Goal: Task Accomplishment & Management: Manage account settings

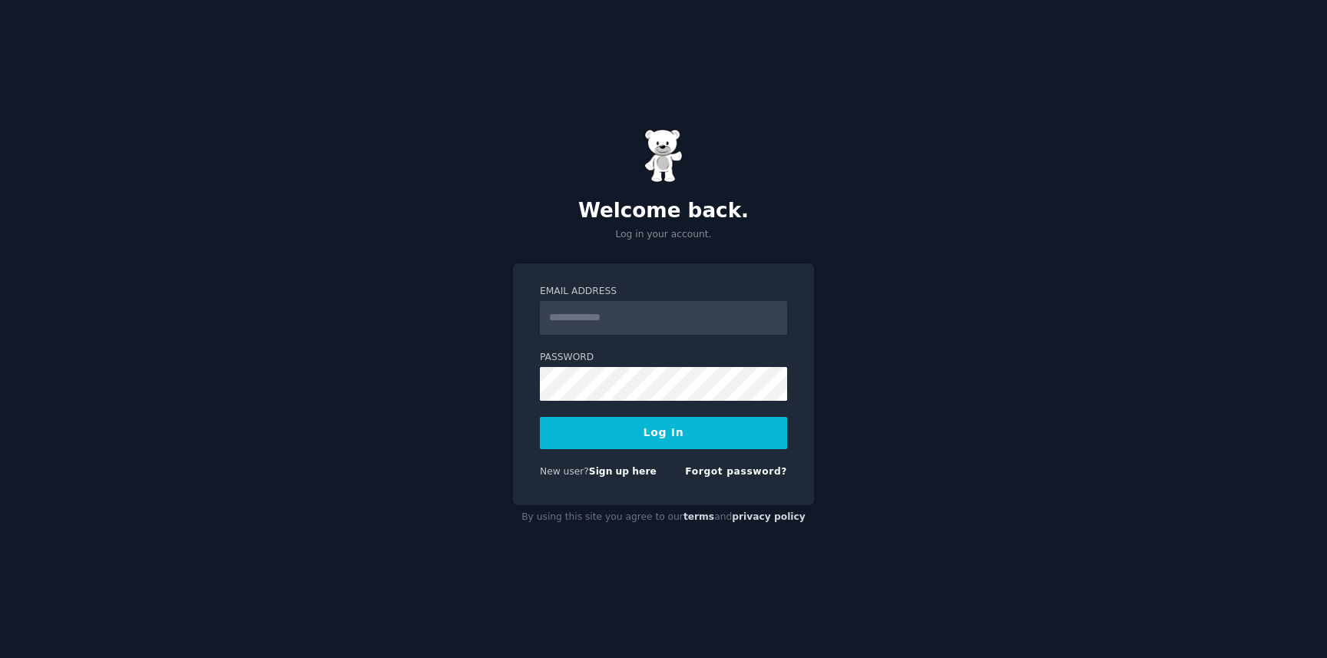
click at [608, 319] on input "Email Address" at bounding box center [663, 318] width 247 height 34
type input "**********"
click at [643, 430] on button "Log In" at bounding box center [663, 433] width 247 height 32
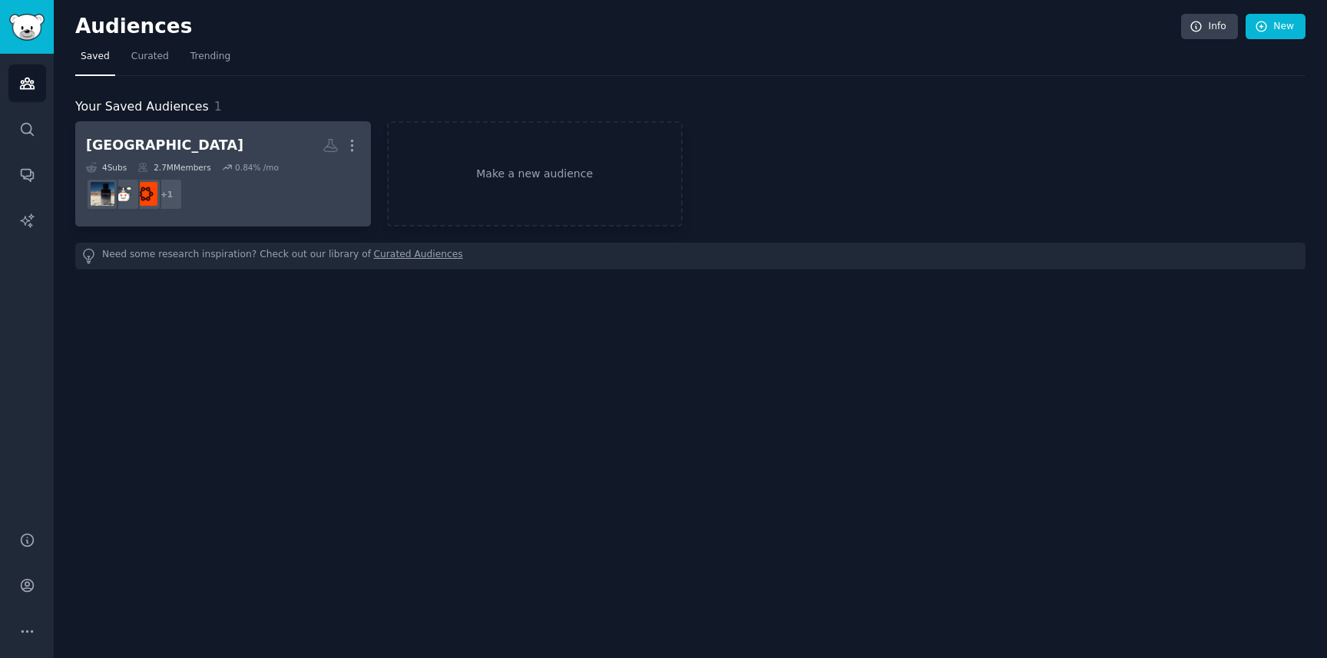
click at [307, 173] on dd "+ 1" at bounding box center [223, 194] width 274 height 43
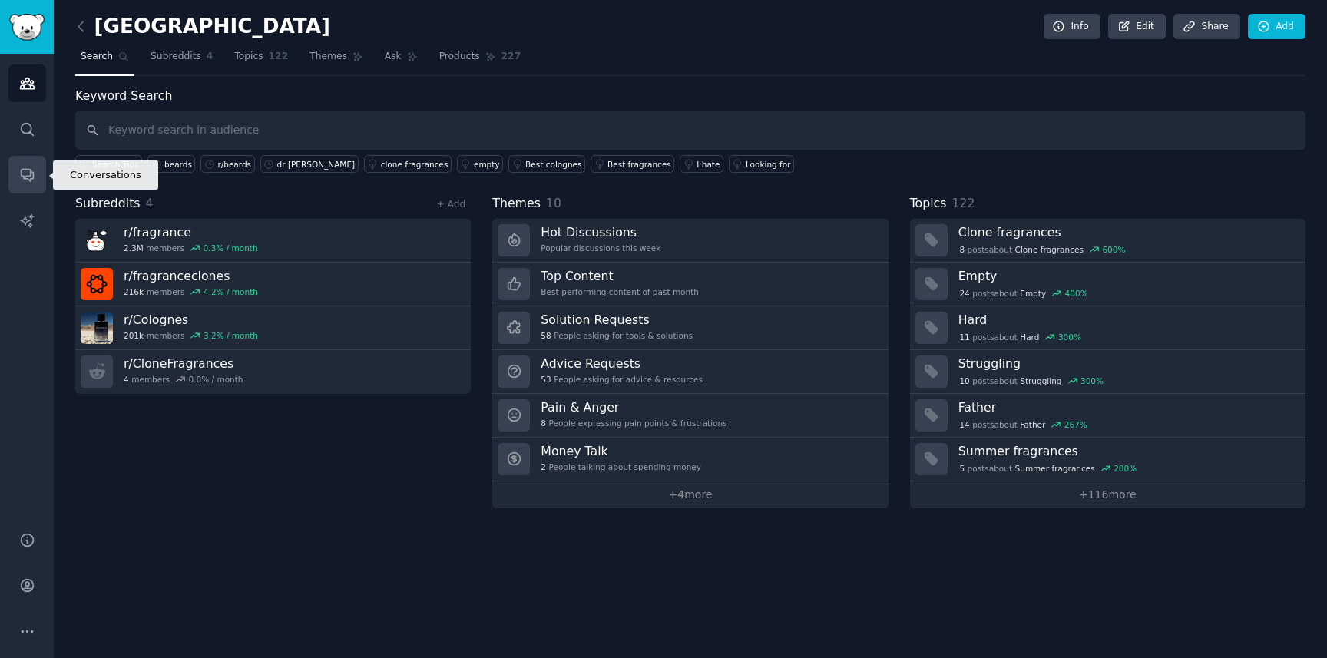
click at [31, 176] on icon "Sidebar" at bounding box center [27, 175] width 16 height 16
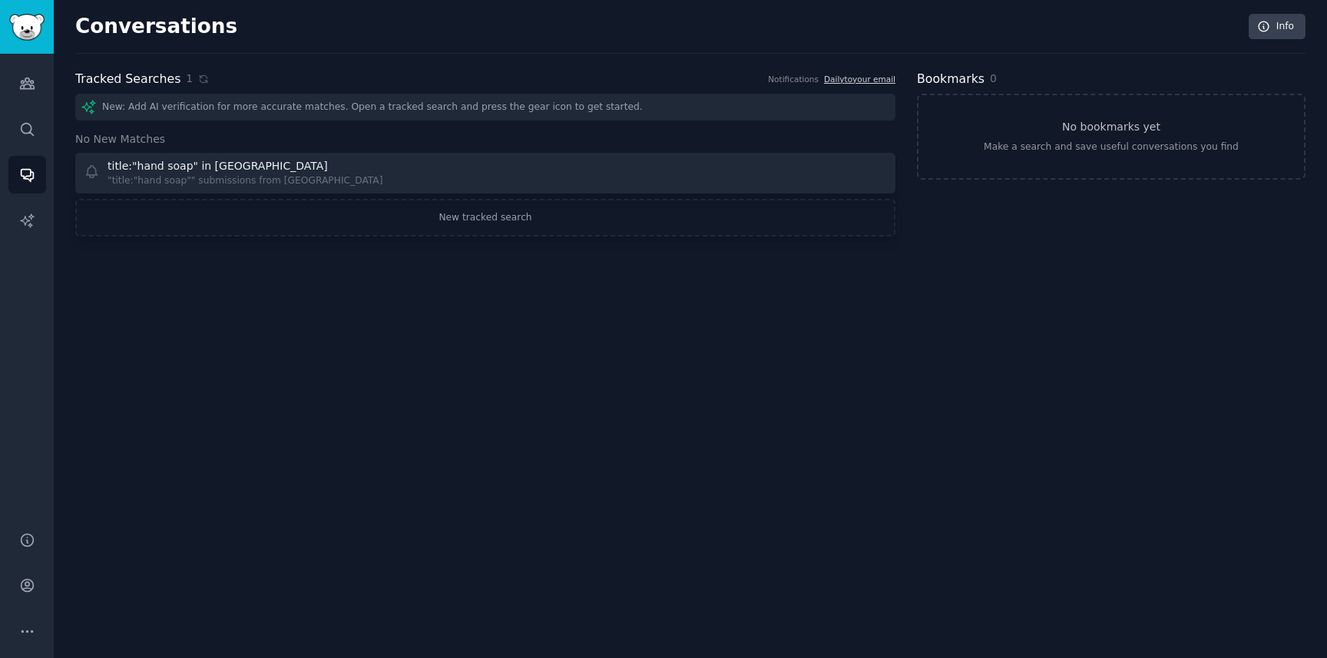
click at [247, 354] on div "Conversations Info Tracked Searches 1 Notifications Daily to your email New: Ad…" at bounding box center [690, 329] width 1273 height 658
click at [24, 25] on img "Sidebar" at bounding box center [26, 27] width 35 height 27
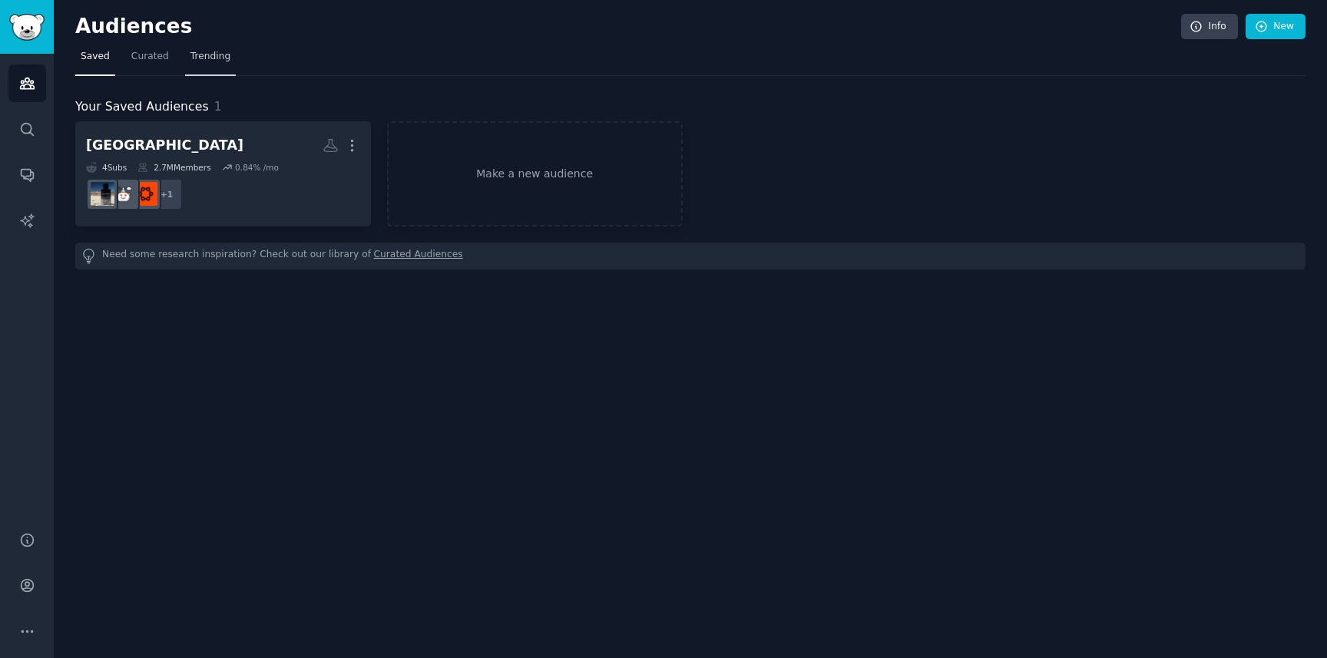
click at [197, 57] on span "Trending" at bounding box center [210, 57] width 40 height 14
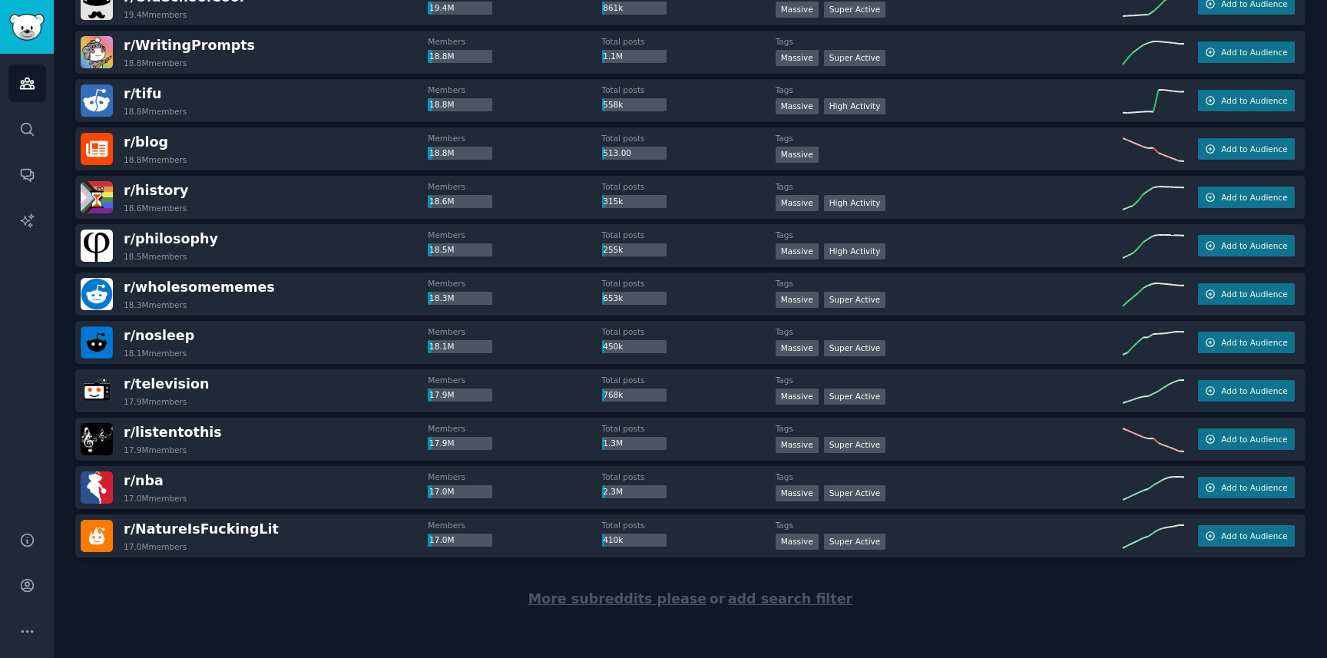
scroll to position [2025, 0]
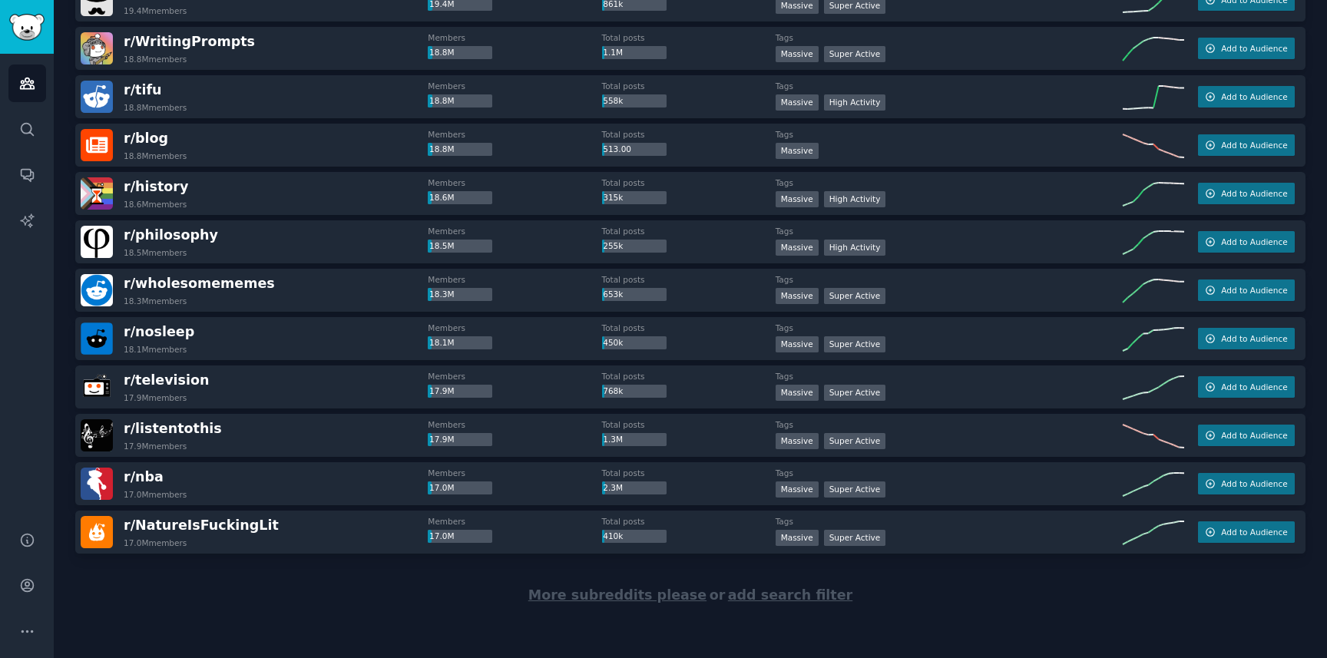
click at [632, 598] on span "More subreddits please" at bounding box center [617, 594] width 178 height 15
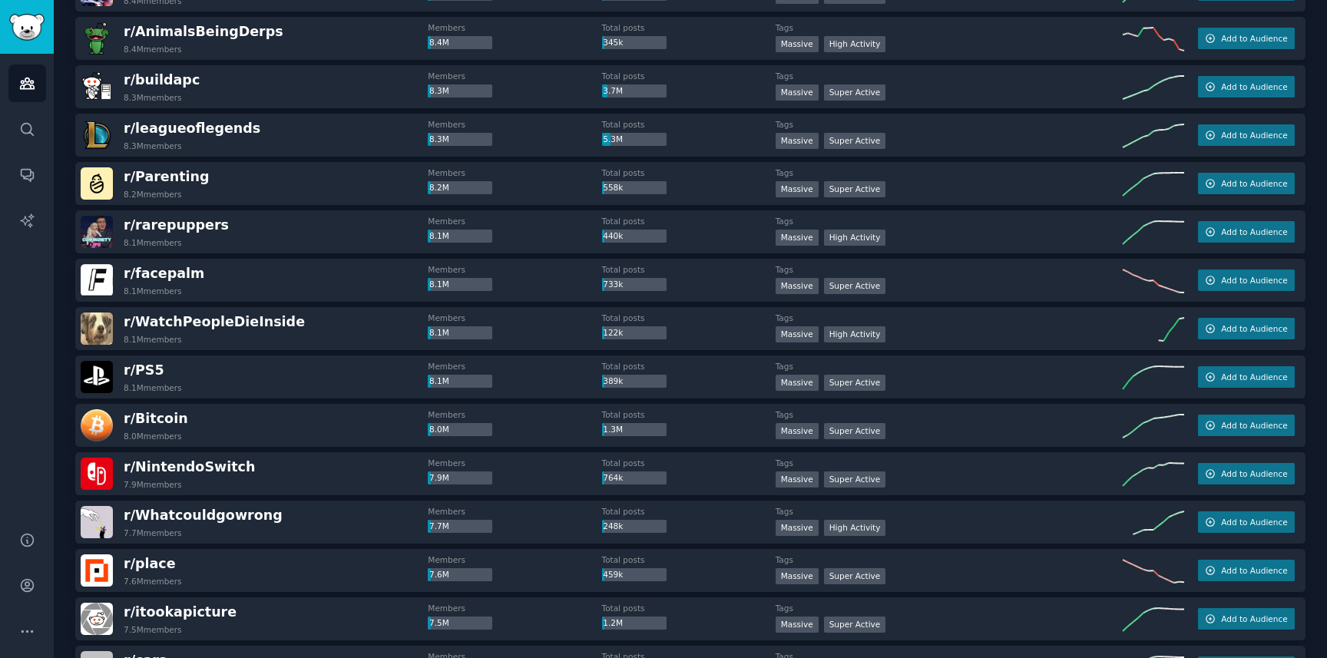
scroll to position [4444, 0]
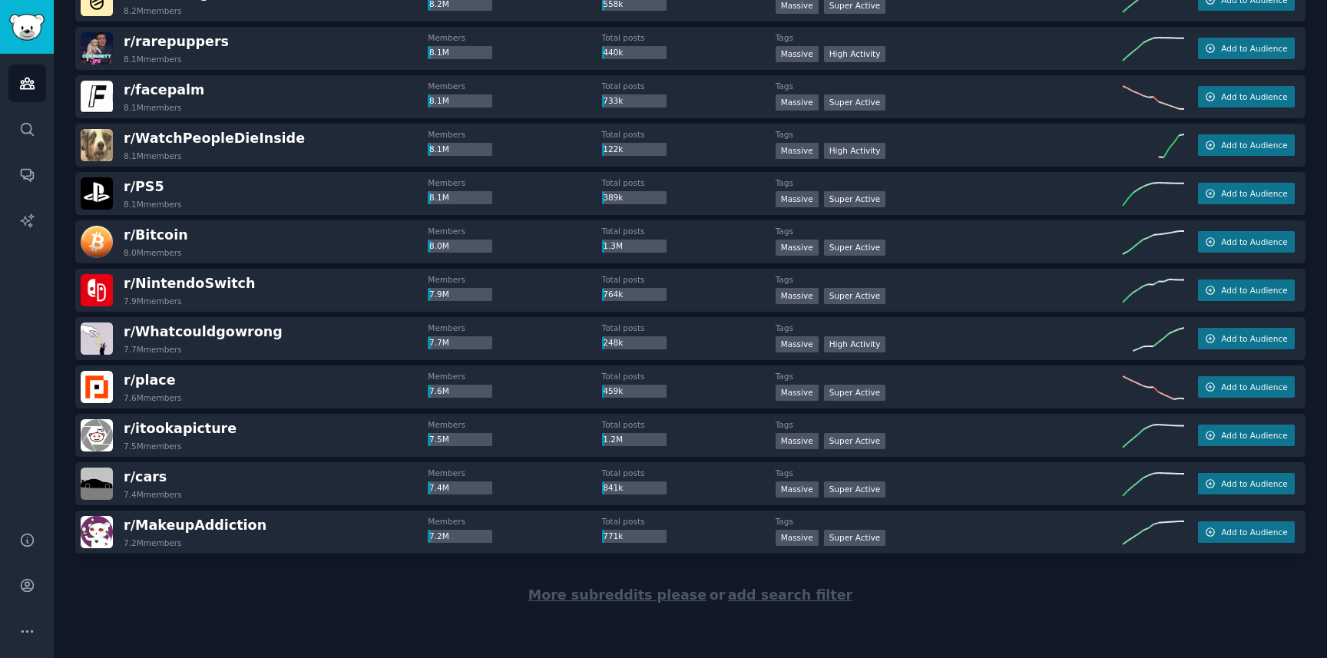
click at [643, 600] on span "More subreddits please" at bounding box center [617, 594] width 178 height 15
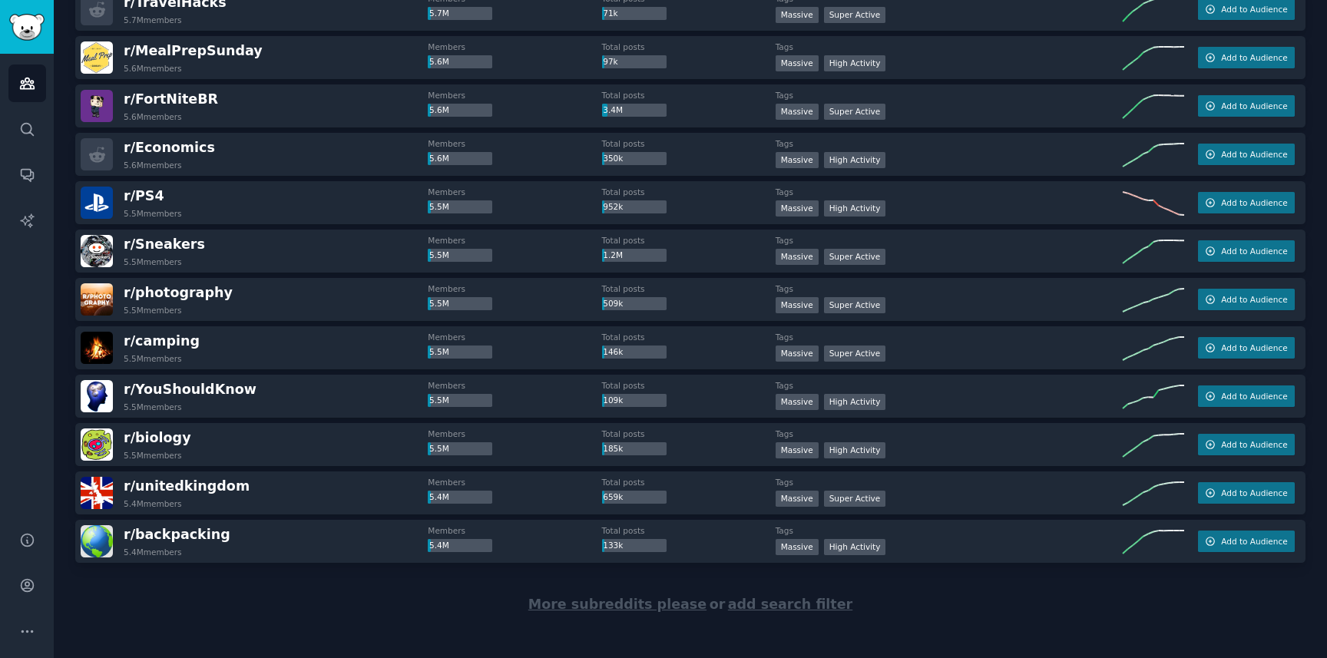
scroll to position [6862, 0]
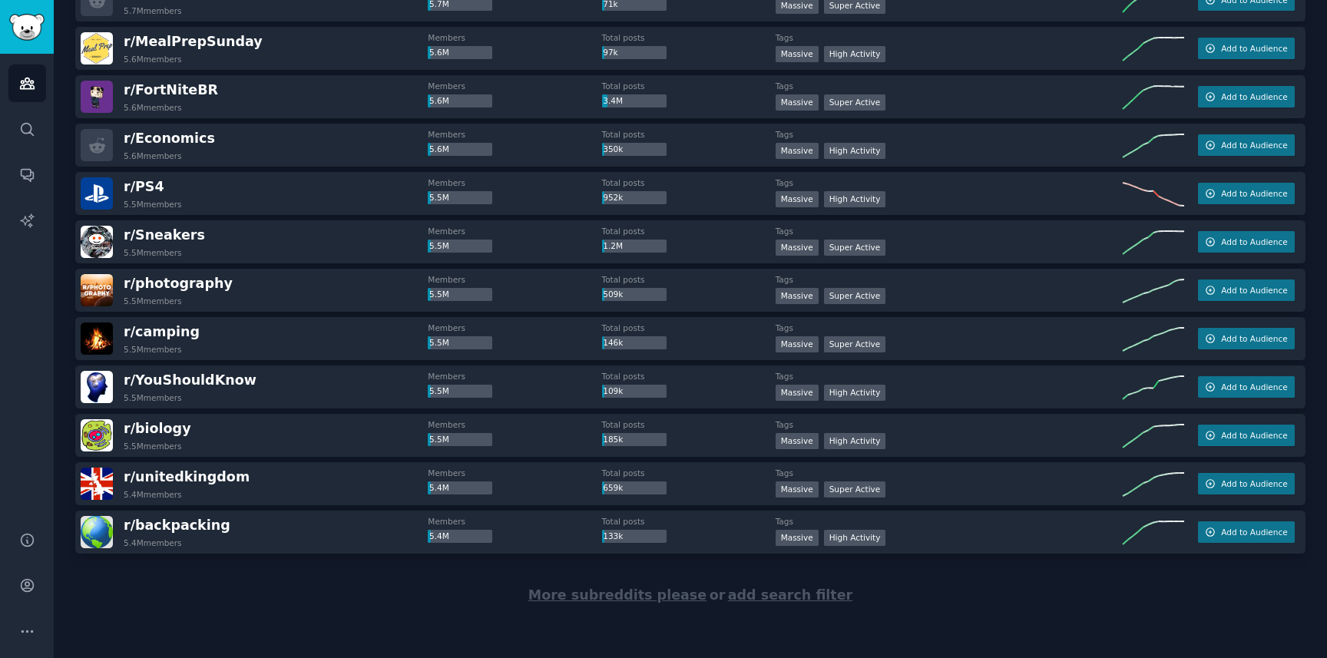
click at [619, 596] on span "More subreddits please" at bounding box center [617, 594] width 178 height 15
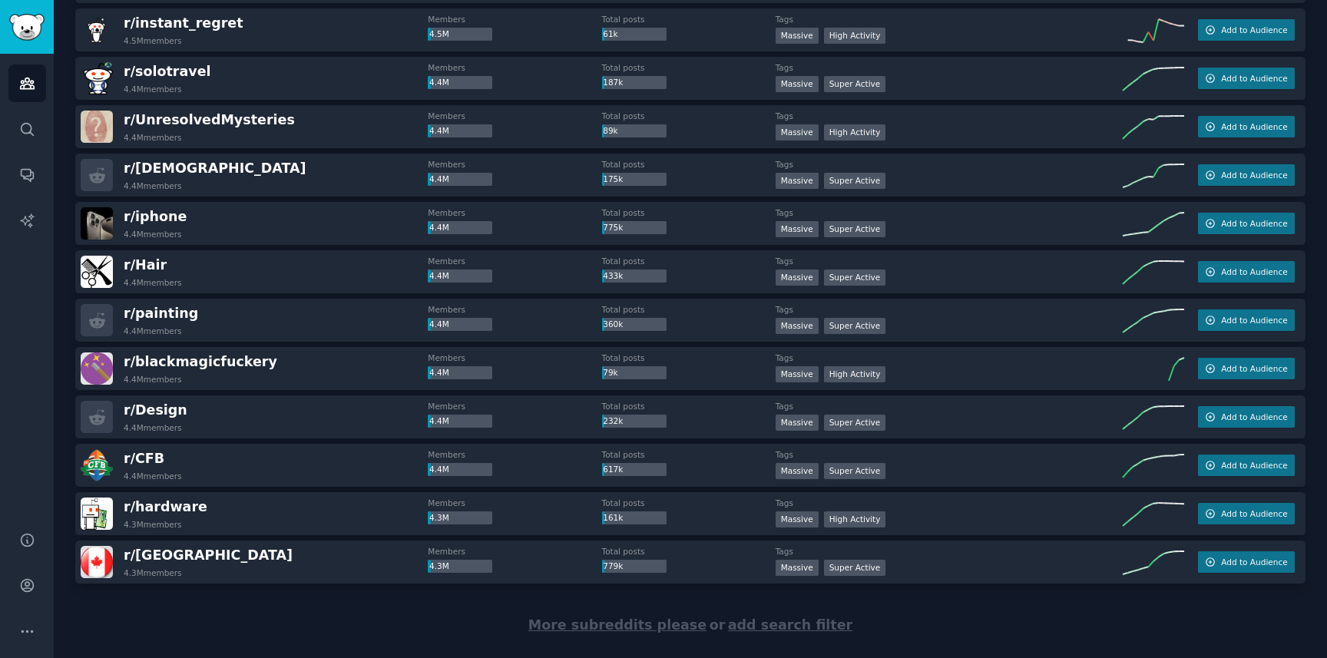
scroll to position [9280, 0]
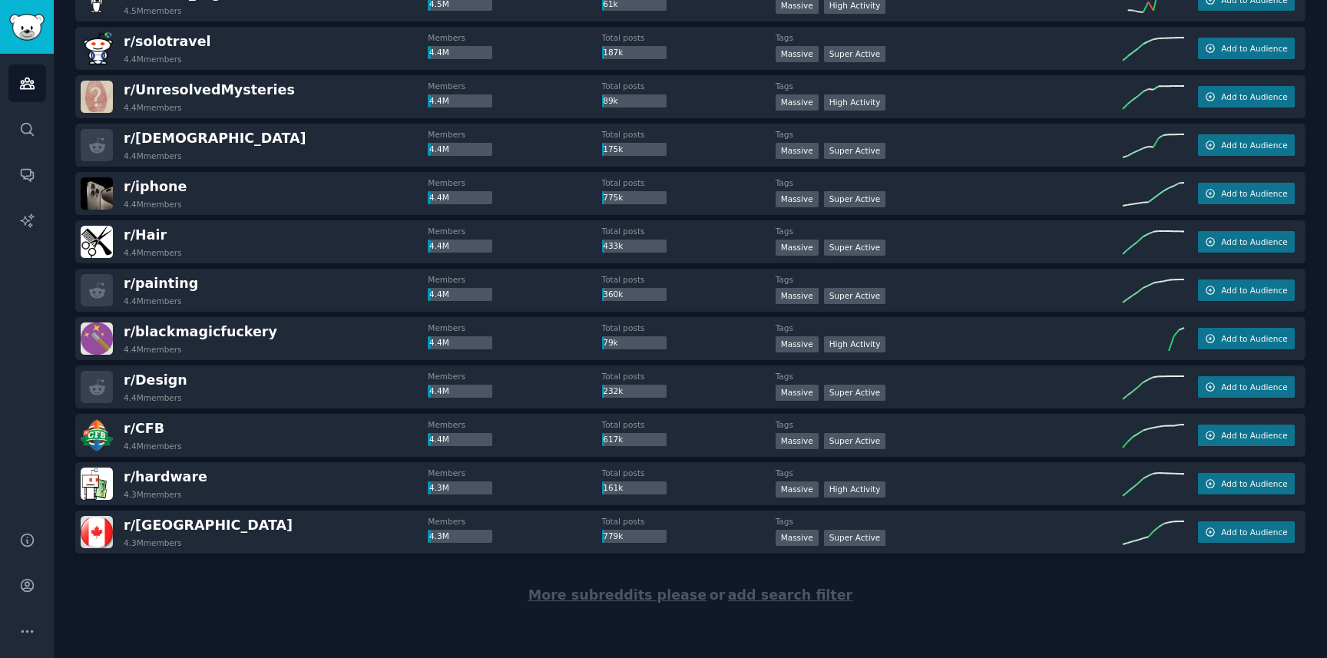
click at [616, 603] on div "More subreddits please or add search filter" at bounding box center [690, 596] width 1230 height 84
click at [620, 595] on span "More subreddits please" at bounding box center [617, 594] width 178 height 15
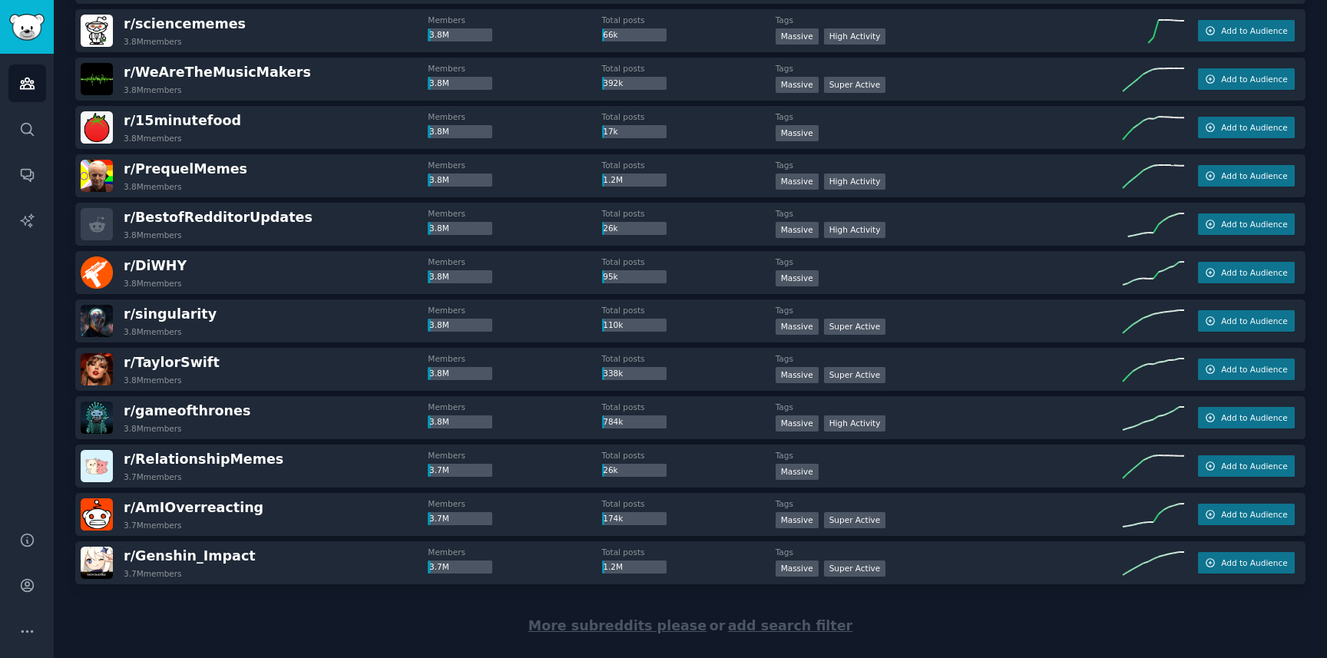
scroll to position [11699, 0]
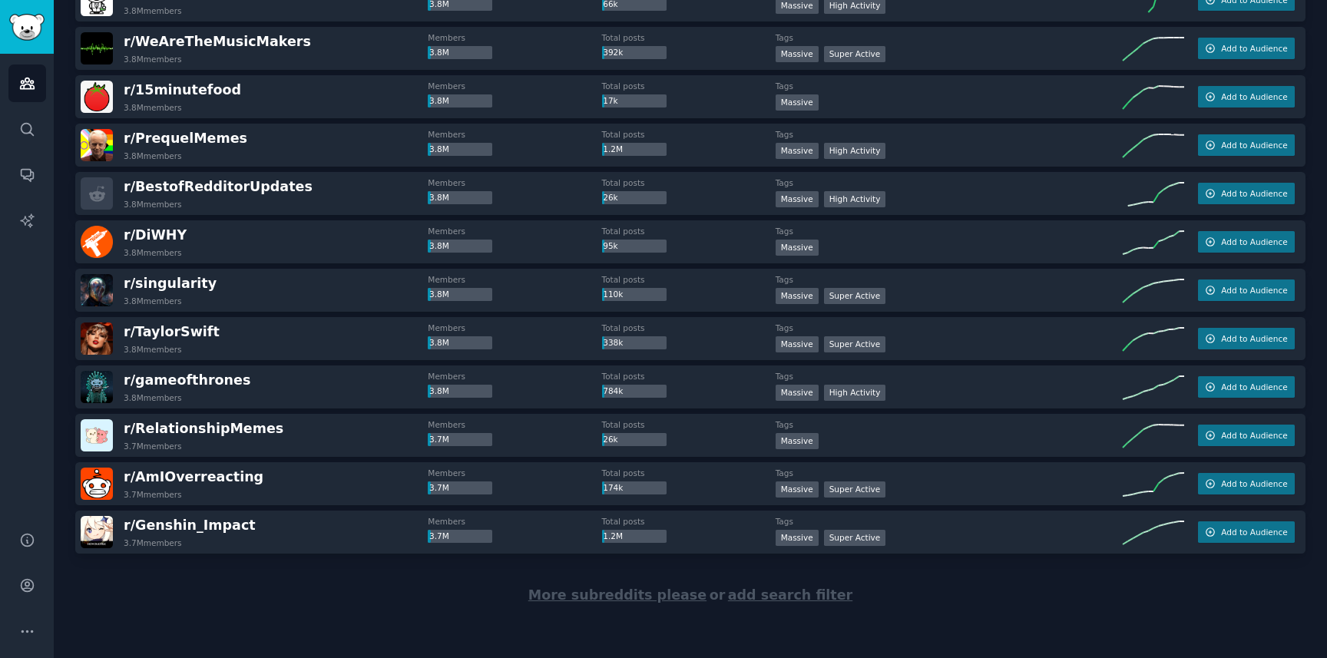
click at [612, 600] on span "More subreddits please" at bounding box center [617, 594] width 178 height 15
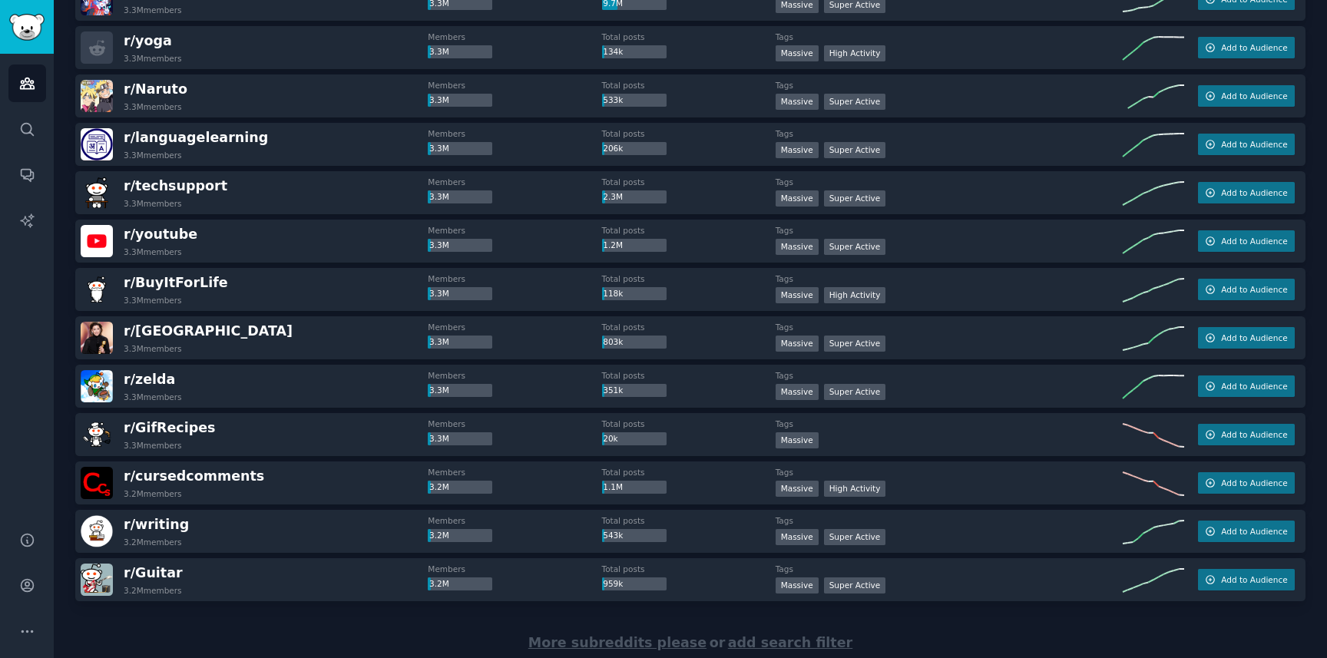
scroll to position [14117, 0]
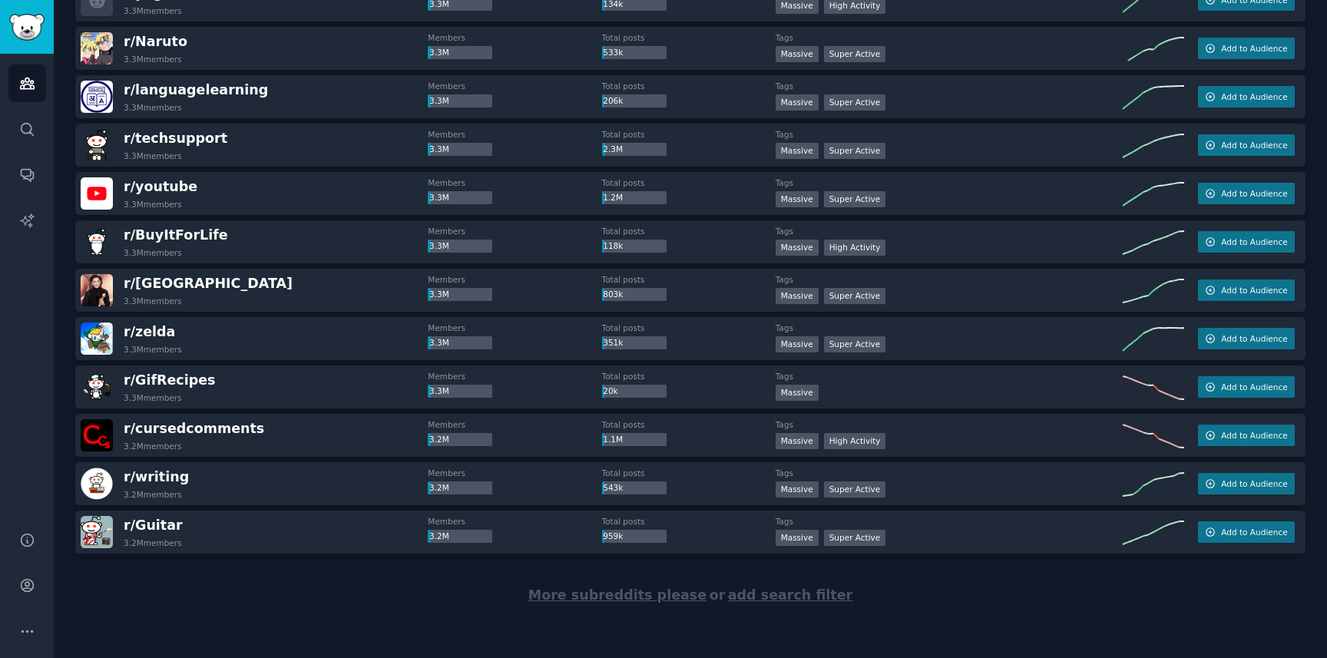
click at [615, 594] on span "More subreddits please" at bounding box center [617, 594] width 178 height 15
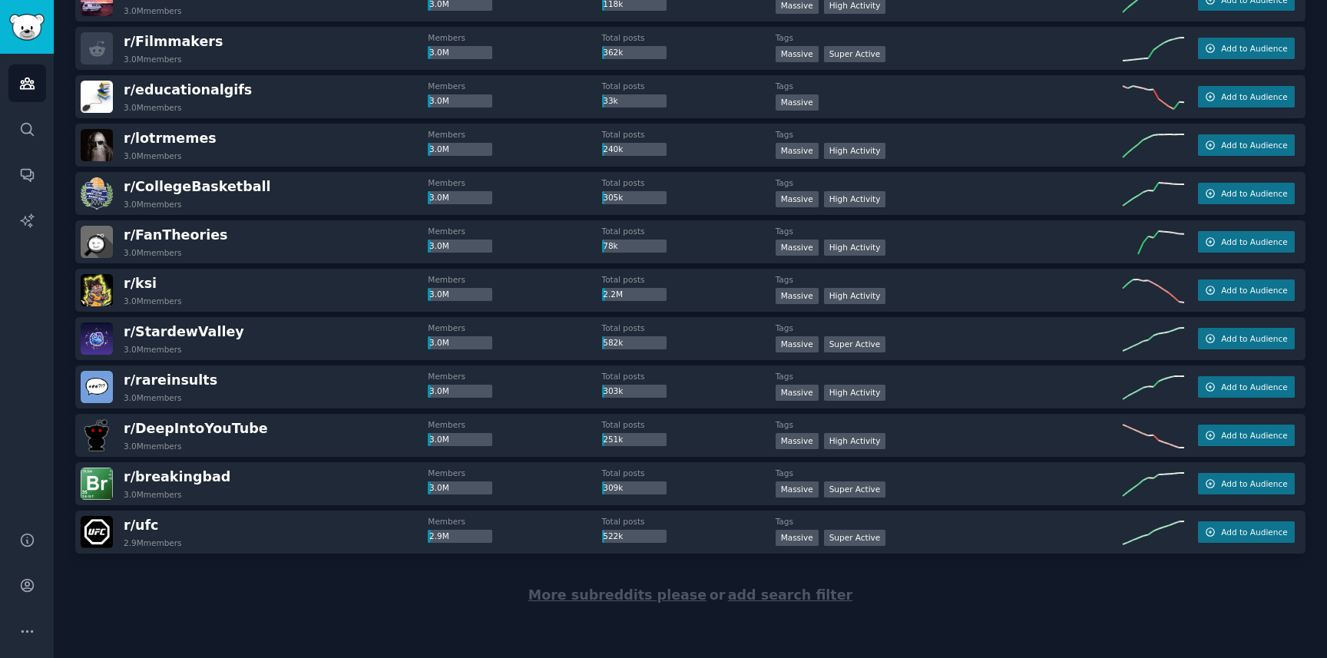
scroll to position [16534, 0]
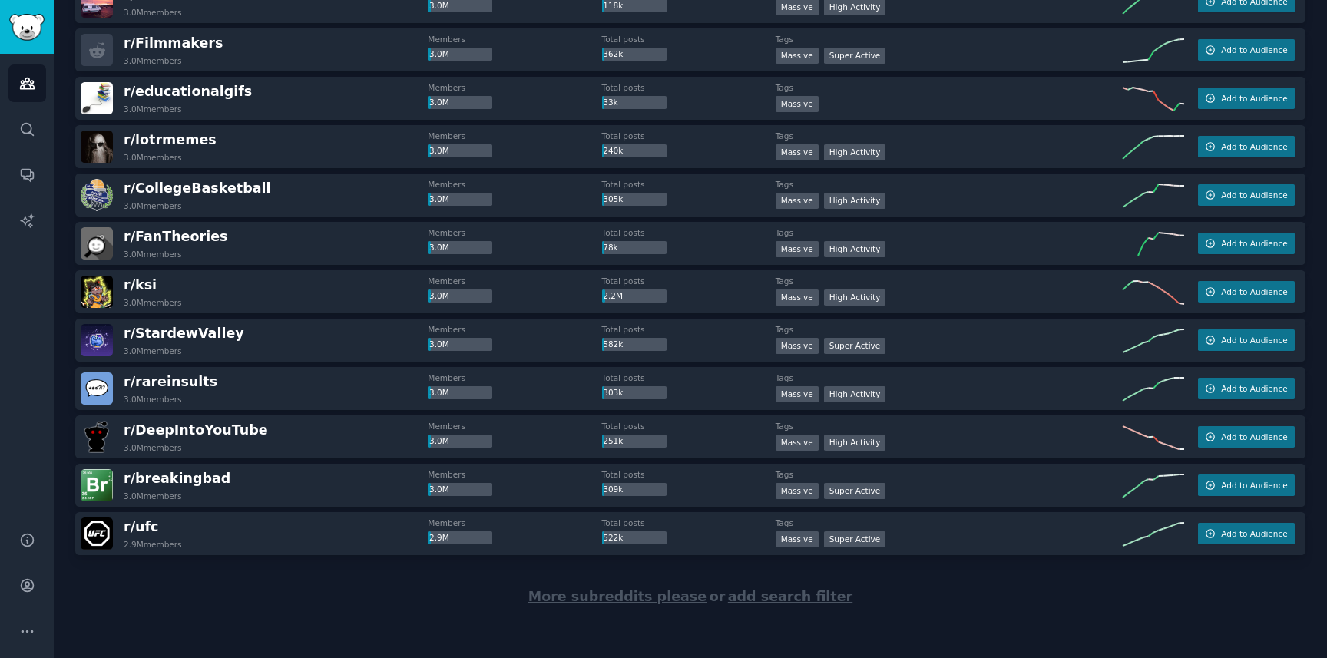
click at [629, 600] on span "More subreddits please" at bounding box center [617, 596] width 178 height 15
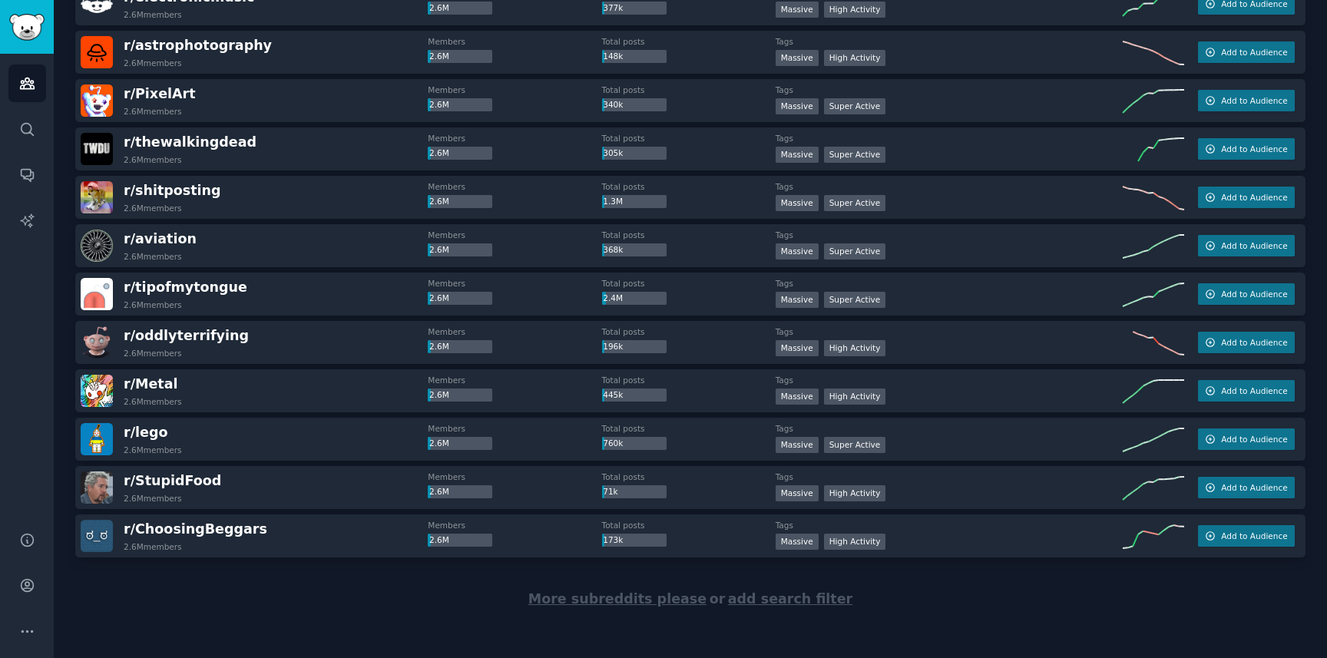
scroll to position [18954, 0]
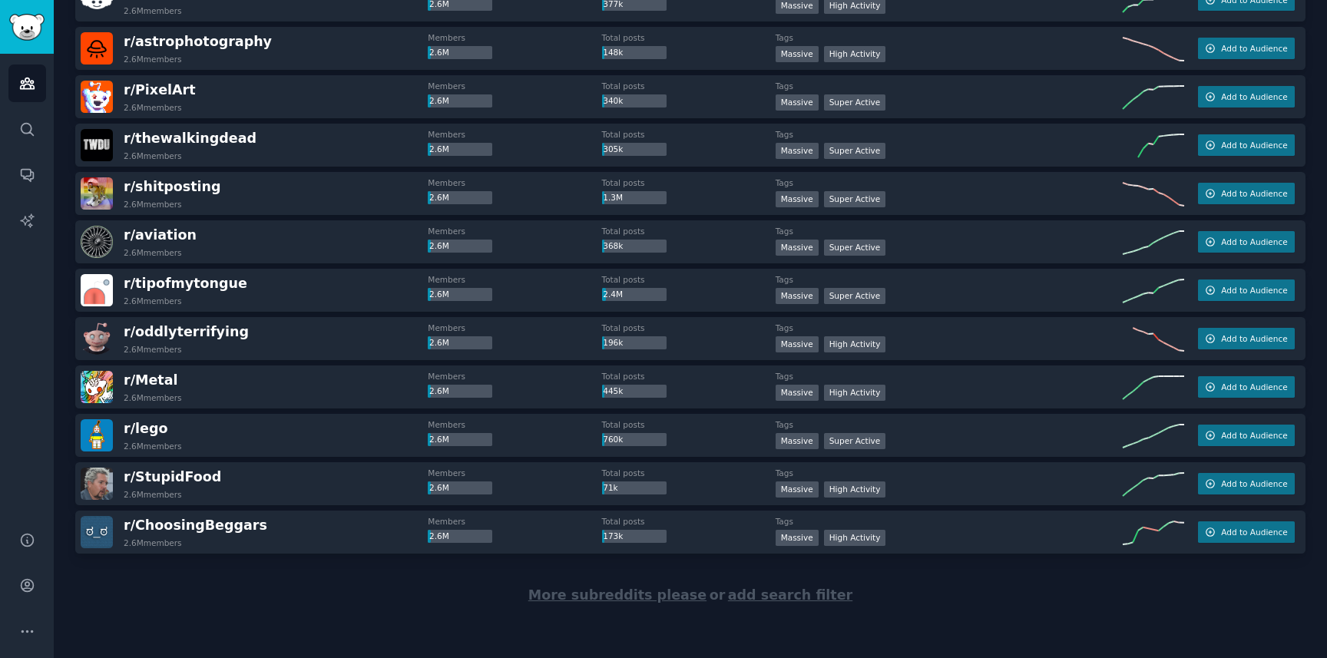
click at [601, 600] on span "More subreddits please" at bounding box center [617, 594] width 178 height 15
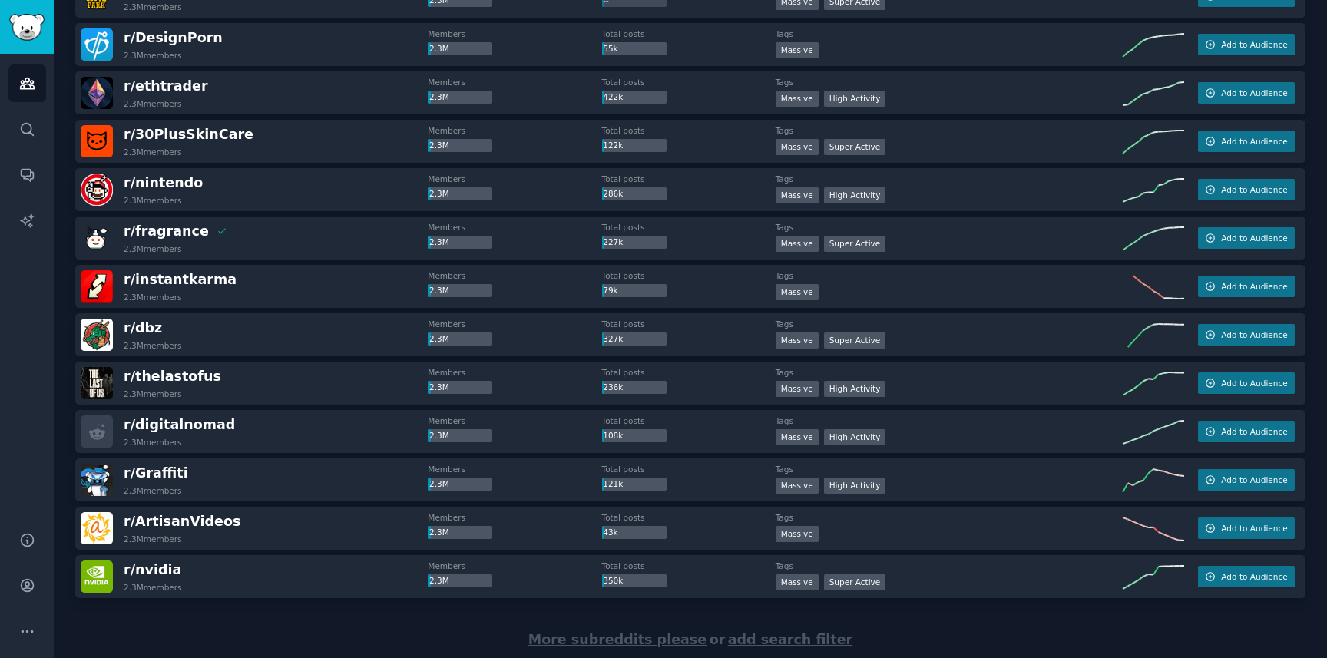
scroll to position [21372, 0]
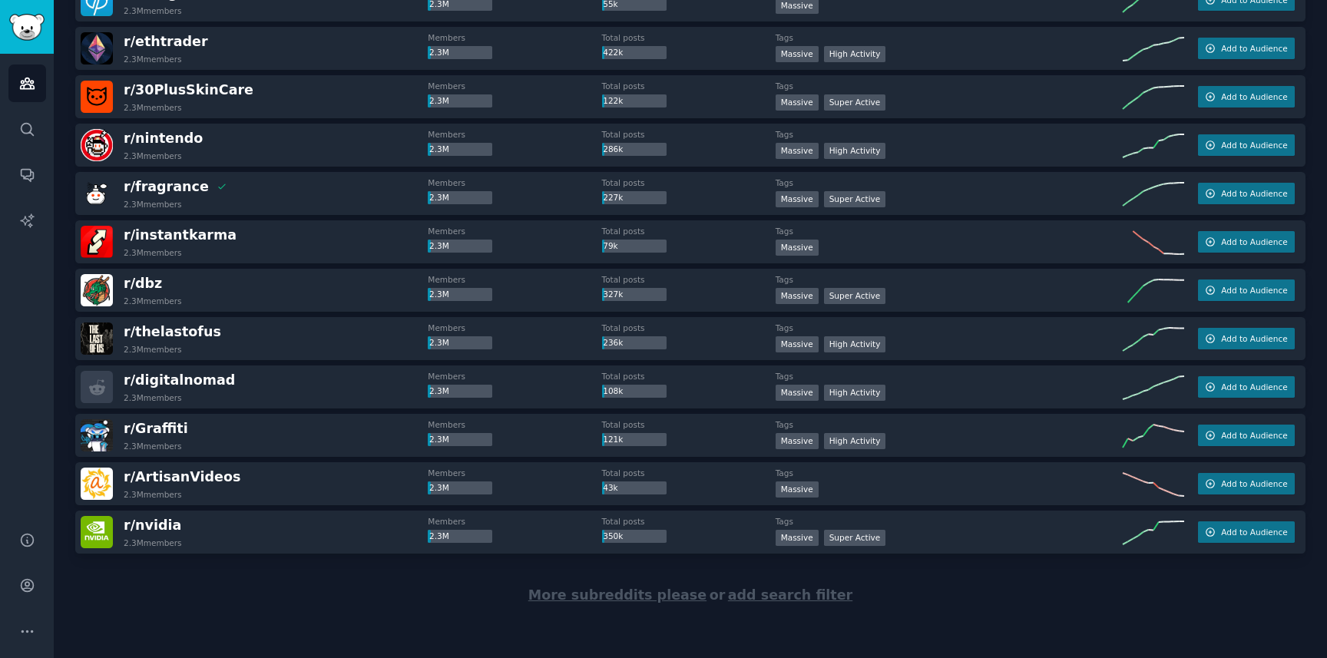
click at [620, 595] on span "More subreddits please" at bounding box center [617, 594] width 178 height 15
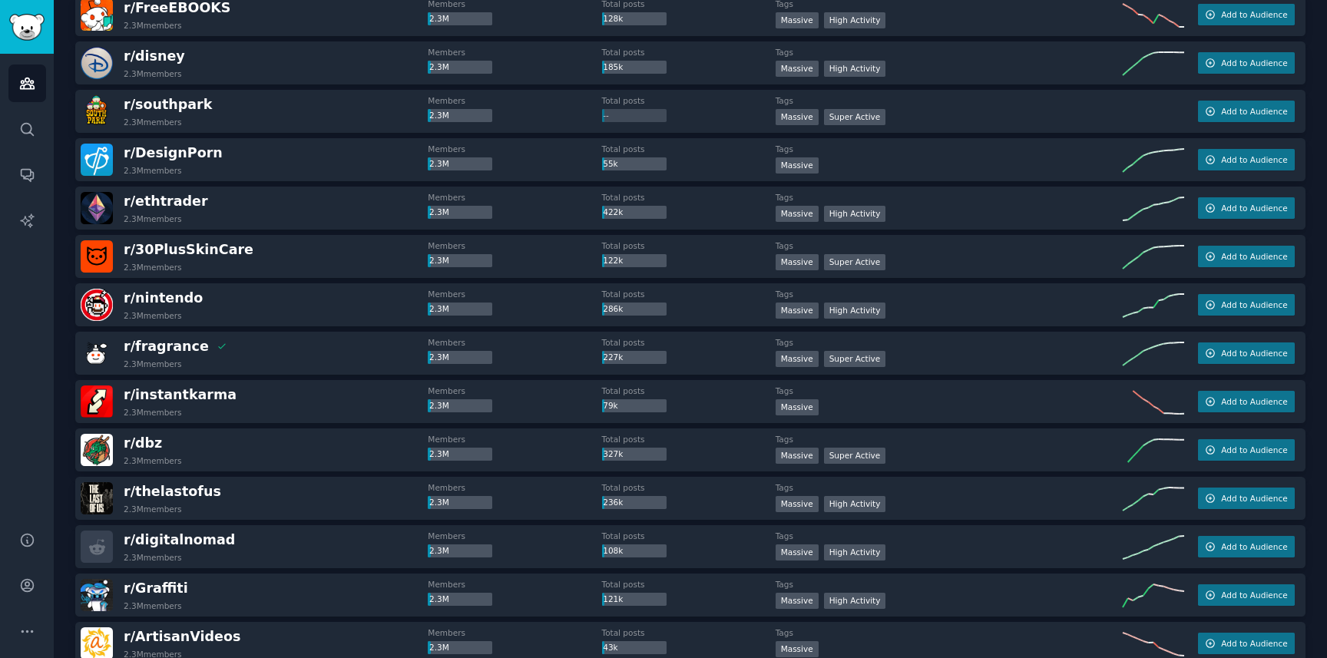
scroll to position [21375, 0]
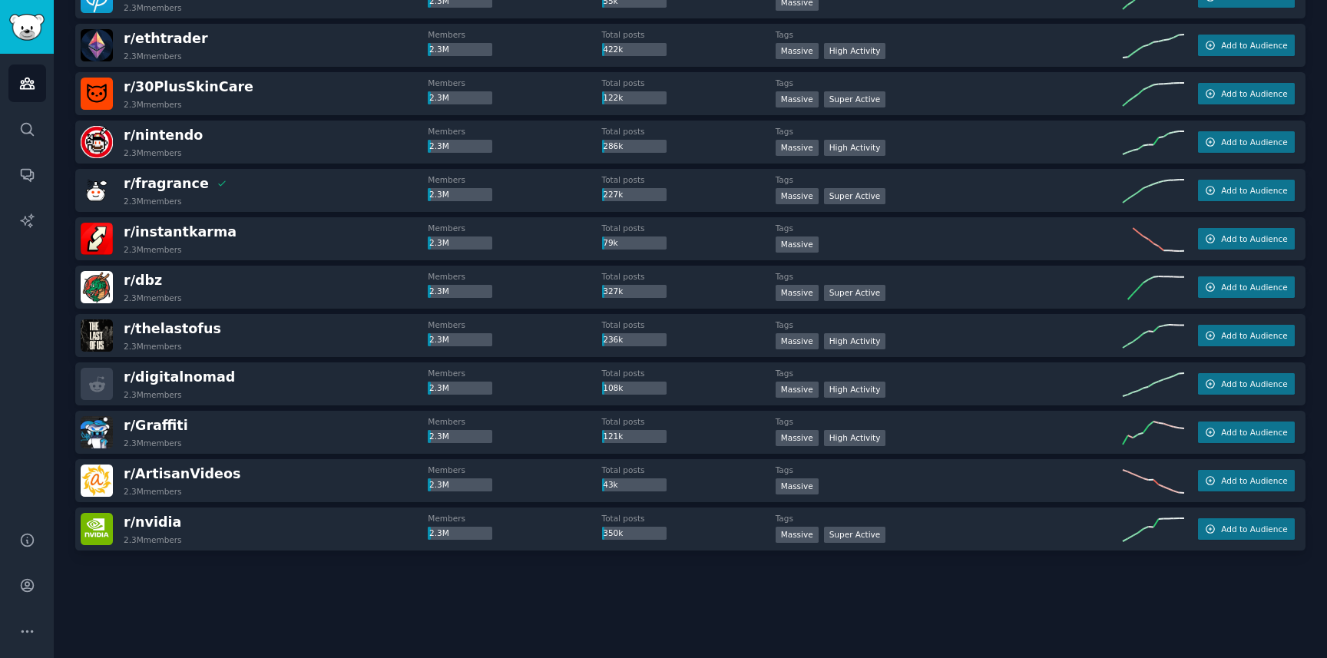
click at [556, 589] on div at bounding box center [690, 593] width 1230 height 86
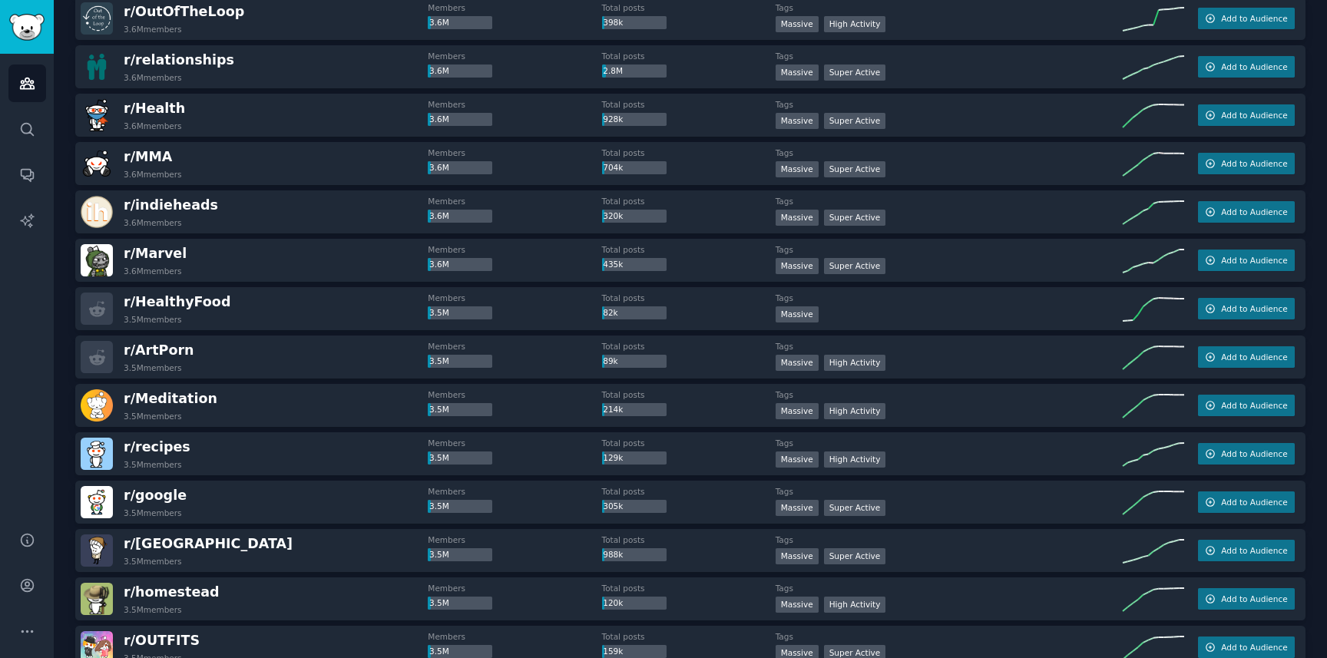
scroll to position [12600, 0]
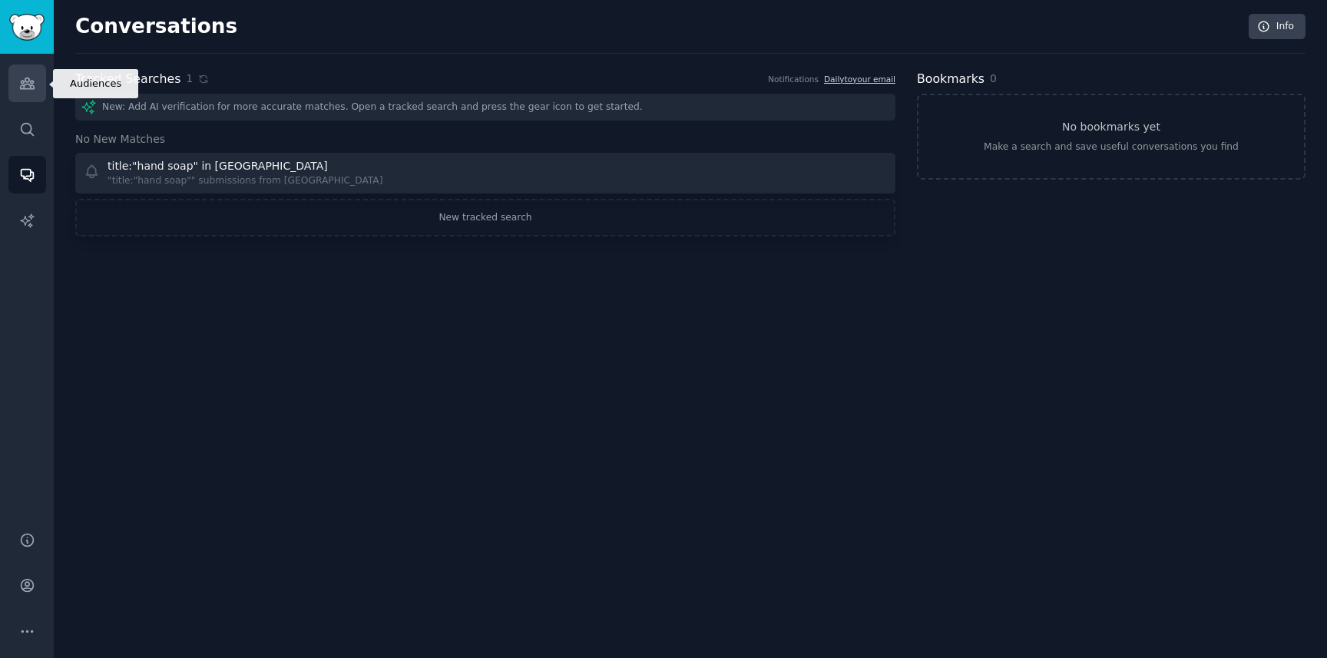
click at [27, 86] on icon "Sidebar" at bounding box center [27, 83] width 16 height 16
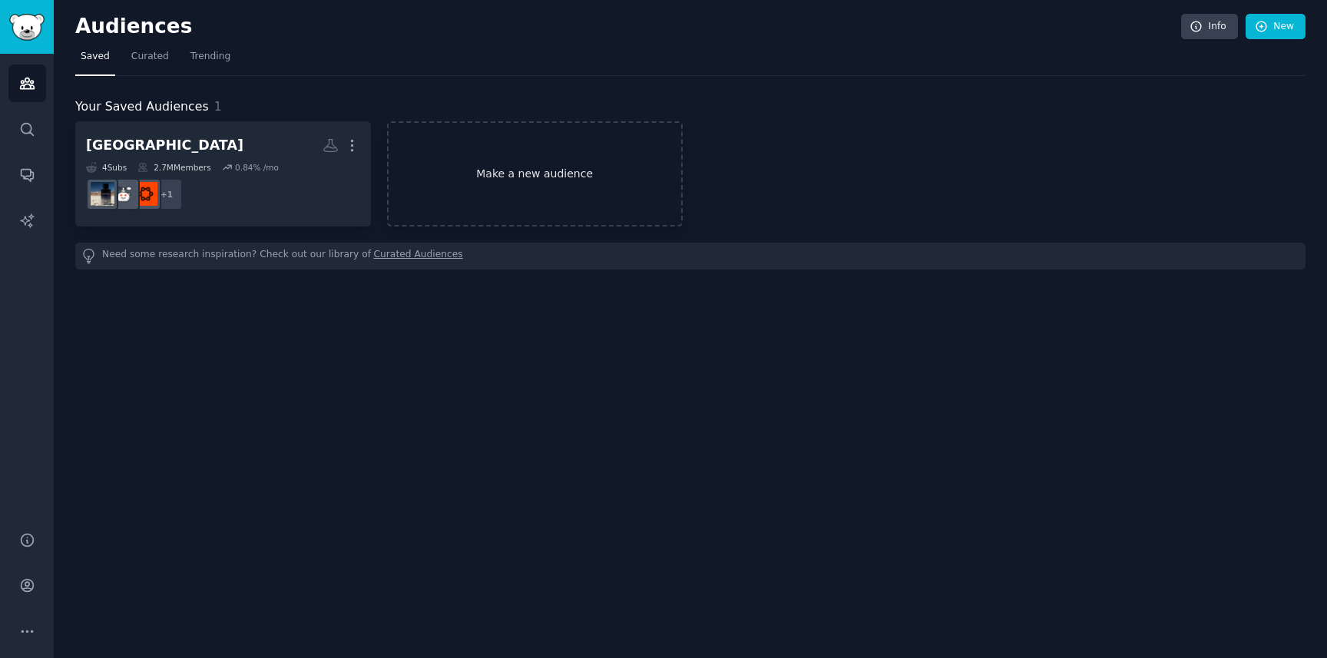
click at [508, 189] on link "Make a new audience" at bounding box center [535, 173] width 296 height 105
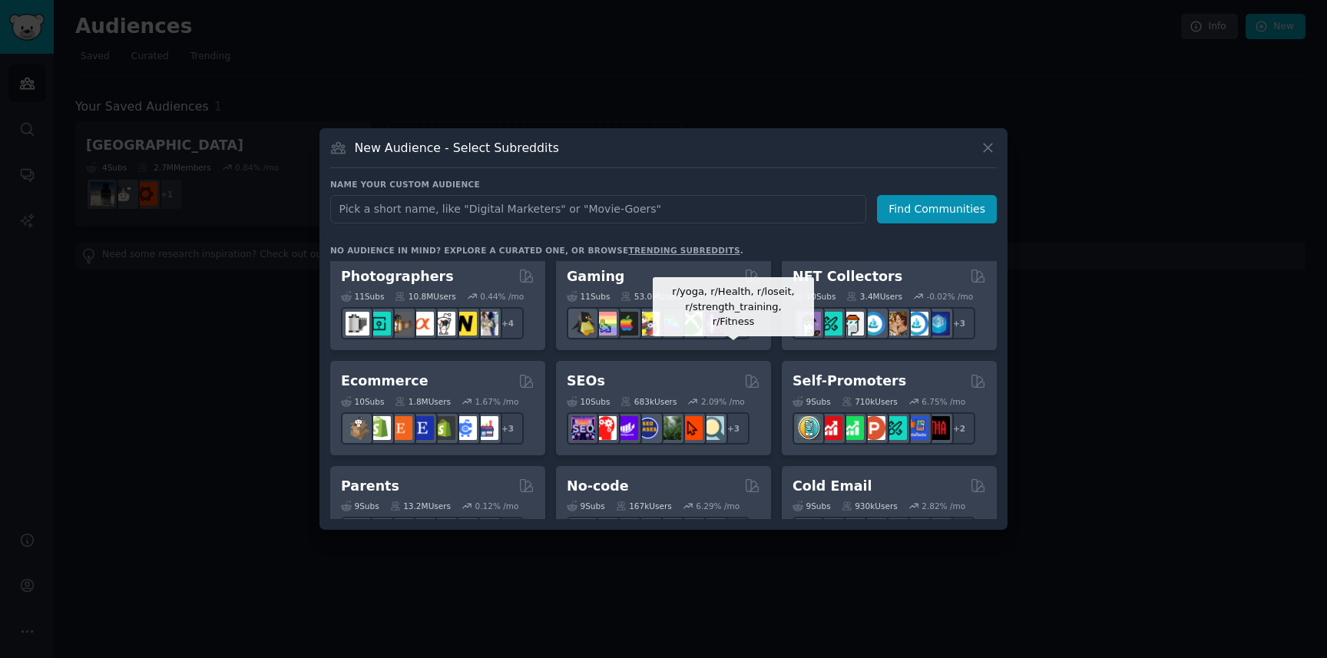
scroll to position [521, 0]
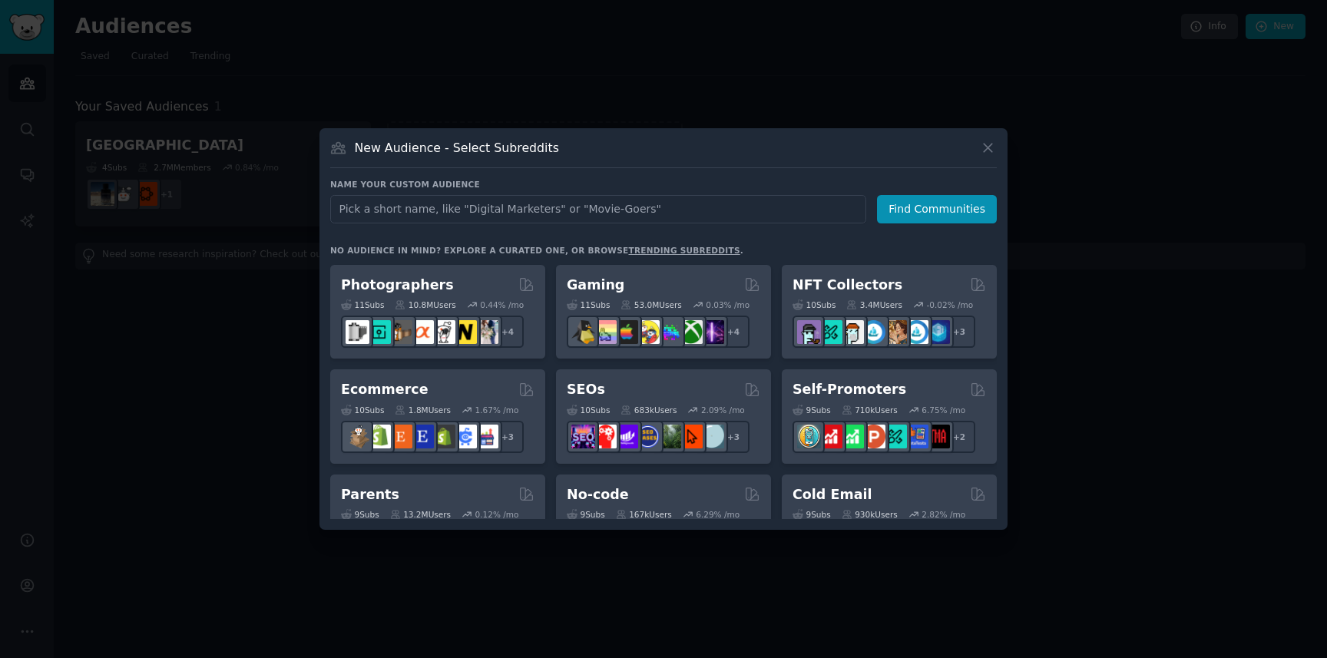
click at [276, 349] on div at bounding box center [663, 329] width 1327 height 658
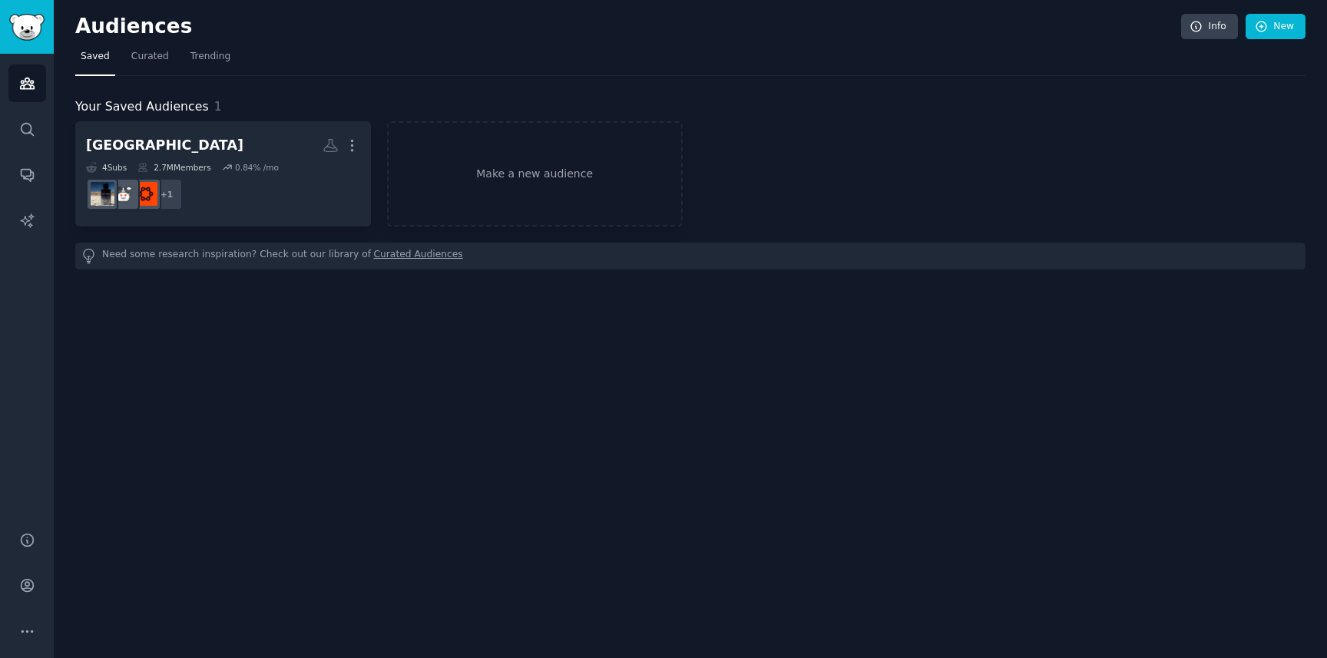
click at [203, 256] on div "Need some research inspiration? Check out our library of Curated Audiences" at bounding box center [690, 256] width 1230 height 27
click at [399, 256] on link "Curated Audiences" at bounding box center [418, 256] width 89 height 16
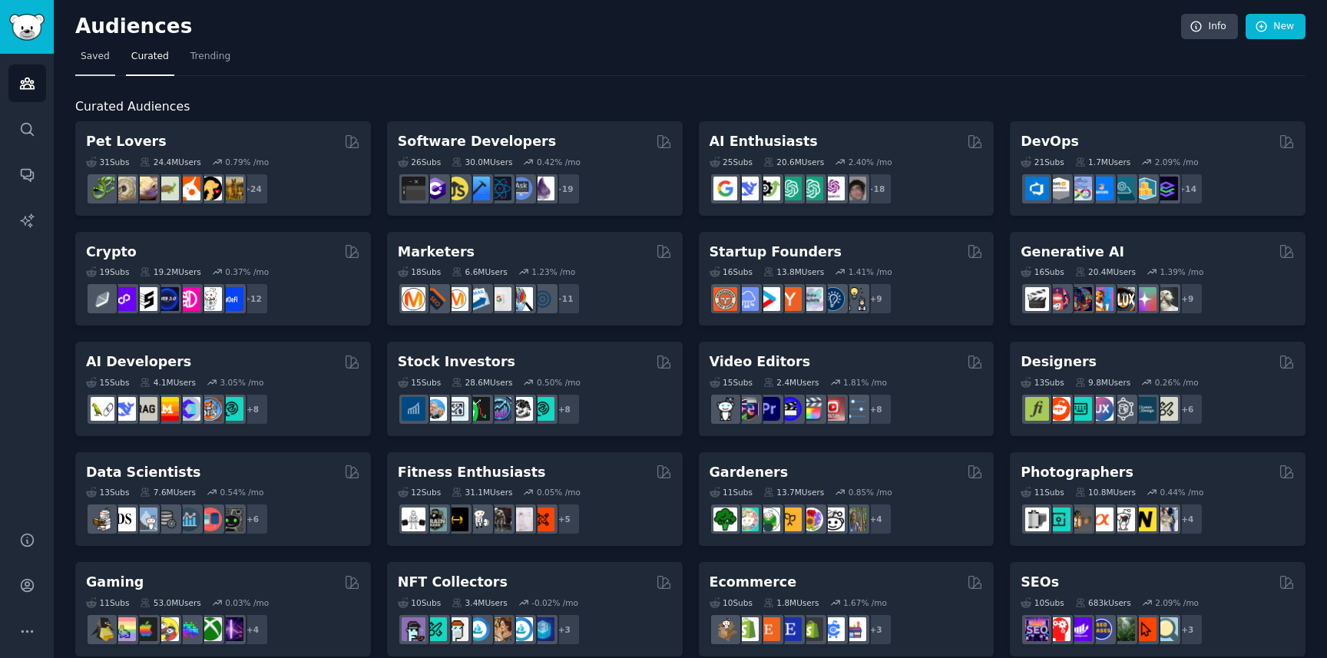
click at [92, 60] on span "Saved" at bounding box center [95, 57] width 29 height 14
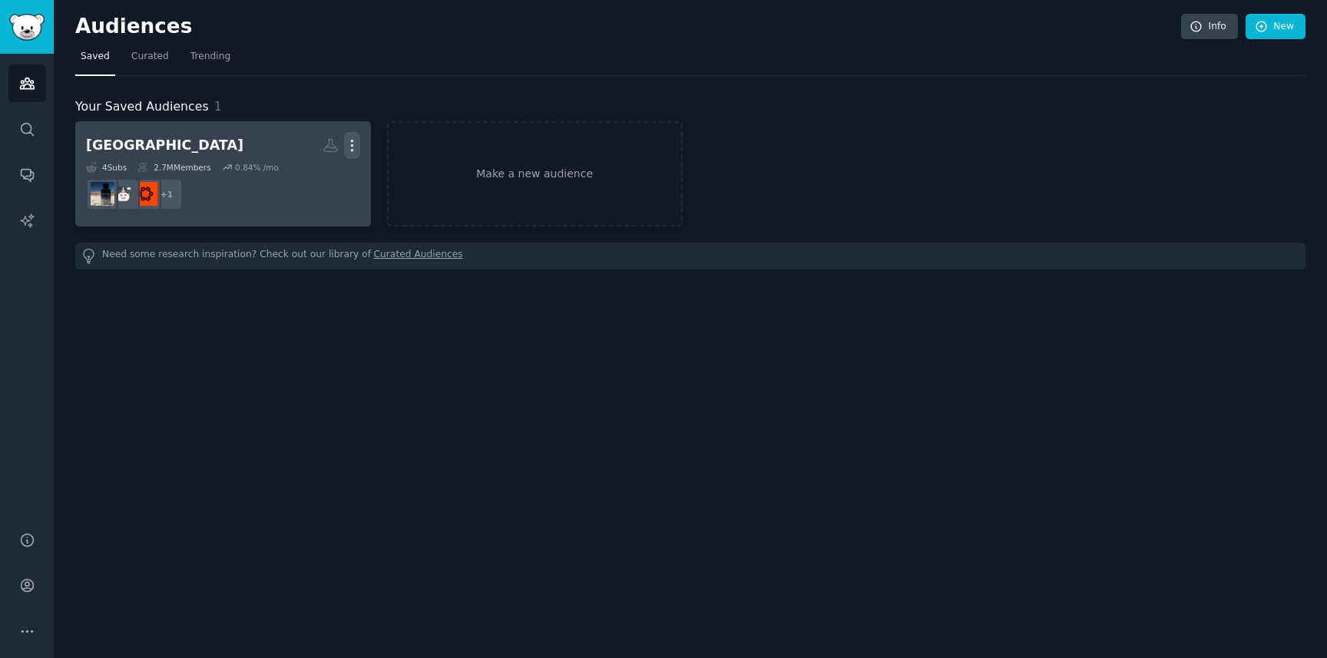
click at [354, 148] on icon "button" at bounding box center [352, 145] width 16 height 16
click at [216, 150] on h2 "cologne More View Delete" at bounding box center [223, 145] width 274 height 27
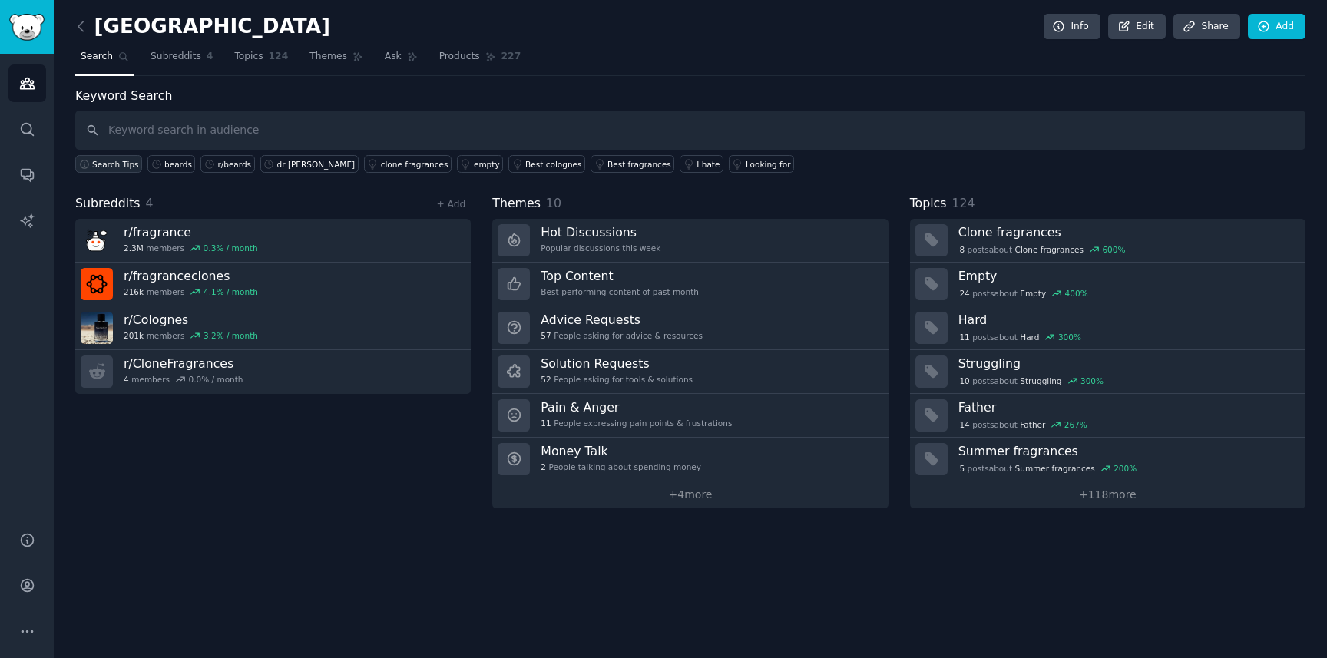
click at [118, 163] on span "Search Tips" at bounding box center [115, 164] width 47 height 11
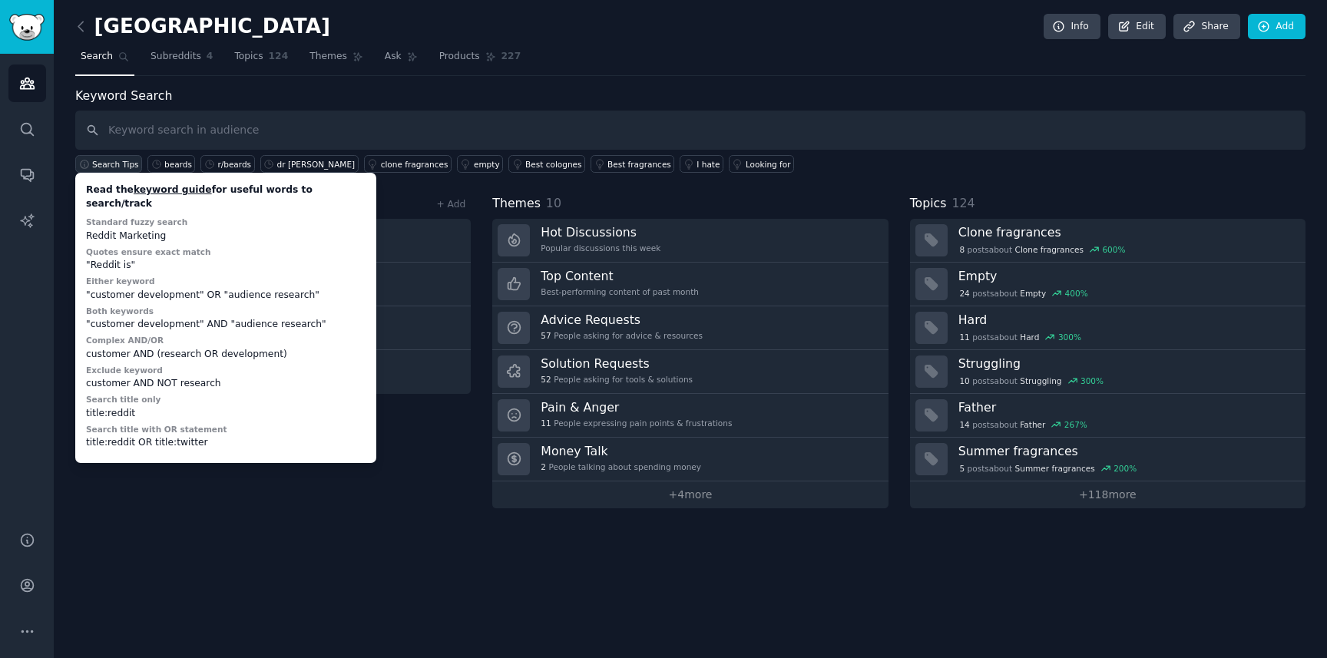
click at [113, 166] on span "Search Tips" at bounding box center [115, 164] width 47 height 11
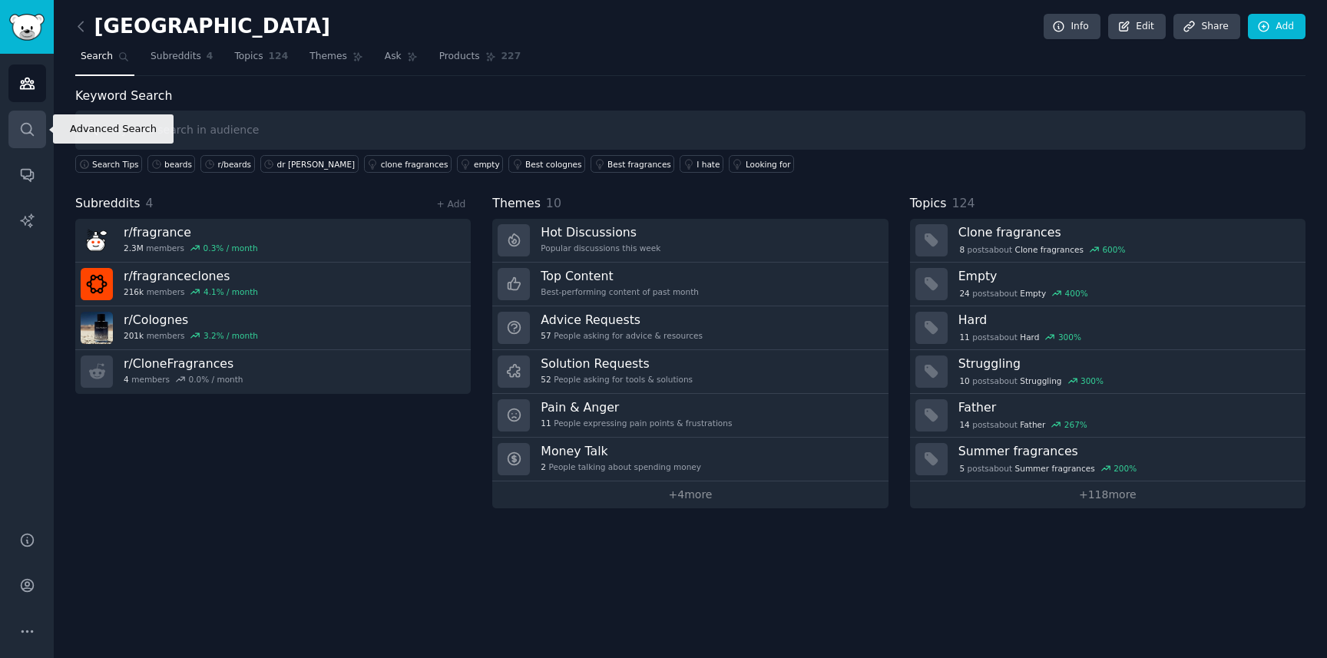
click at [27, 133] on icon "Sidebar" at bounding box center [27, 129] width 12 height 12
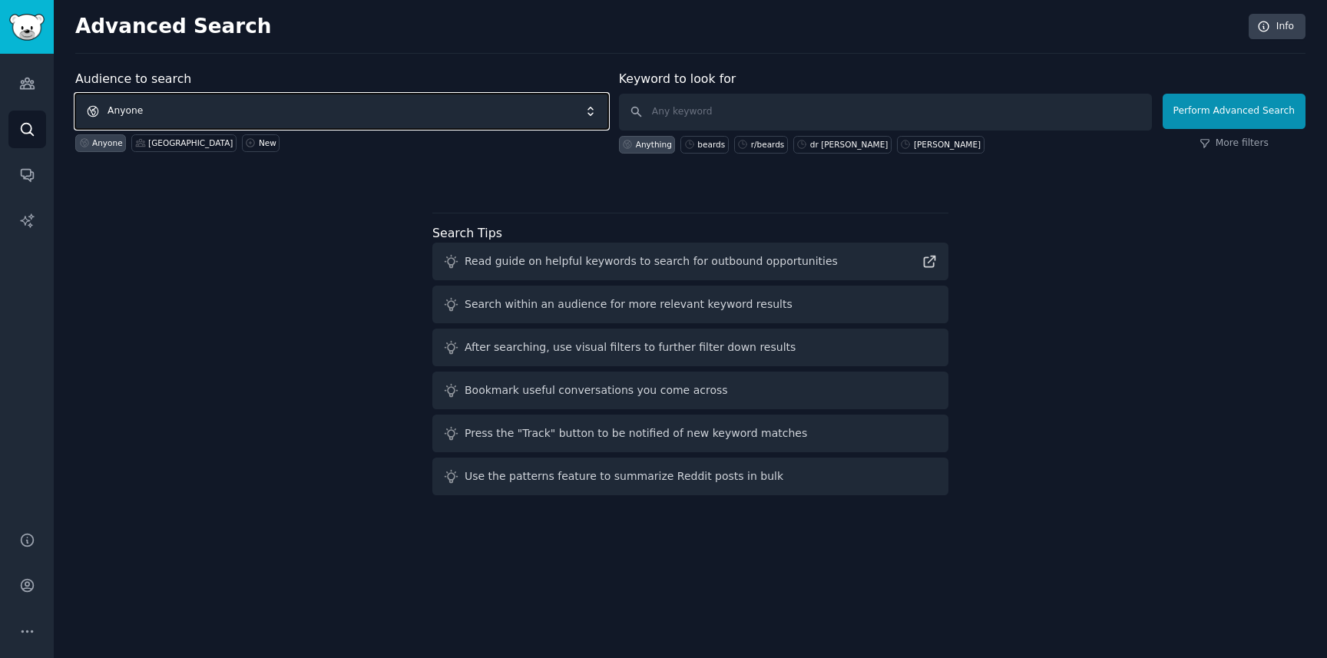
click at [308, 110] on span "Anyone" at bounding box center [341, 111] width 533 height 35
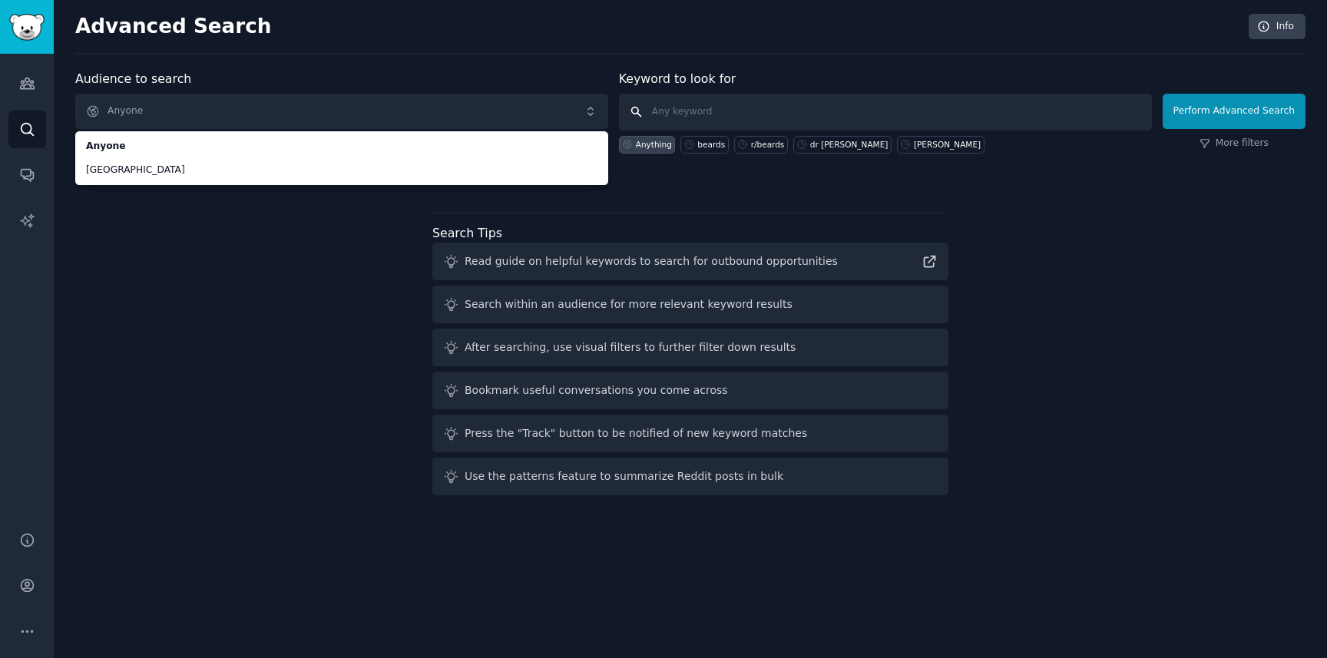
click at [682, 109] on input "text" at bounding box center [885, 112] width 533 height 37
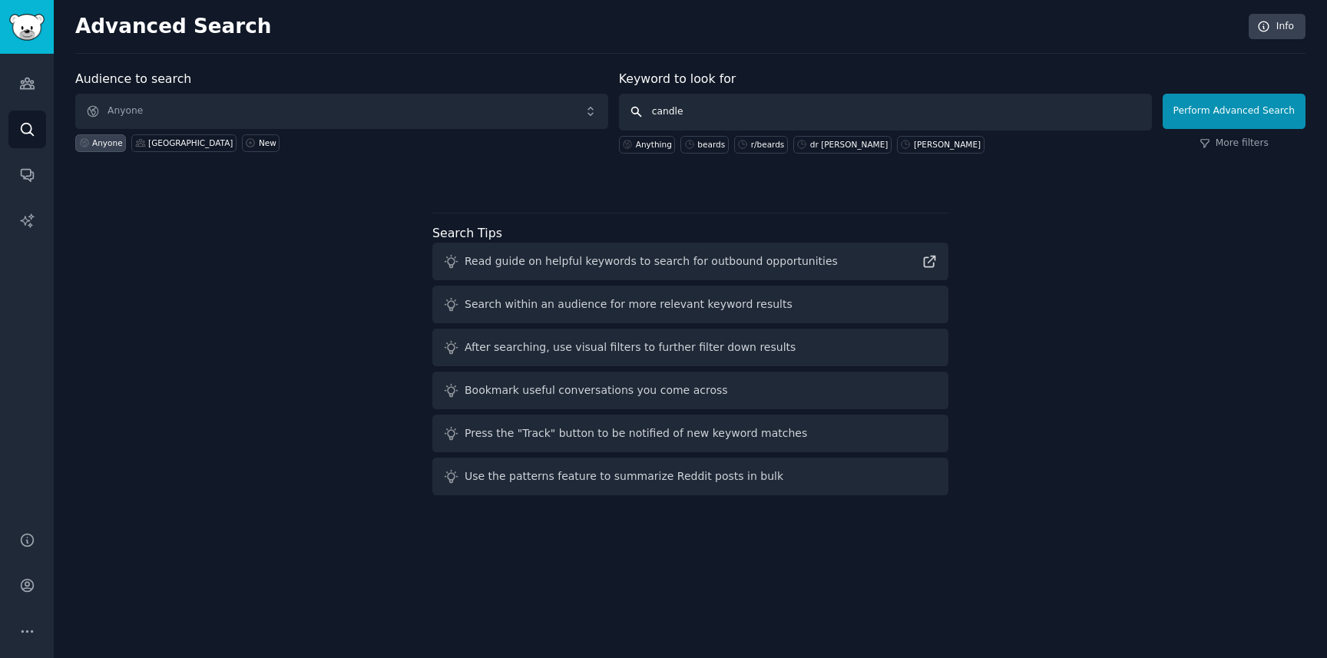
type input "candles"
click button "Perform Advanced Search" at bounding box center [1233, 111] width 143 height 35
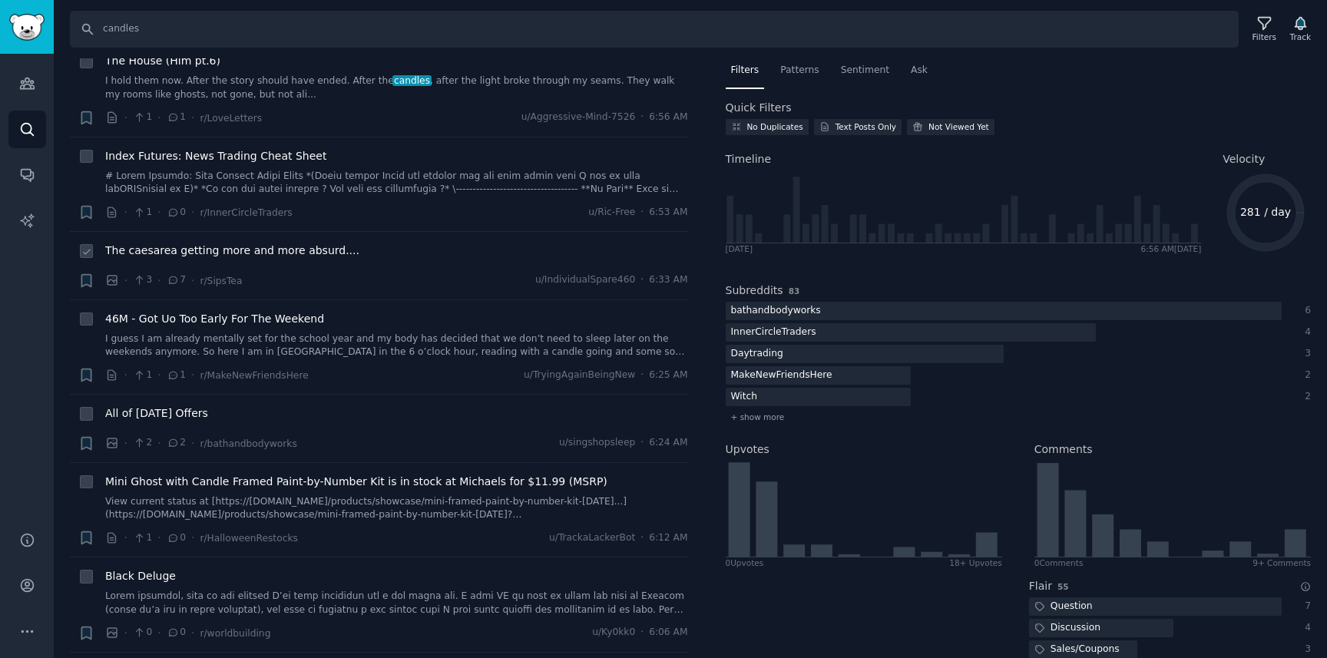
scroll to position [44, 0]
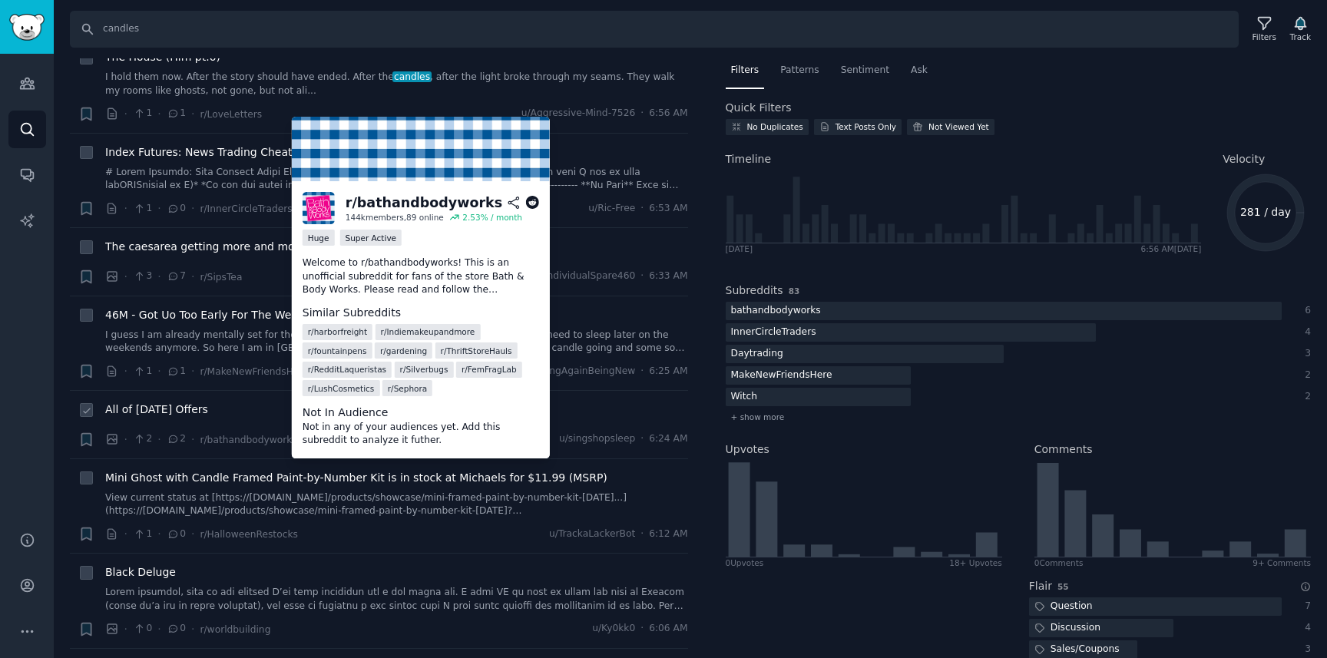
click at [534, 201] on icon at bounding box center [532, 203] width 14 height 14
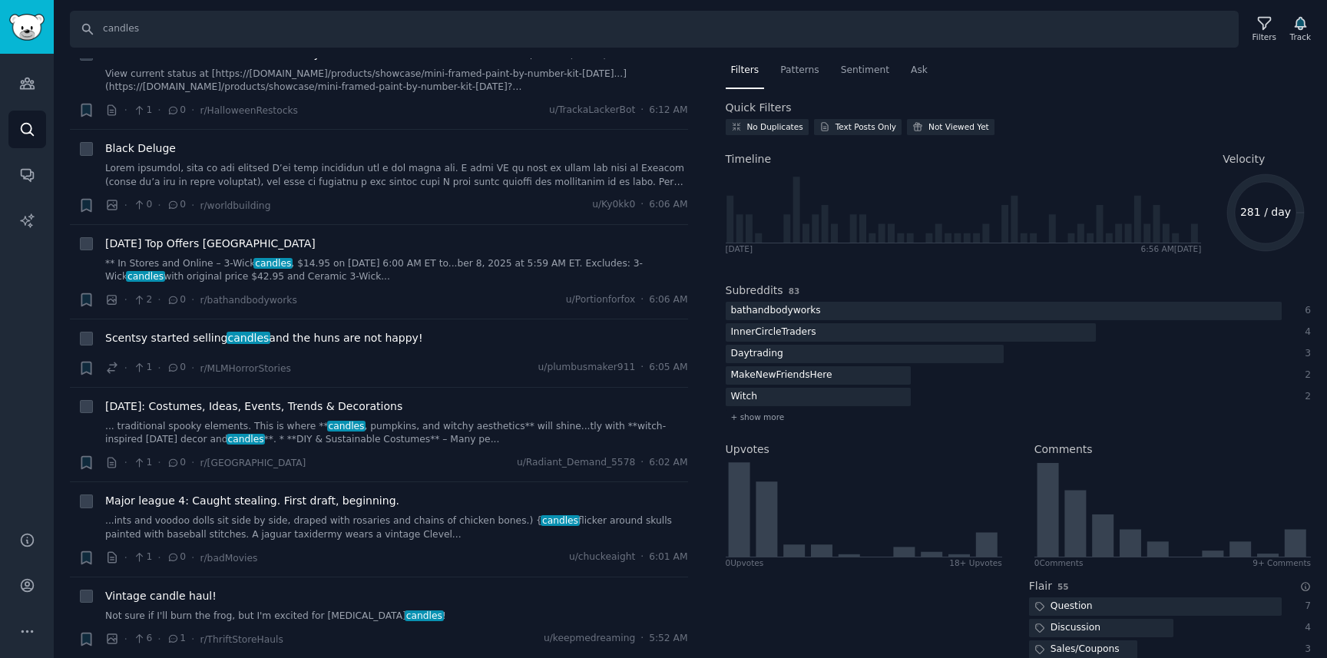
scroll to position [469, 0]
click at [28, 82] on icon "Sidebar" at bounding box center [27, 83] width 16 height 16
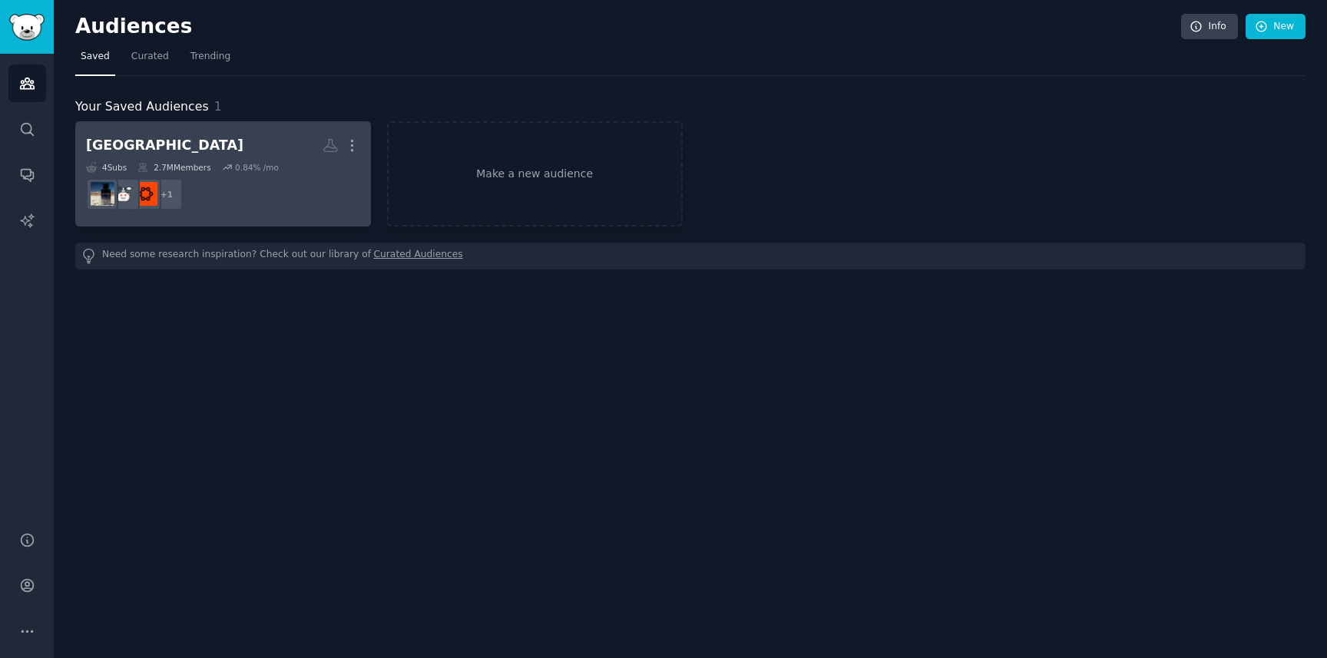
click at [256, 192] on dd "r/CloneFragrances + 1" at bounding box center [223, 194] width 274 height 43
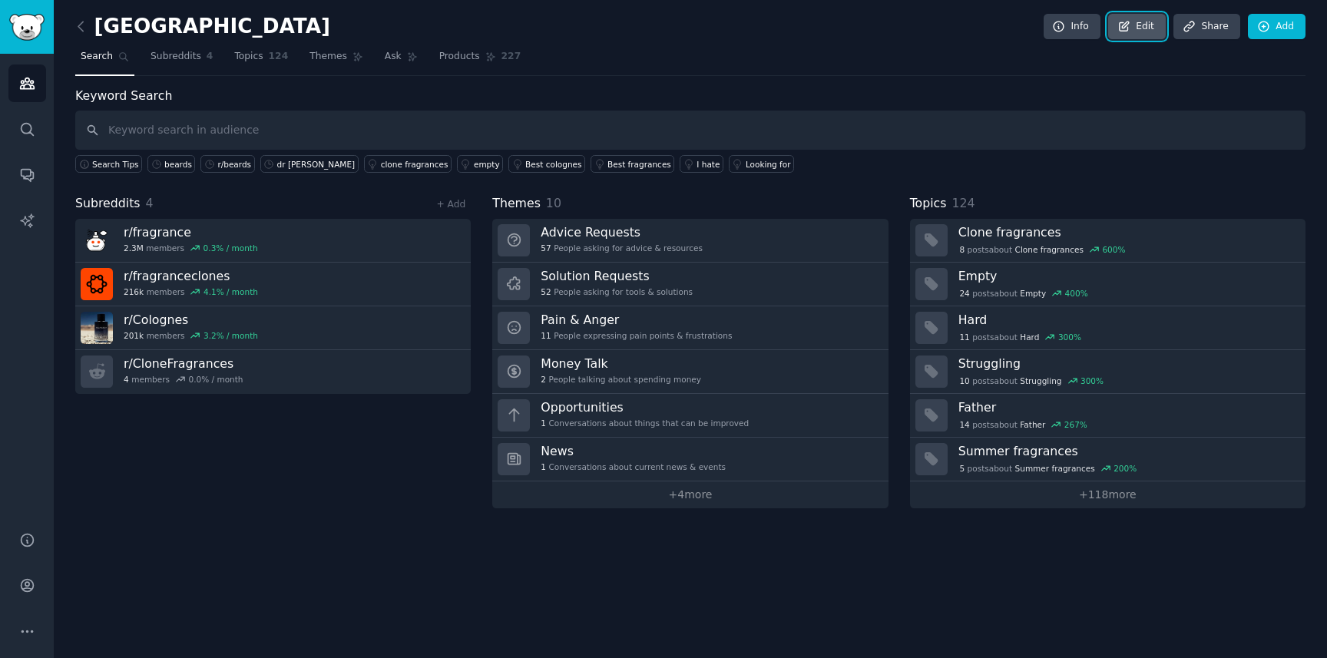
click at [1144, 29] on link "Edit" at bounding box center [1137, 27] width 58 height 26
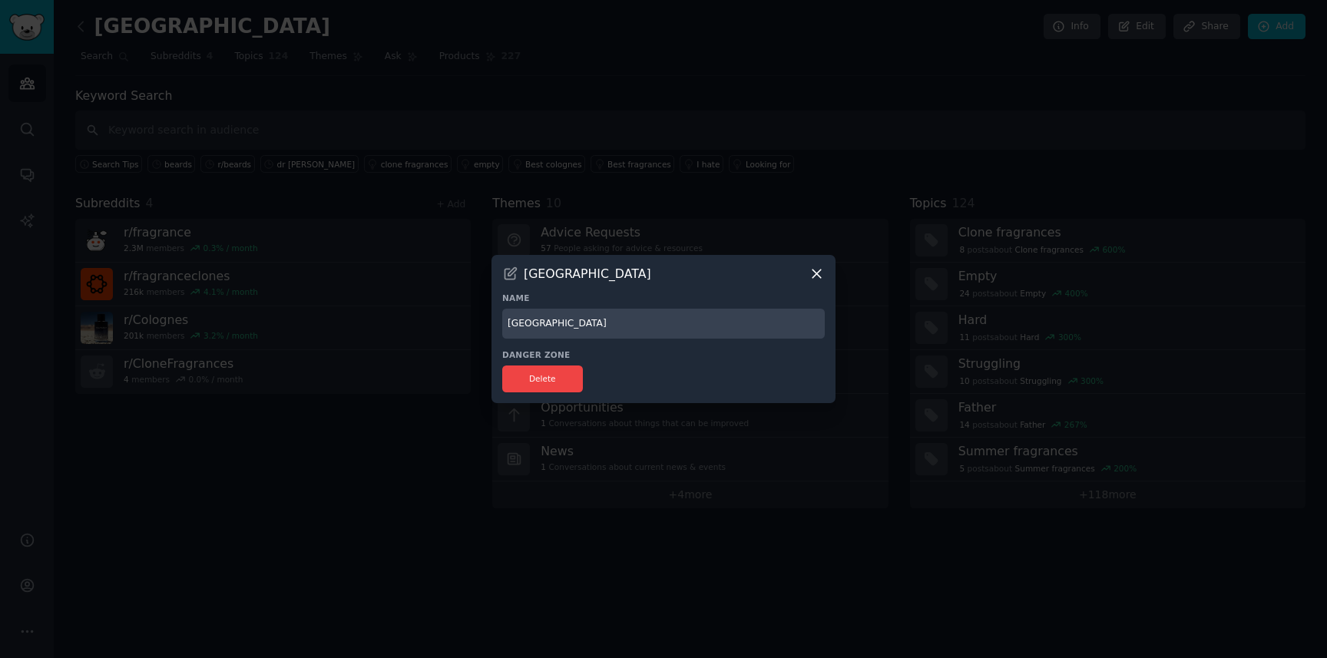
drag, startPoint x: 578, startPoint y: 333, endPoint x: 484, endPoint y: 321, distance: 95.2
click at [484, 321] on div "​ cologne Name cologne Danger Zone Delete" at bounding box center [663, 329] width 1316 height 658
type input "f"
type input "FRAGRANCE"
click at [719, 362] on div "Danger Zone Delete" at bounding box center [663, 370] width 322 height 43
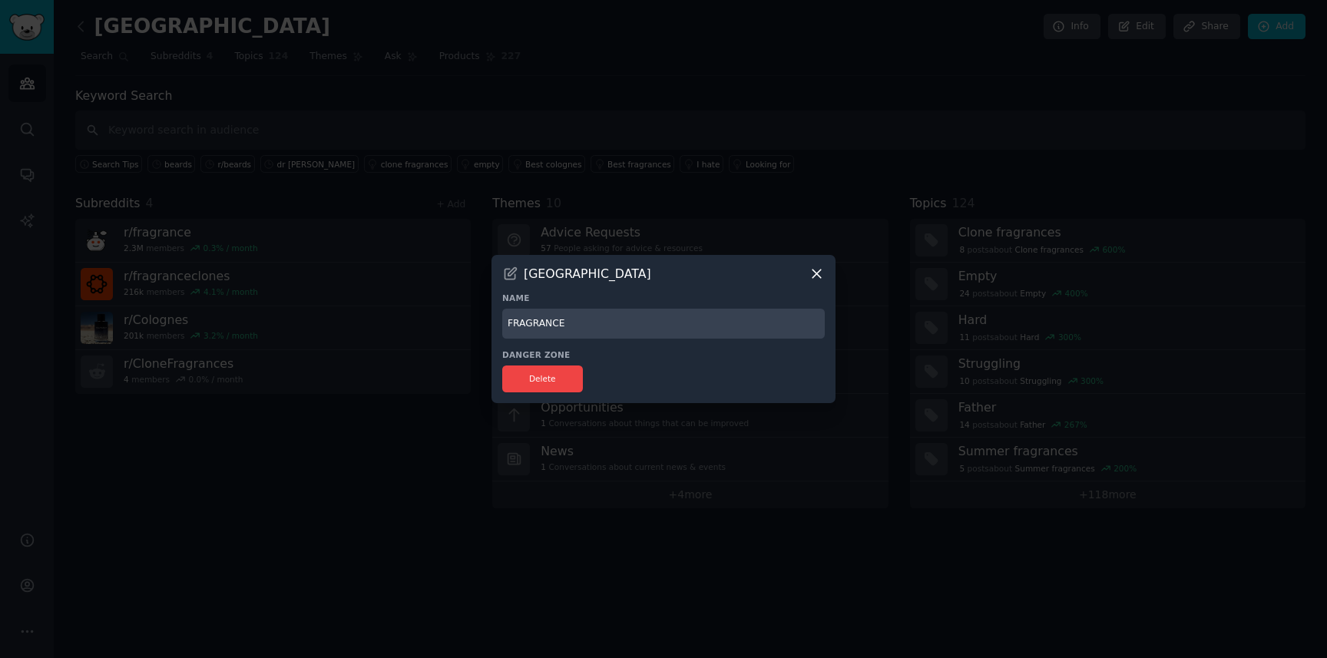
click at [818, 273] on icon at bounding box center [816, 274] width 16 height 16
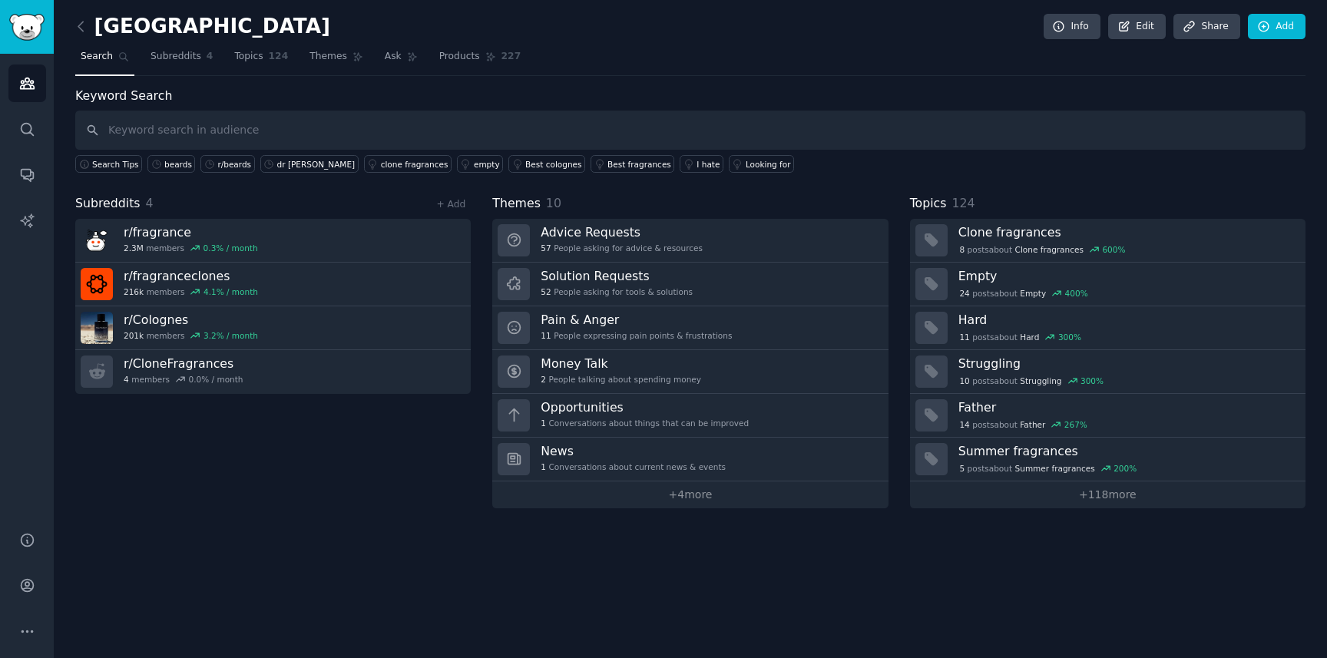
click at [97, 23] on h2 "cologne" at bounding box center [202, 27] width 255 height 25
drag, startPoint x: 98, startPoint y: 24, endPoint x: 189, endPoint y: 26, distance: 91.4
click at [189, 26] on div "cologne Info Edit Share Add" at bounding box center [690, 29] width 1230 height 31
click at [461, 201] on link "+ Add" at bounding box center [450, 204] width 29 height 11
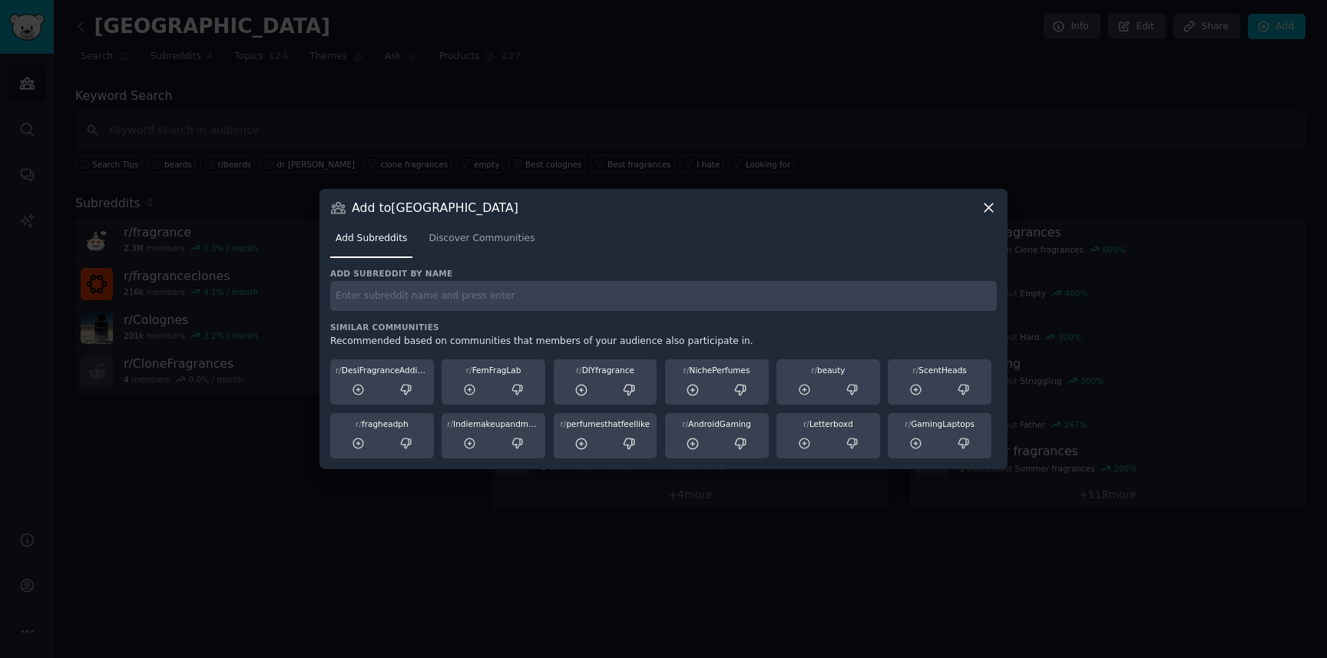
click at [392, 290] on input "text" at bounding box center [663, 296] width 666 height 30
drag, startPoint x: 375, startPoint y: 299, endPoint x: 296, endPoint y: 294, distance: 79.2
click at [296, 294] on div "​ Add to cologne Add Subreddits Discover Communities Add subreddit by name bbw …" at bounding box center [663, 329] width 1316 height 658
paste input "r/bathandbodyworks"
type input "r/bathandbodyworks"
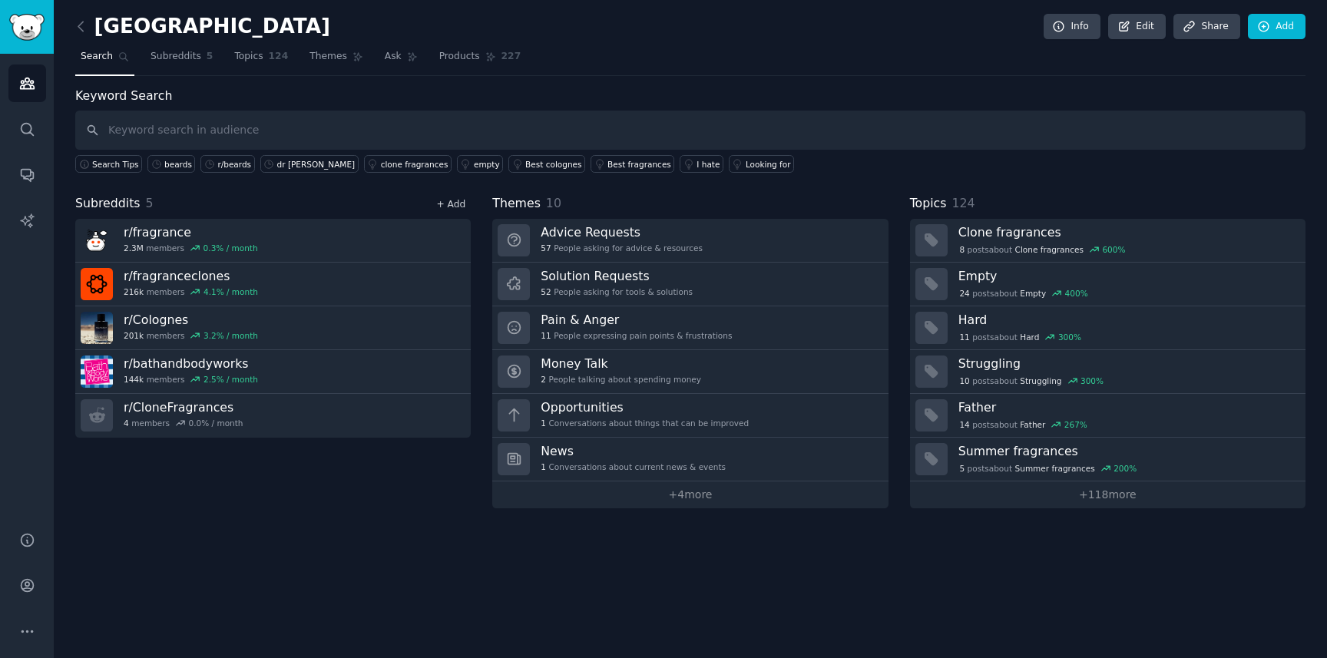
click at [458, 203] on link "+ Add" at bounding box center [450, 204] width 29 height 11
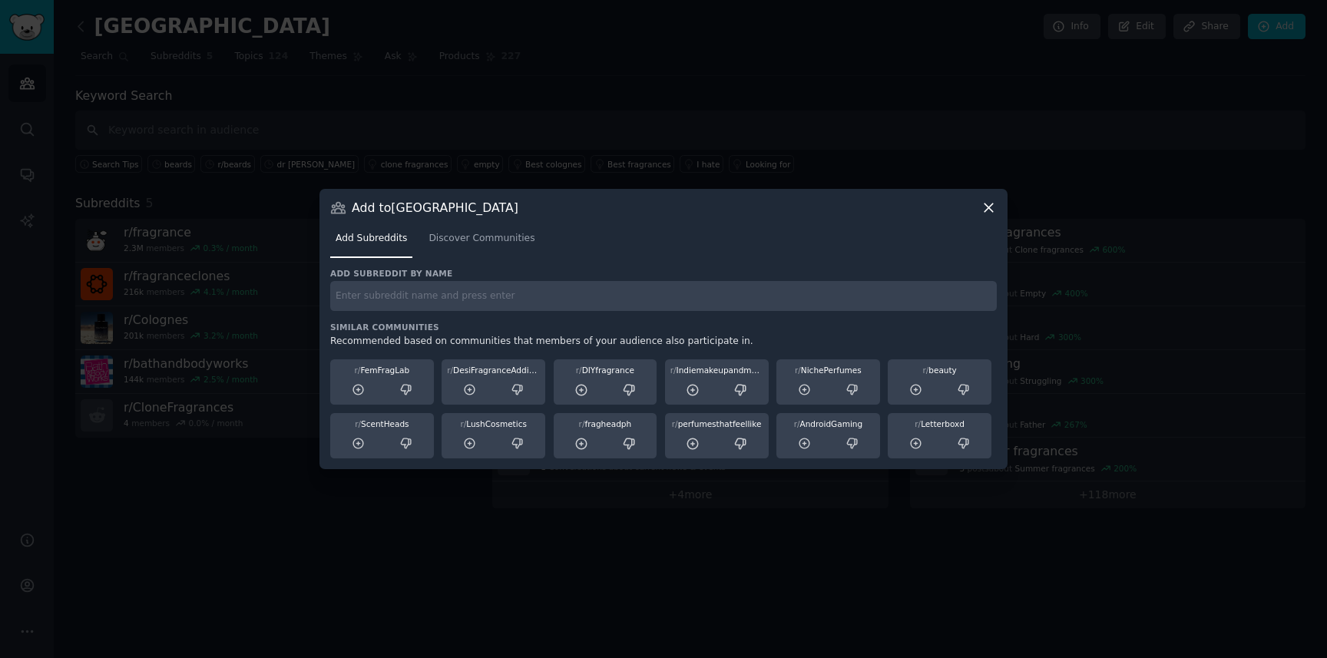
click at [990, 204] on icon at bounding box center [988, 208] width 16 height 16
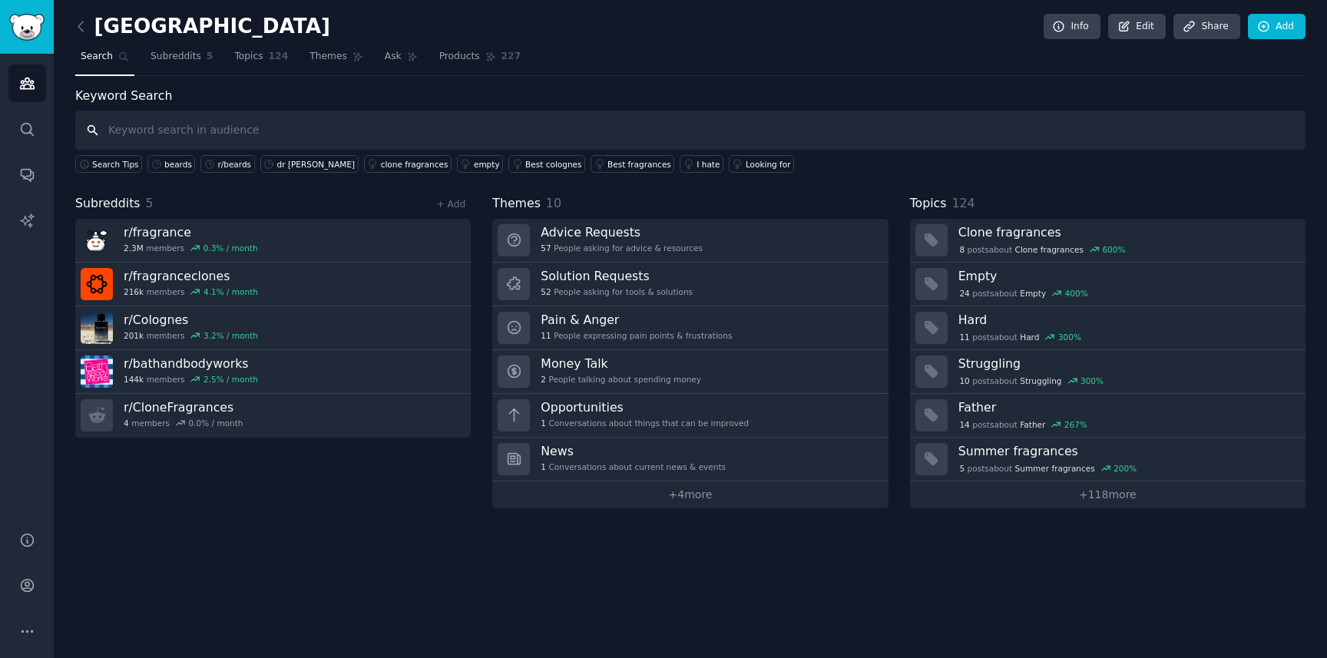
click at [230, 129] on input "text" at bounding box center [690, 130] width 1230 height 39
type input "fragrance"
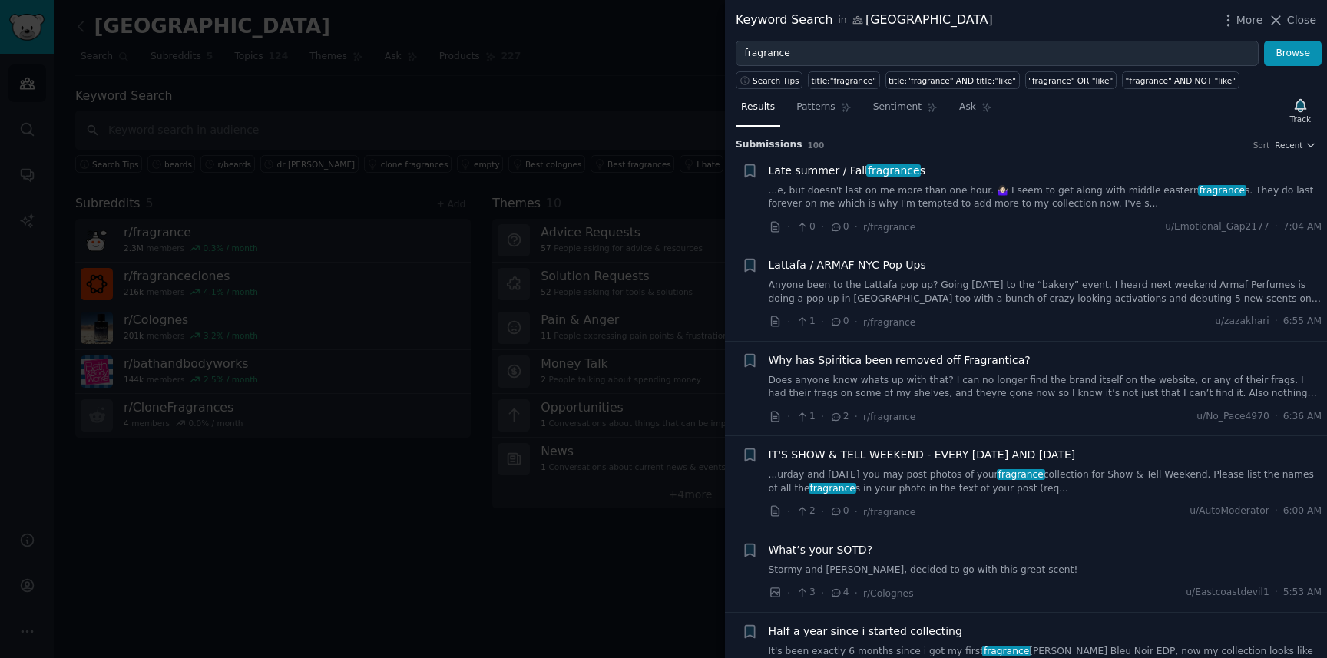
click at [346, 117] on div at bounding box center [663, 329] width 1327 height 658
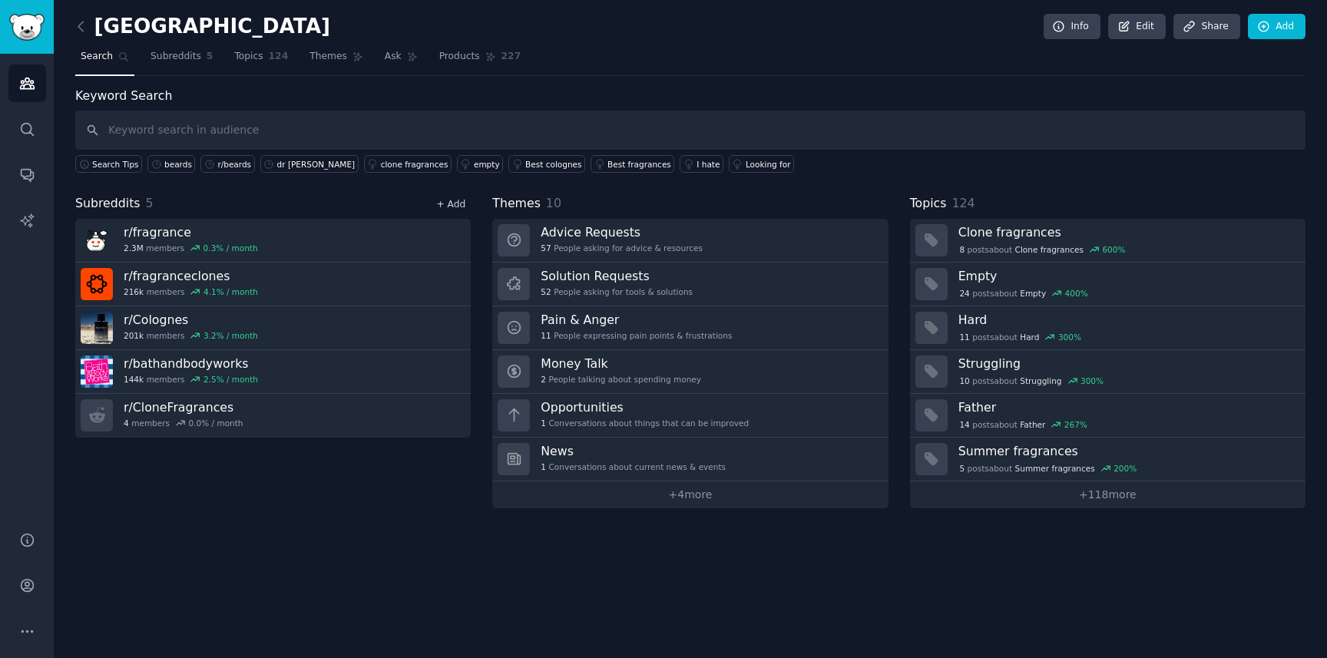
click at [458, 202] on link "+ Add" at bounding box center [450, 204] width 29 height 11
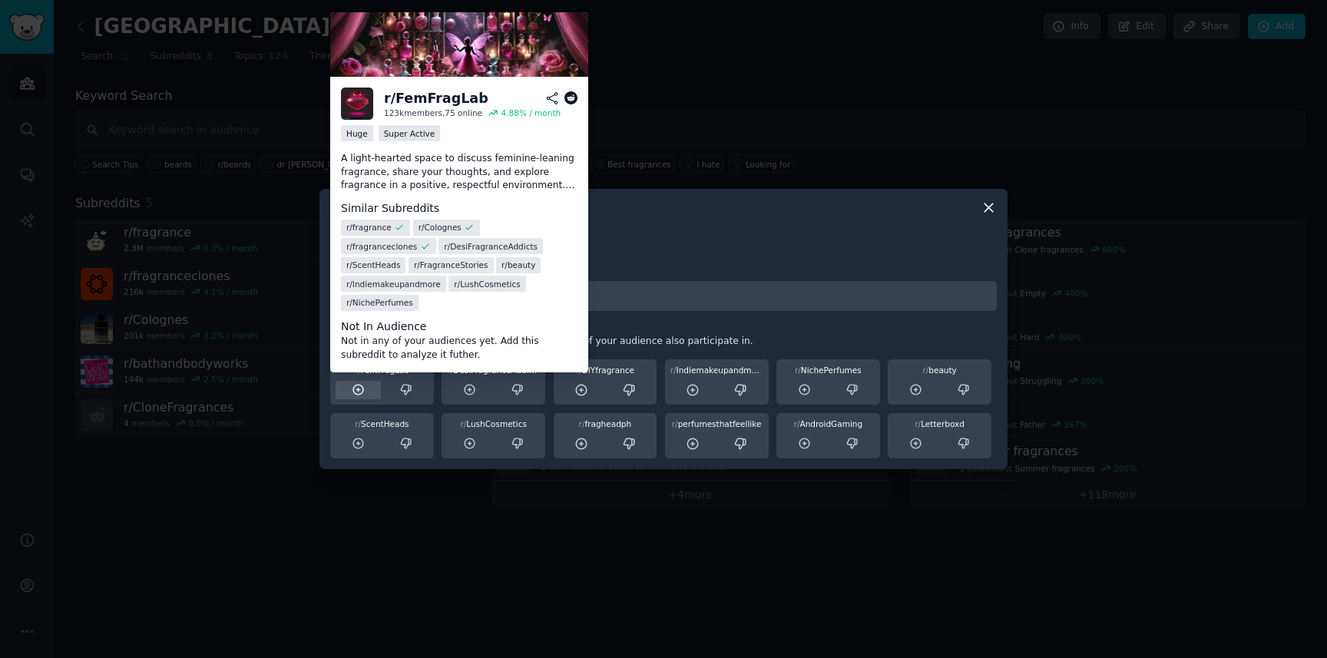
click at [356, 387] on icon at bounding box center [359, 390] width 14 height 14
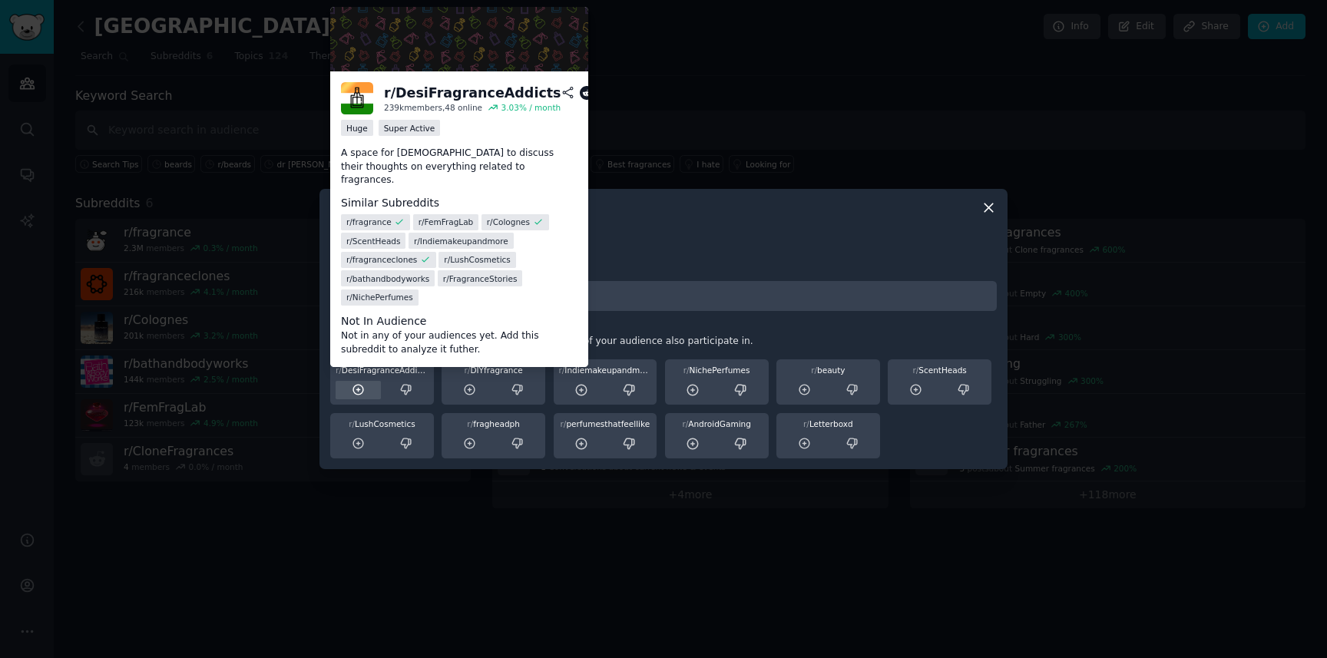
click at [358, 390] on icon at bounding box center [358, 390] width 10 height 10
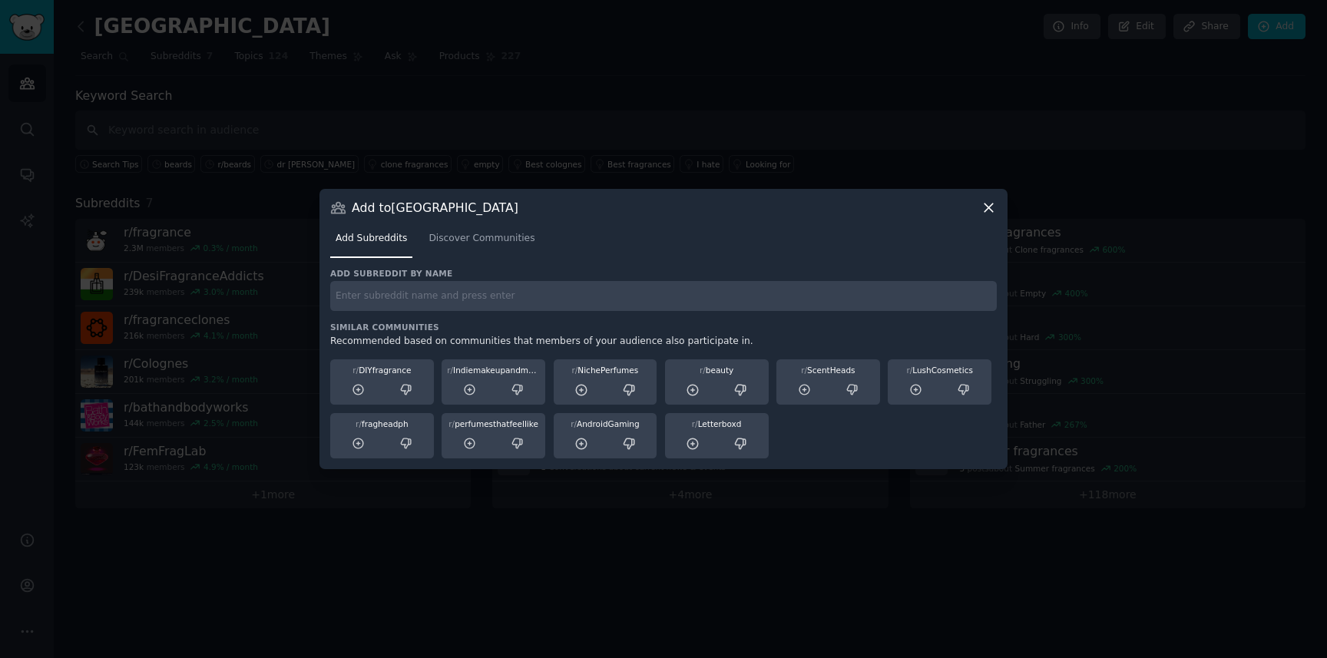
click at [382, 370] on div "r/ DIYfragrance" at bounding box center [381, 370] width 93 height 11
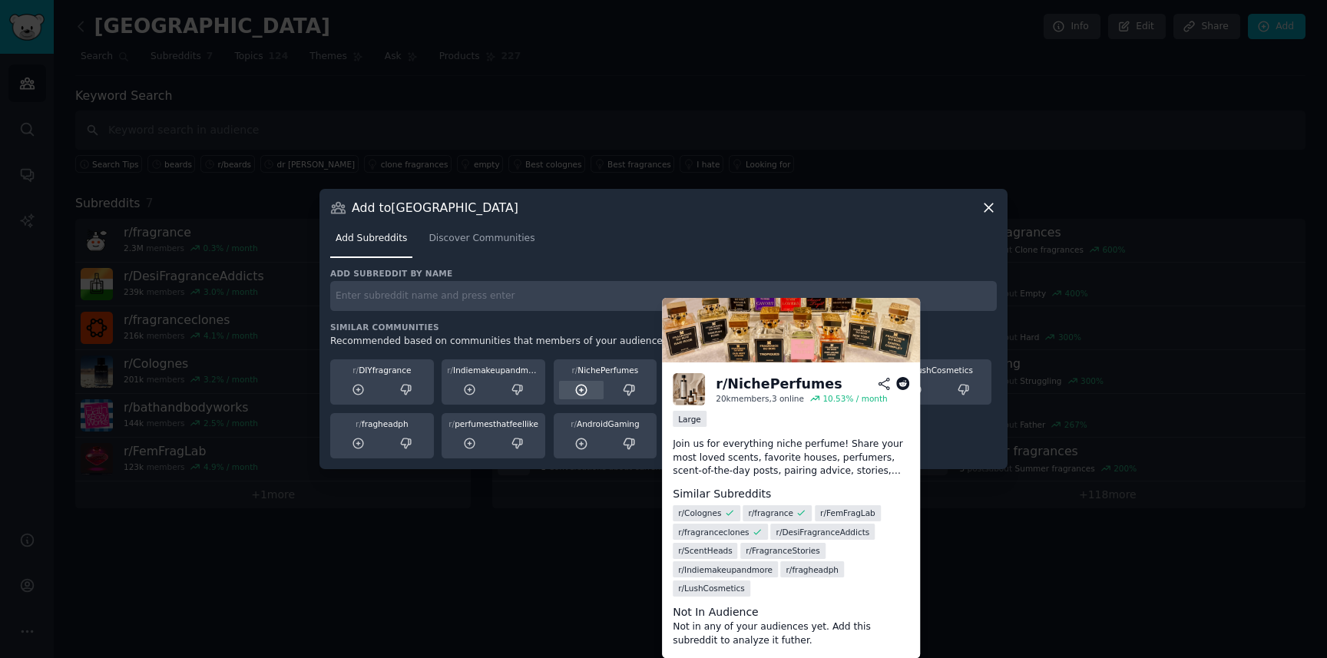
click at [581, 392] on icon at bounding box center [581, 390] width 14 height 14
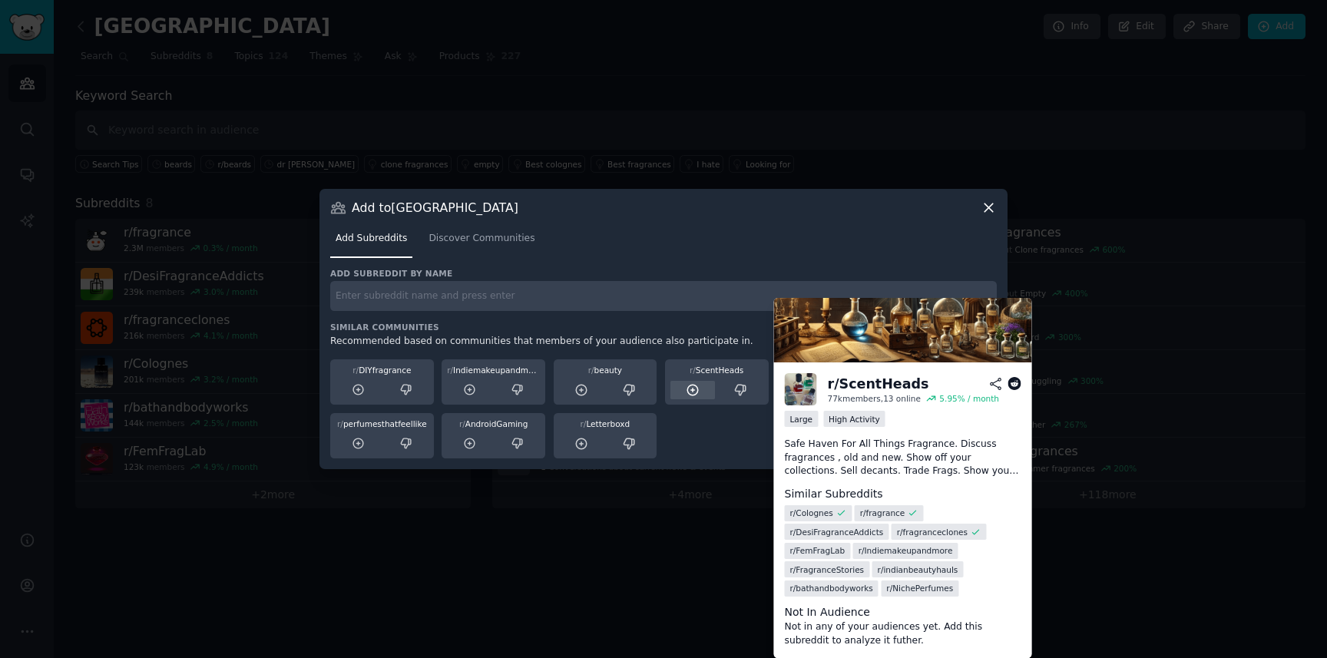
click at [692, 390] on icon at bounding box center [693, 390] width 10 height 10
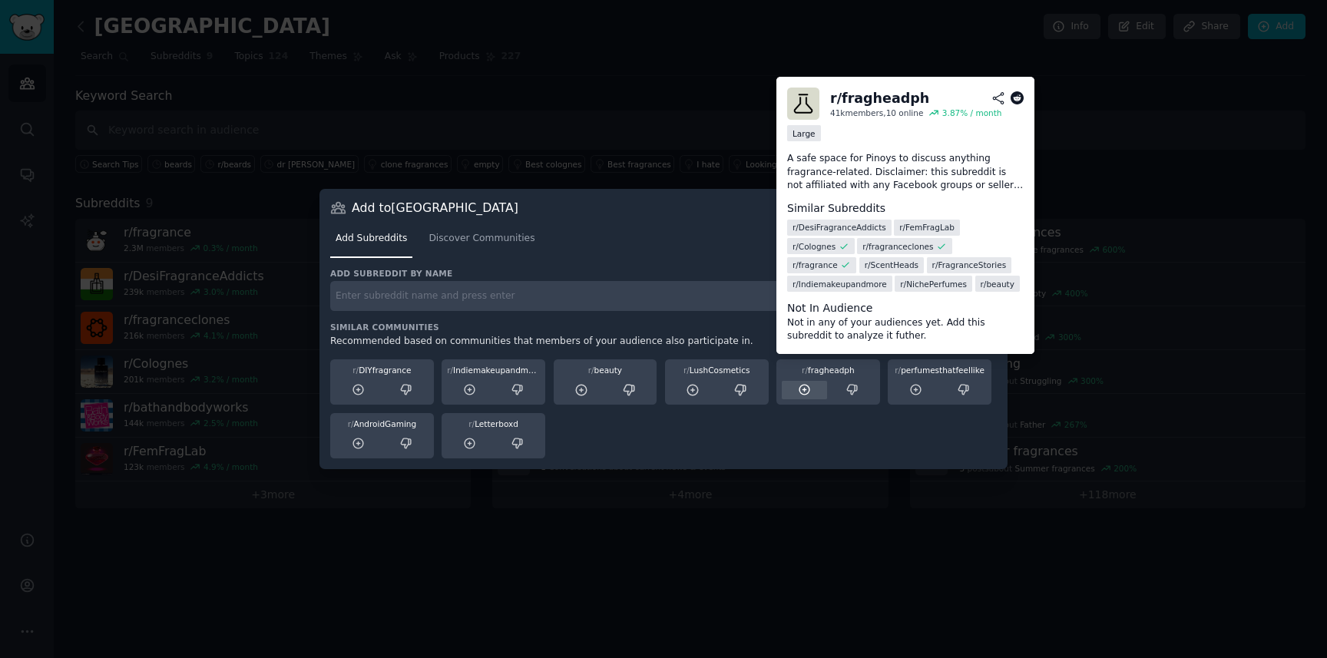
click at [808, 389] on icon at bounding box center [805, 390] width 14 height 14
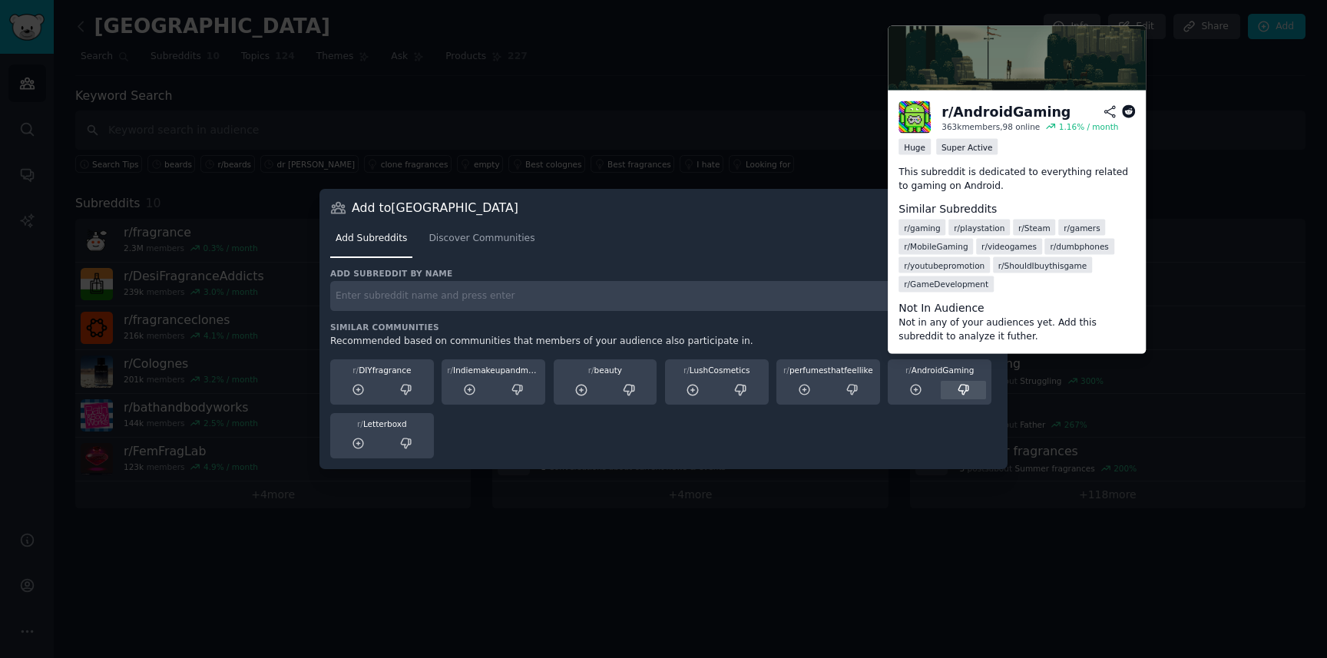
click at [964, 387] on icon at bounding box center [964, 390] width 14 height 14
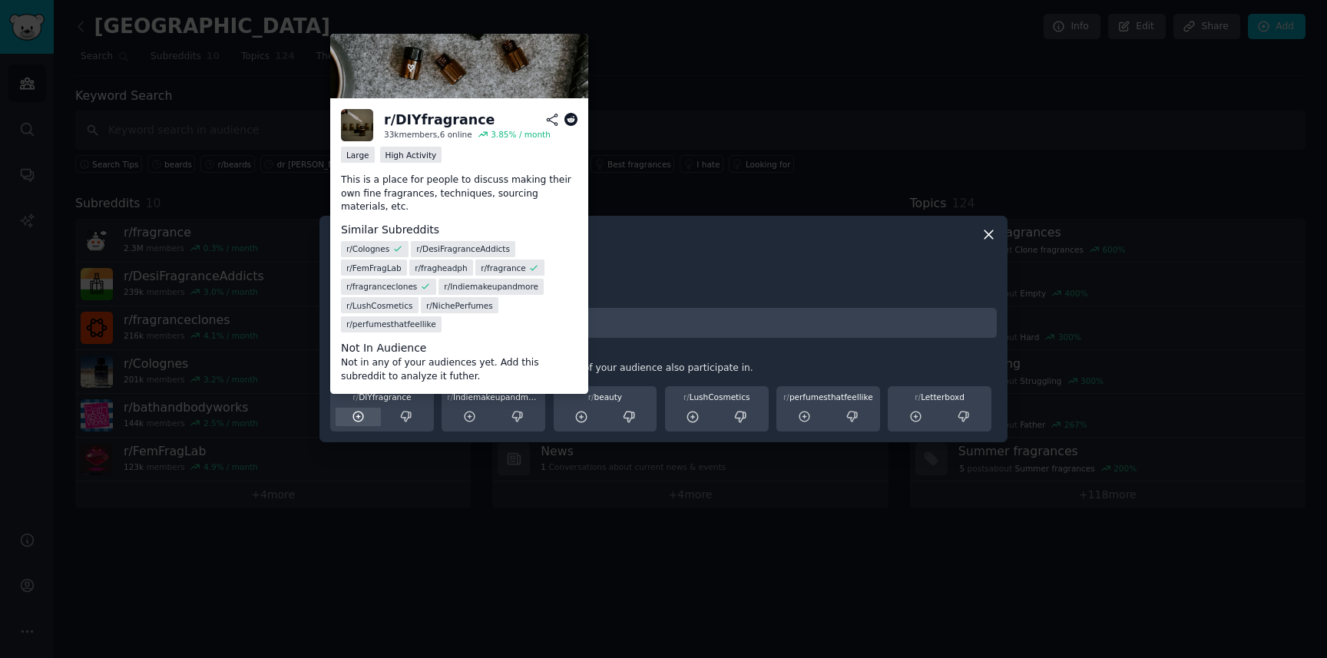
click at [360, 415] on icon at bounding box center [359, 417] width 14 height 14
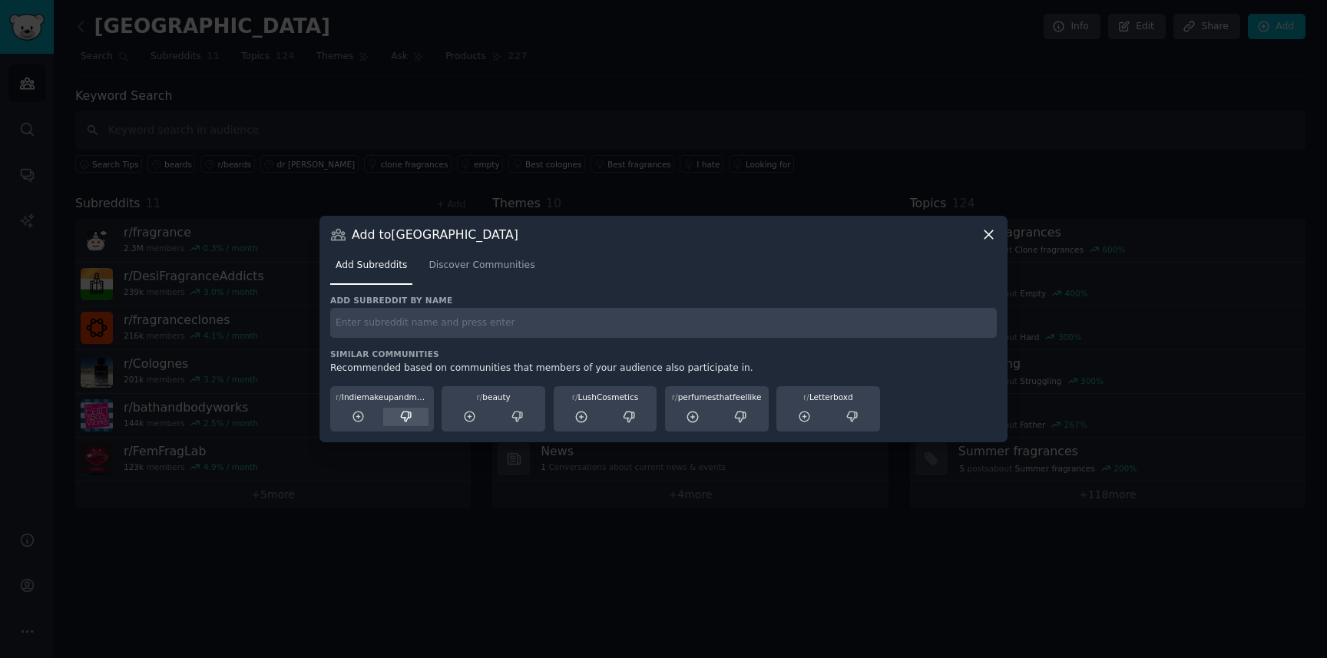
click at [407, 415] on icon at bounding box center [406, 417] width 14 height 14
click at [382, 326] on input "text" at bounding box center [663, 323] width 666 height 30
type input "r/sephora"
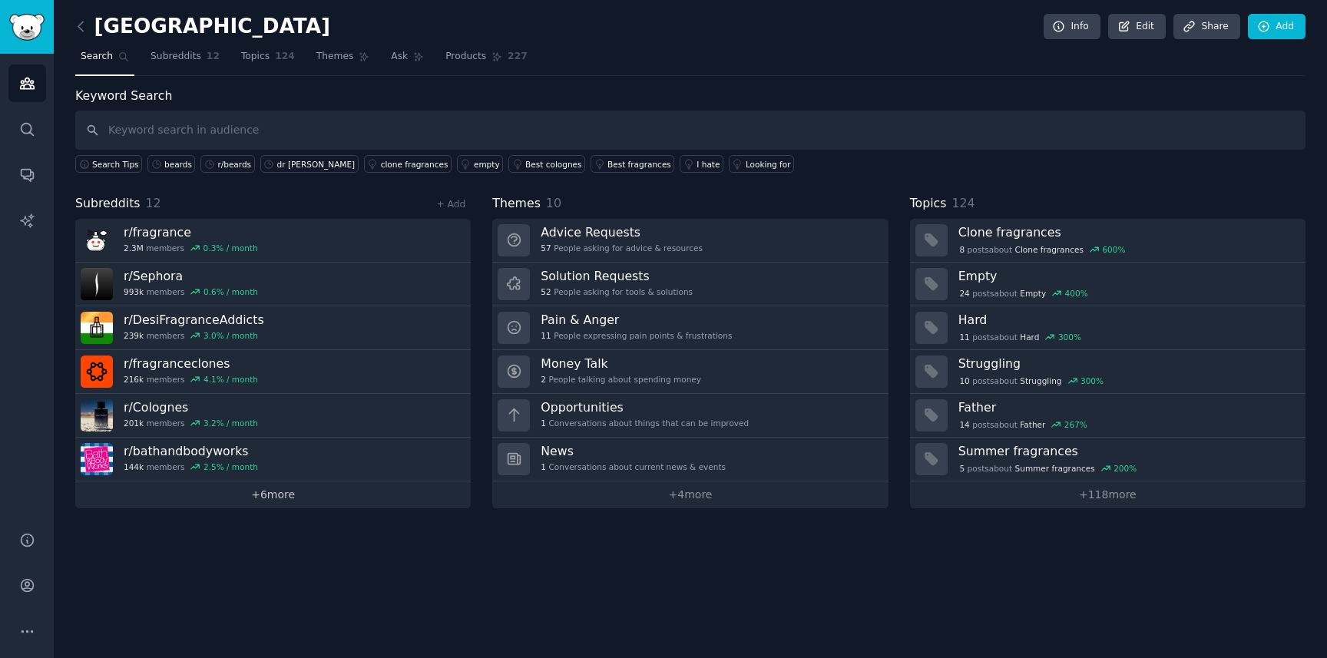
click at [237, 495] on link "+ 6 more" at bounding box center [272, 494] width 395 height 27
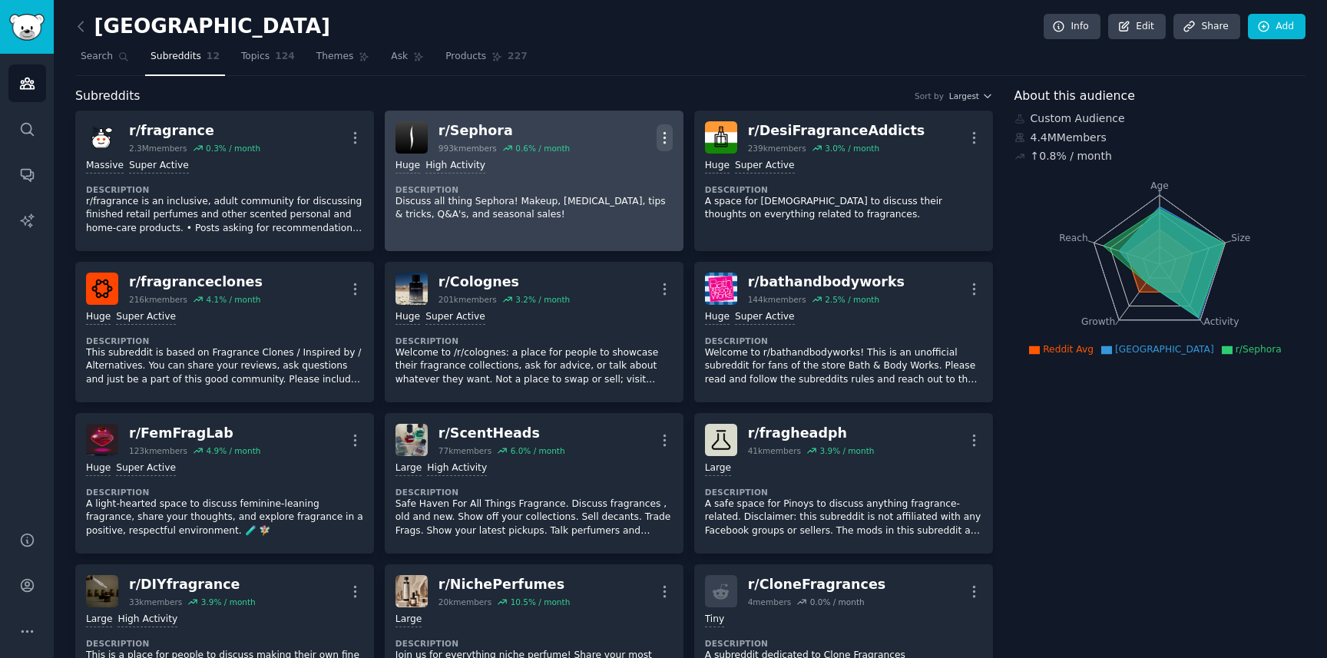
click at [663, 137] on icon "button" at bounding box center [664, 137] width 2 height 11
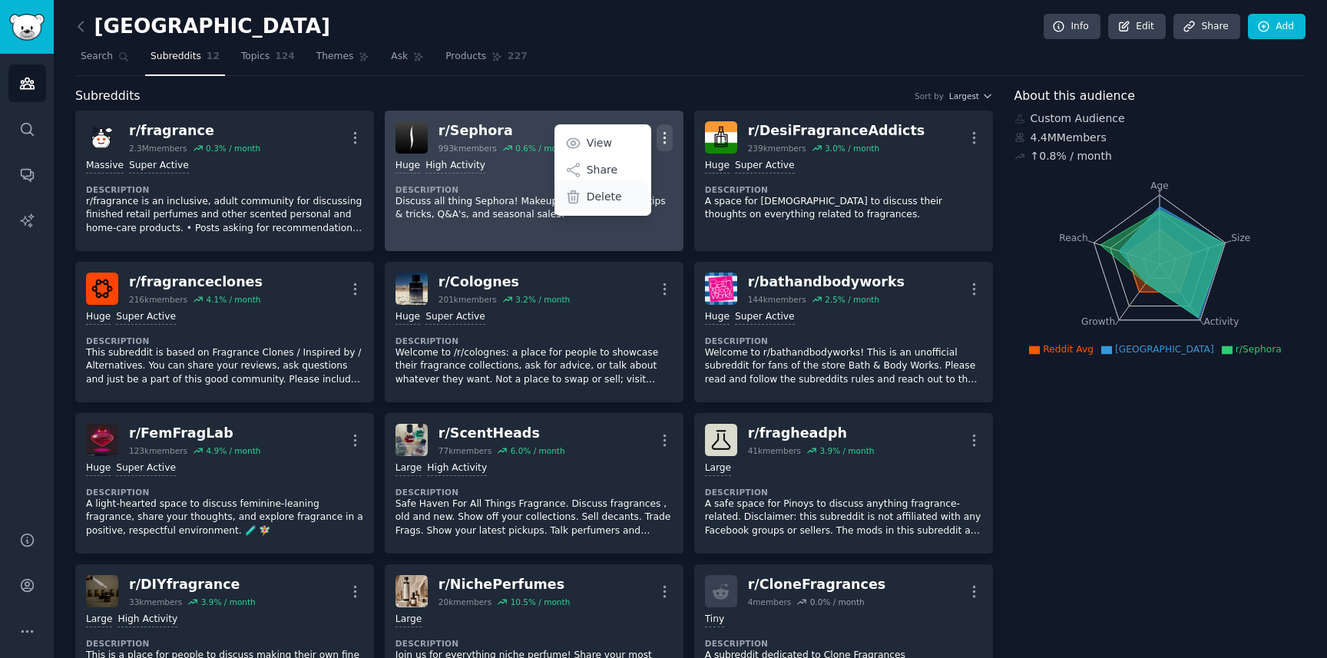
click at [603, 193] on p "Delete" at bounding box center [604, 197] width 35 height 16
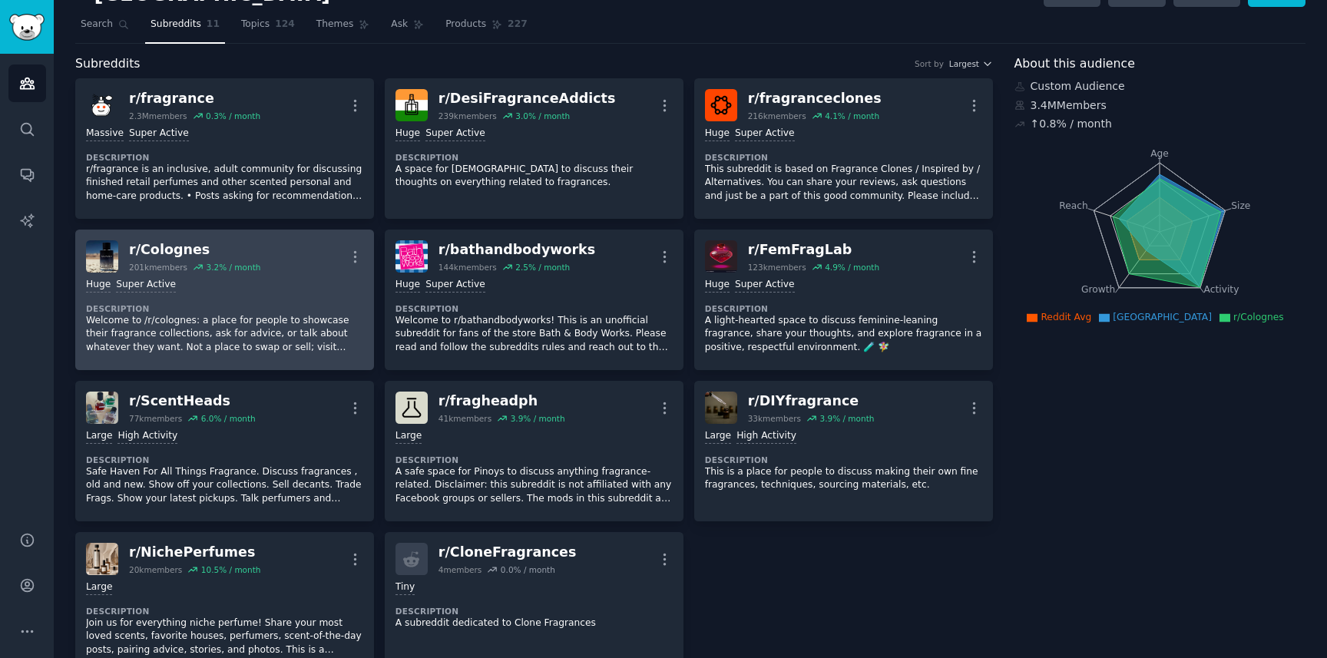
scroll to position [28, 0]
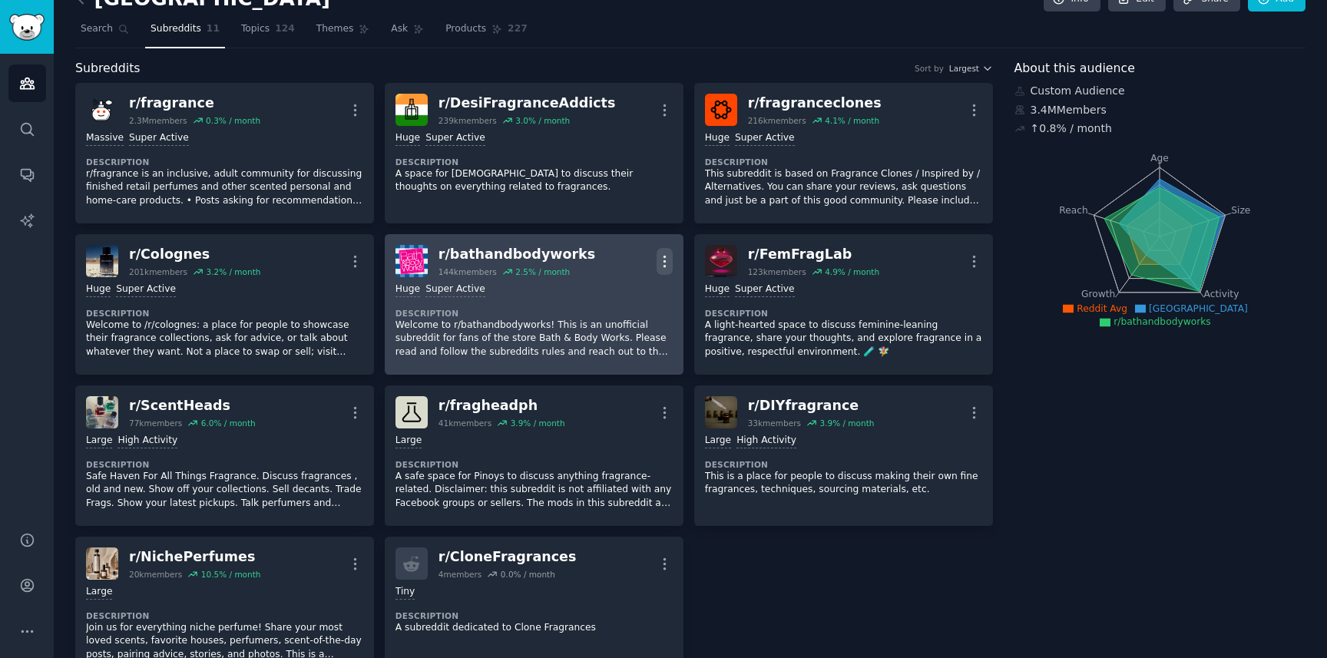
click at [664, 263] on icon "button" at bounding box center [664, 261] width 16 height 16
click at [601, 326] on p "Delete" at bounding box center [604, 320] width 35 height 16
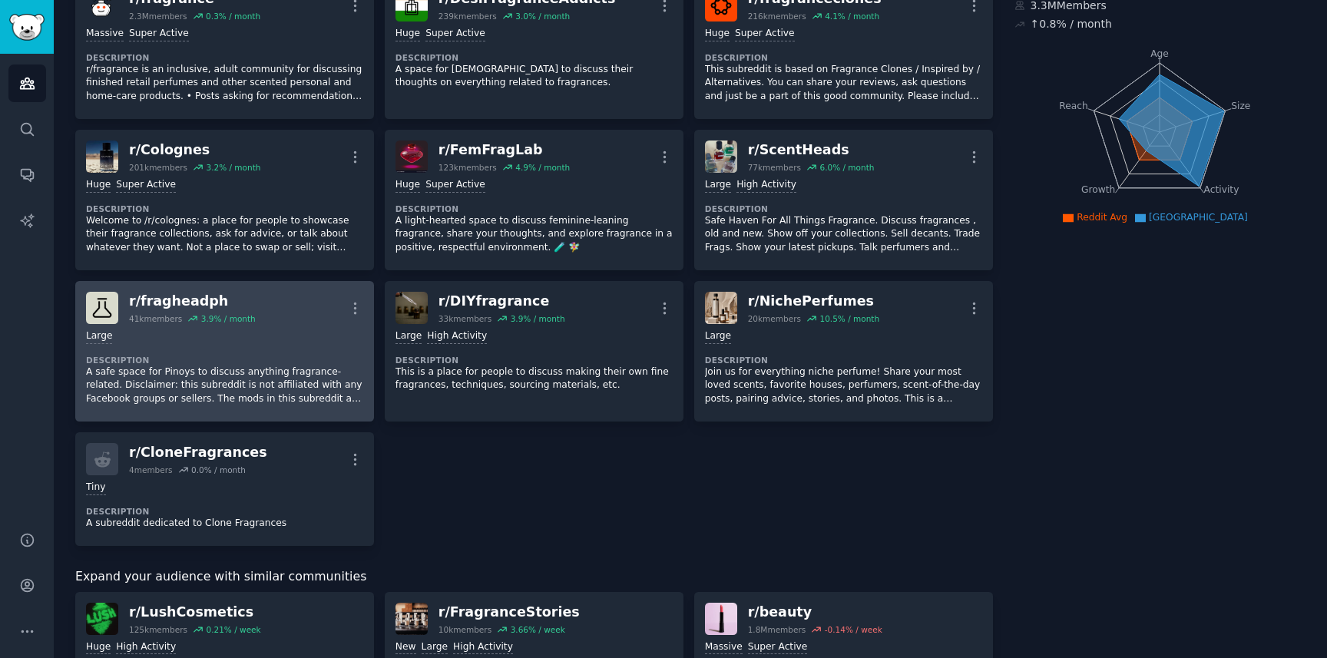
scroll to position [142, 0]
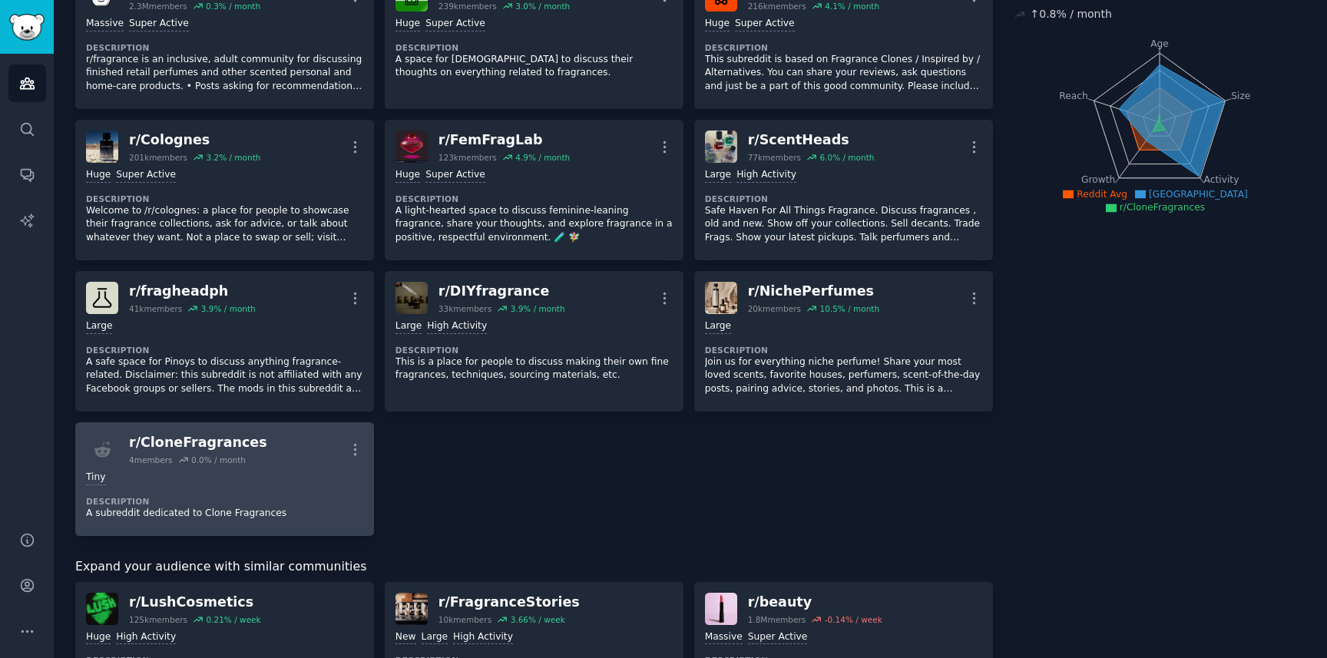
click at [226, 444] on div "r/ CloneFragrances" at bounding box center [198, 442] width 138 height 19
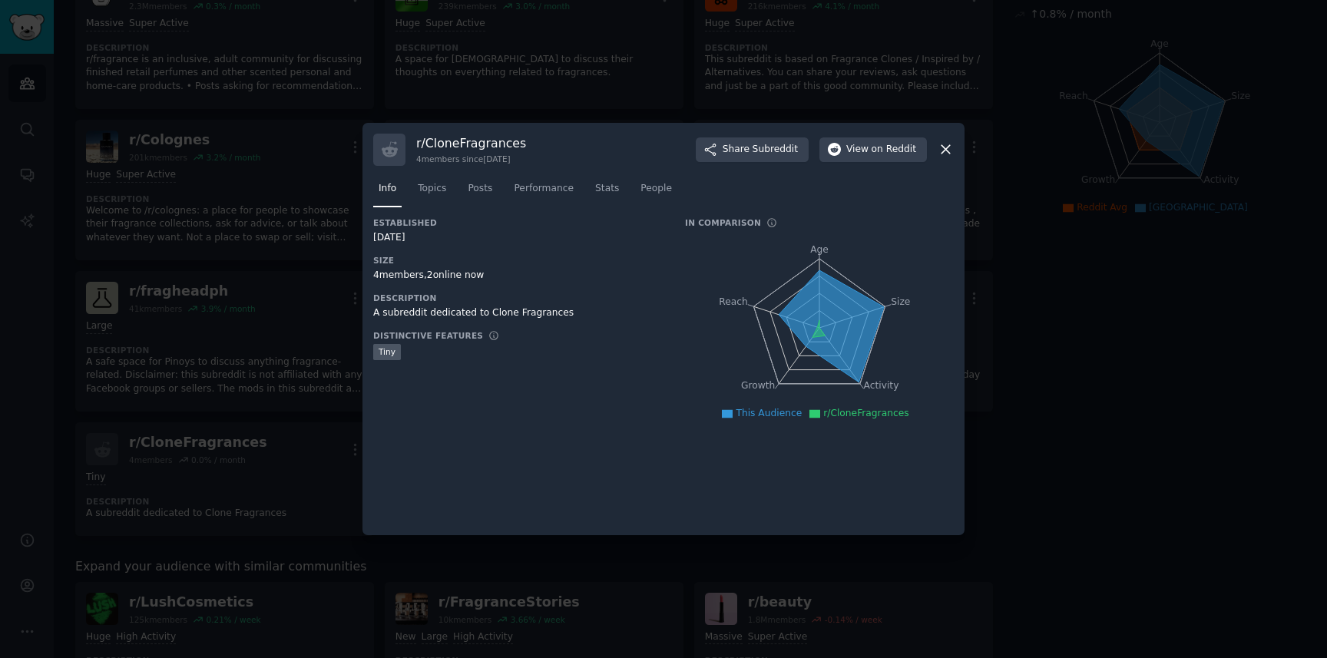
click at [947, 148] on icon at bounding box center [945, 150] width 8 height 8
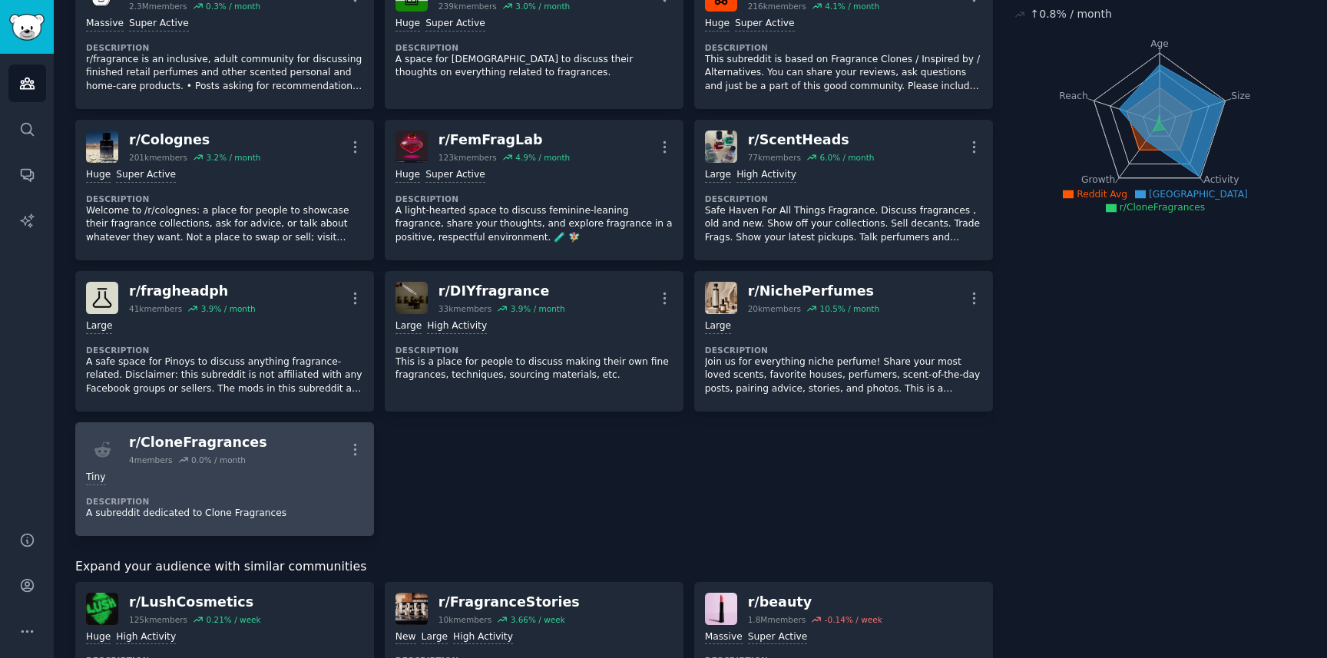
click at [363, 444] on link "r/ CloneFragrances 4 members 0.0 % / month More Tiny Description A subreddit de…" at bounding box center [224, 479] width 299 height 114
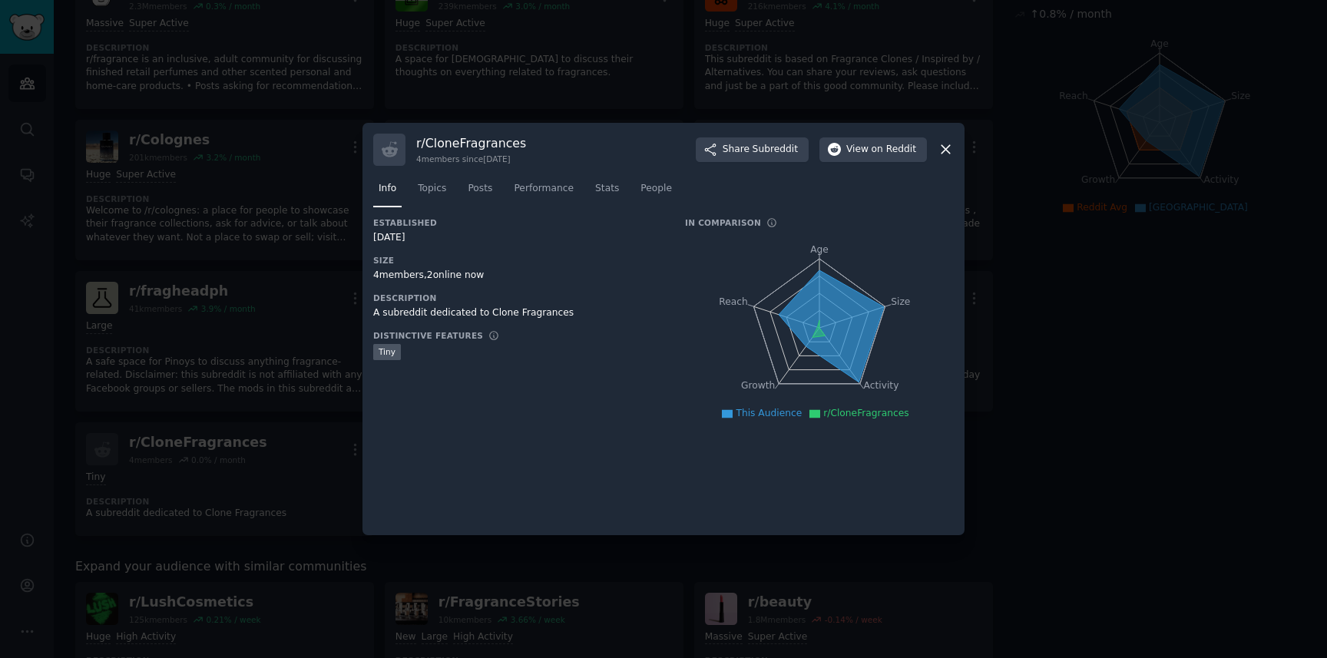
click at [947, 150] on icon at bounding box center [945, 149] width 16 height 16
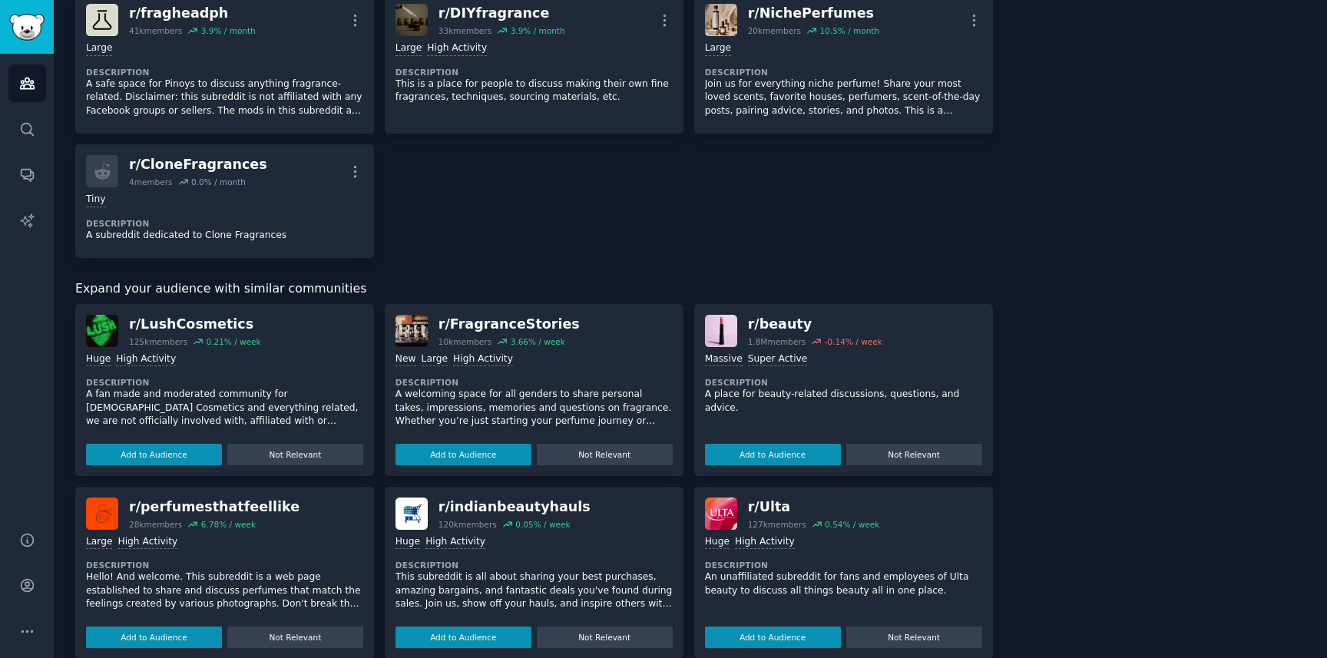
scroll to position [425, 0]
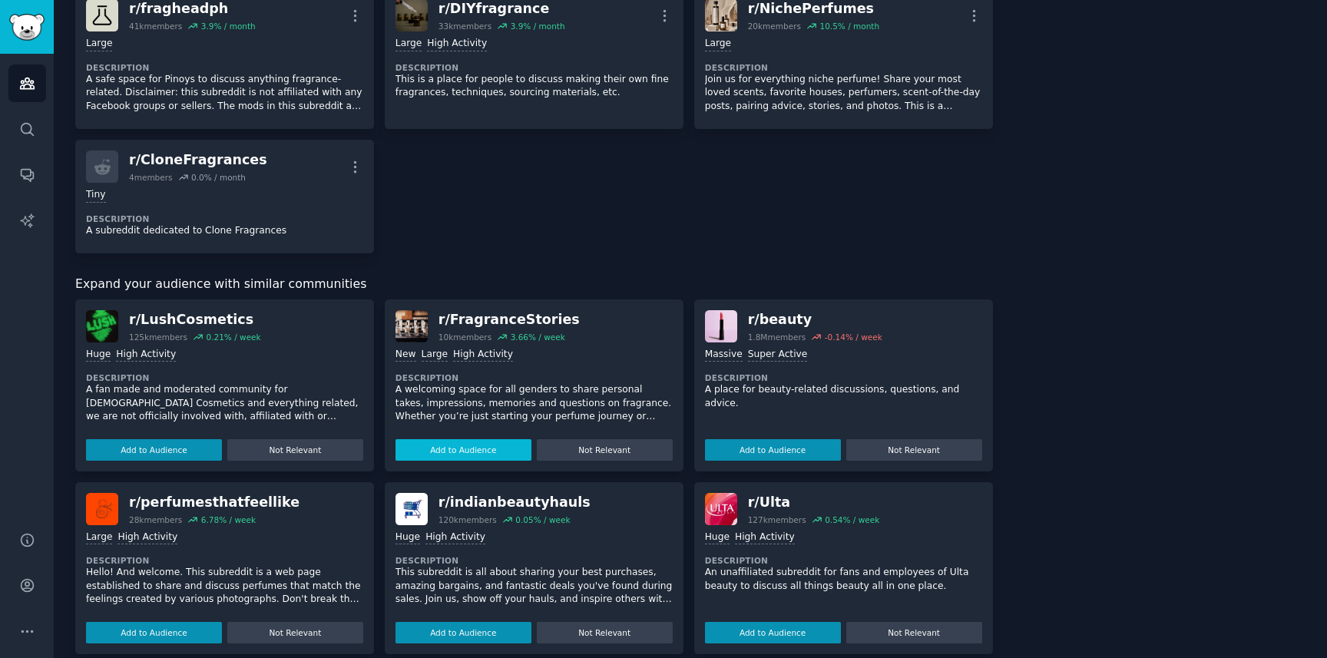
click at [478, 450] on button "Add to Audience" at bounding box center [463, 449] width 136 height 21
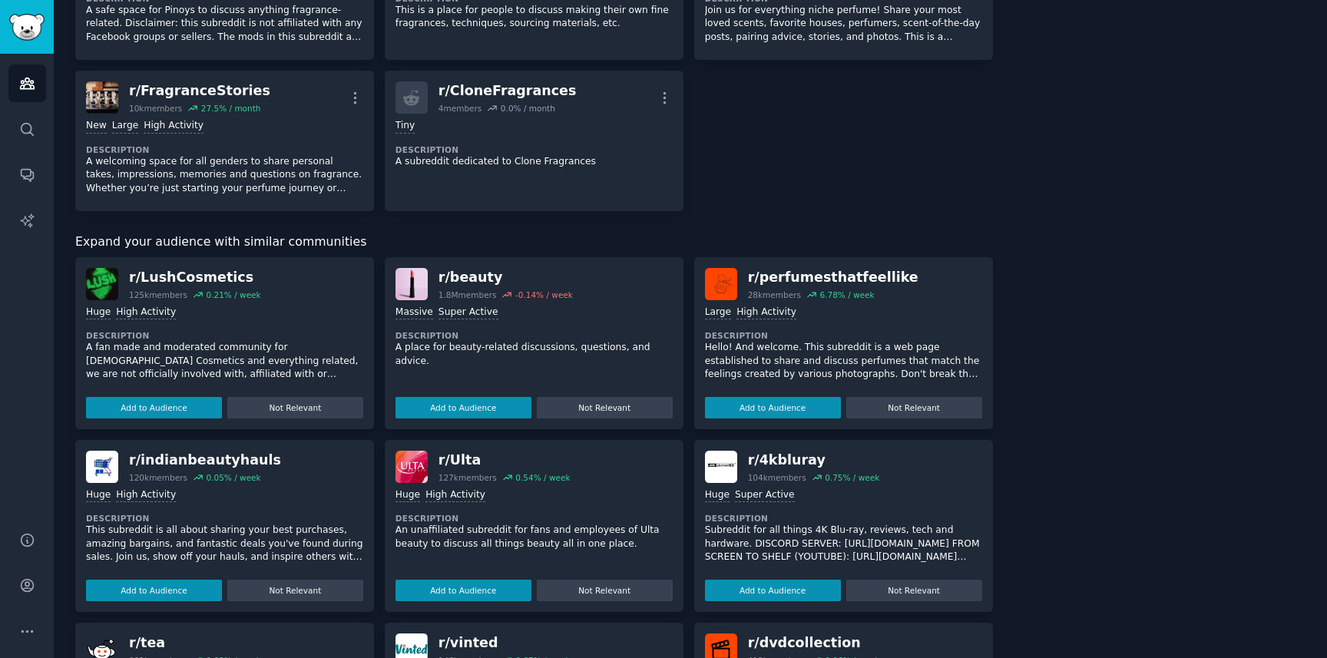
scroll to position [488, 0]
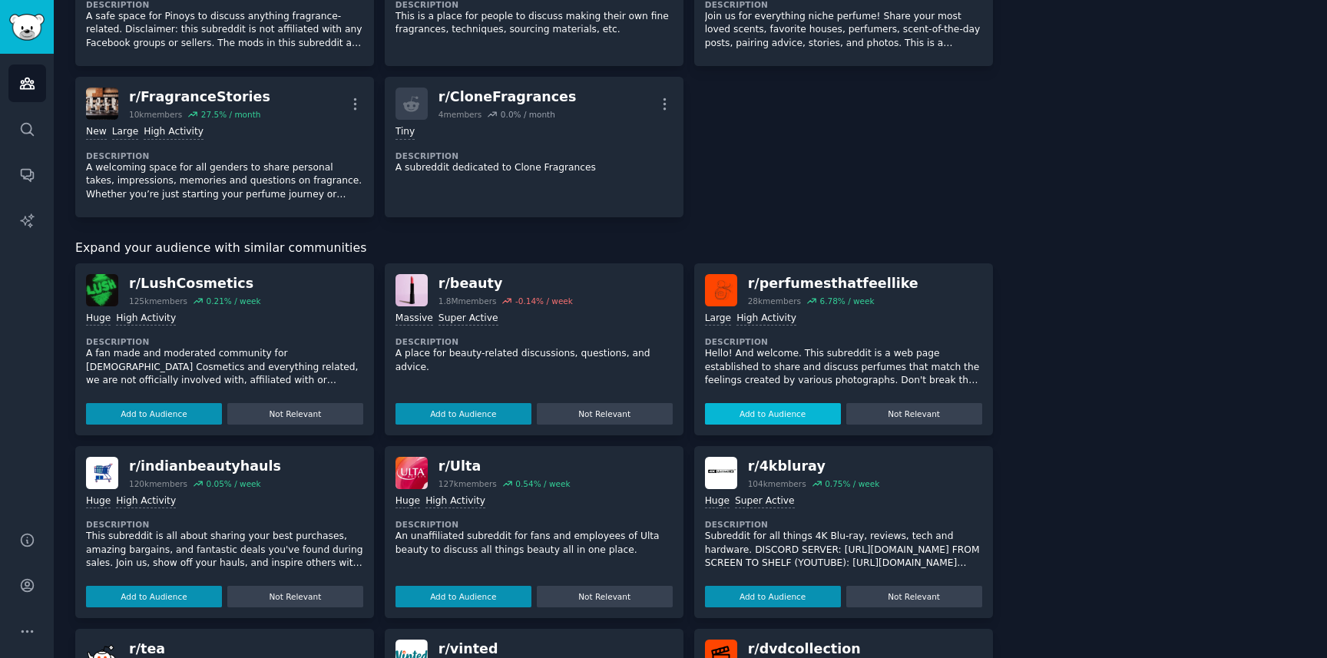
click at [793, 409] on button "Add to Audience" at bounding box center [773, 413] width 136 height 21
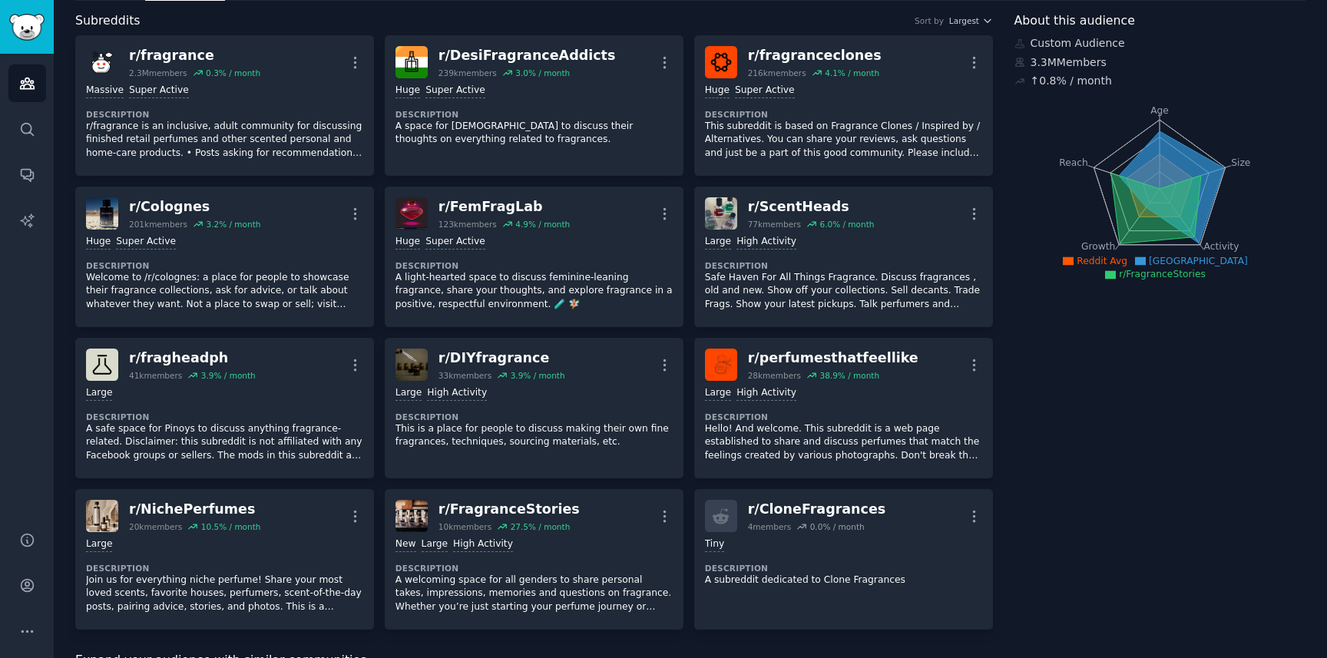
scroll to position [0, 0]
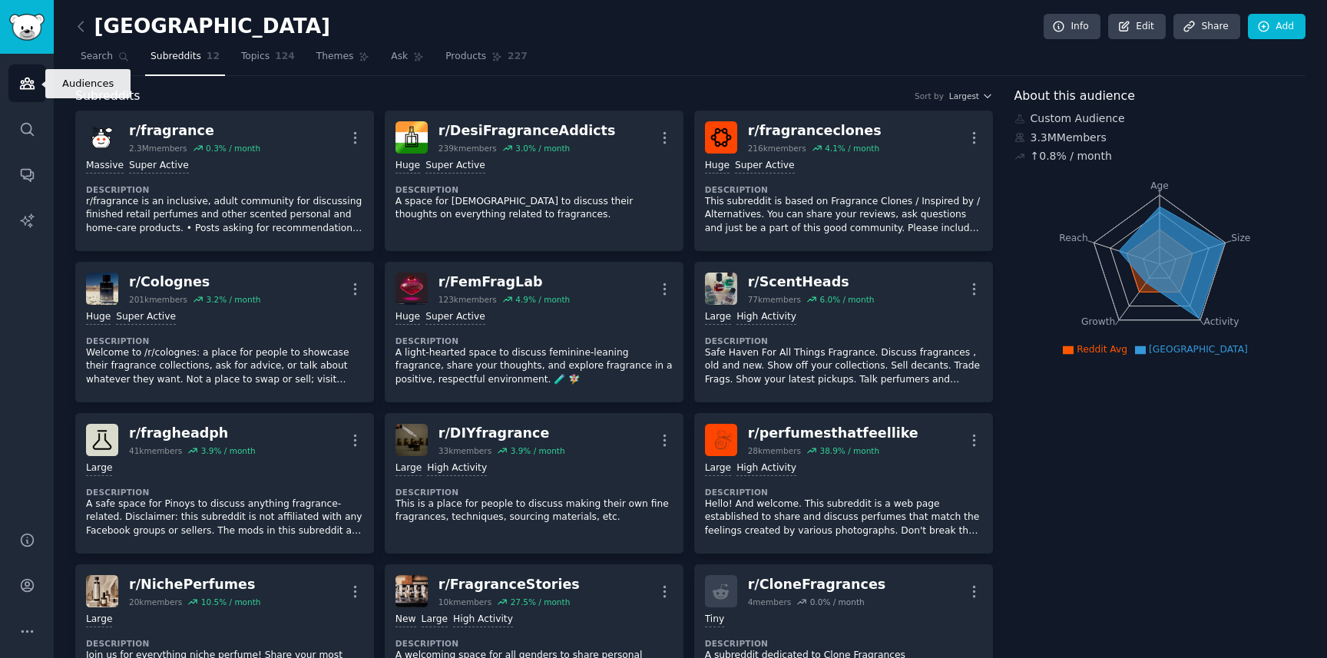
click at [25, 80] on icon "Sidebar" at bounding box center [27, 83] width 14 height 11
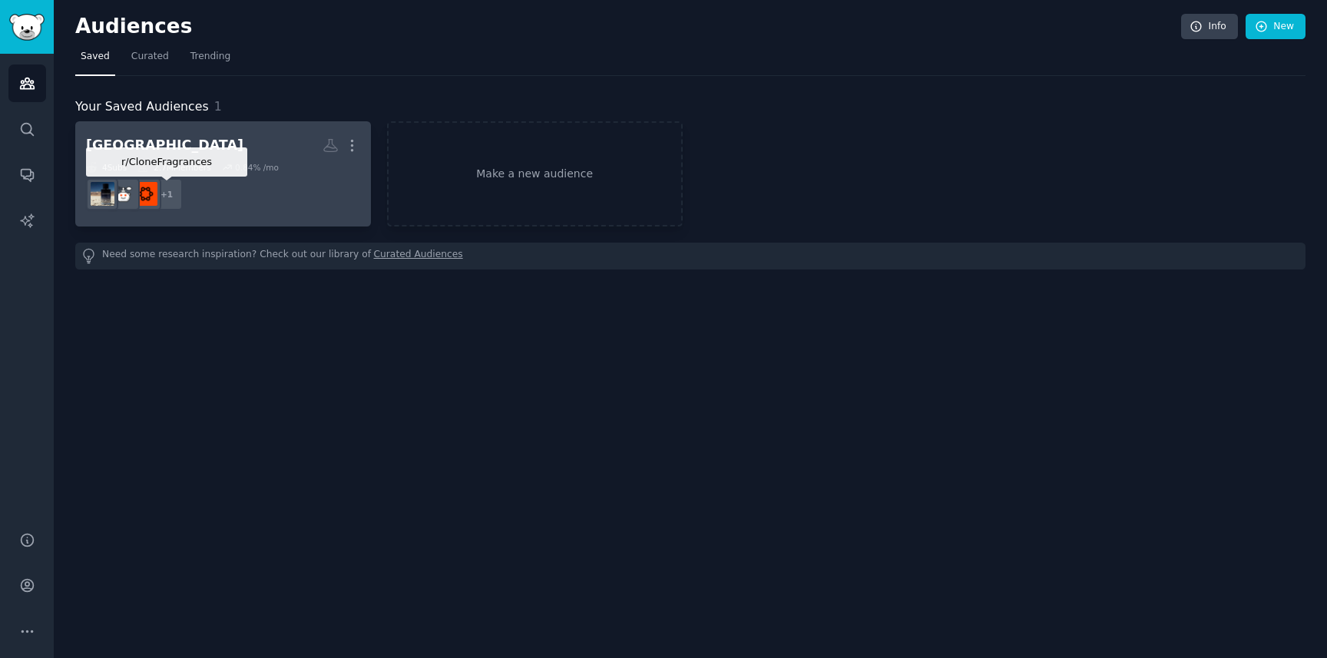
click at [173, 192] on div "+ 1" at bounding box center [166, 194] width 32 height 32
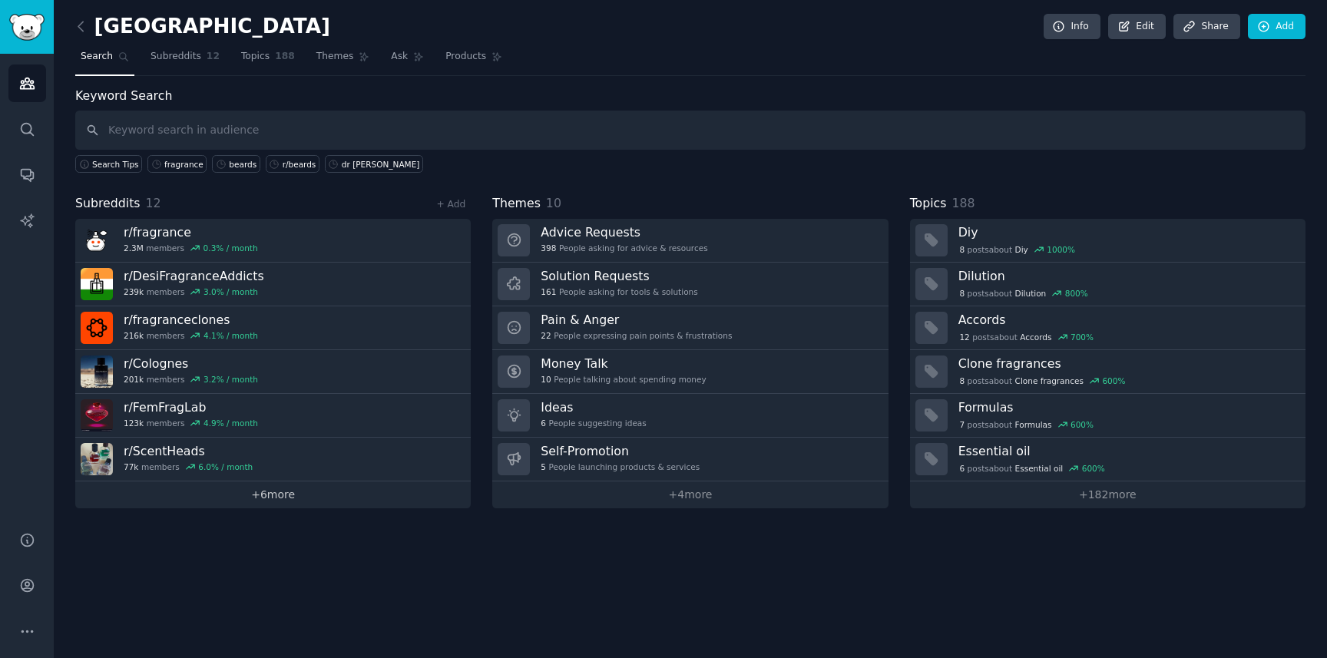
click at [278, 490] on link "+ 6 more" at bounding box center [272, 494] width 395 height 27
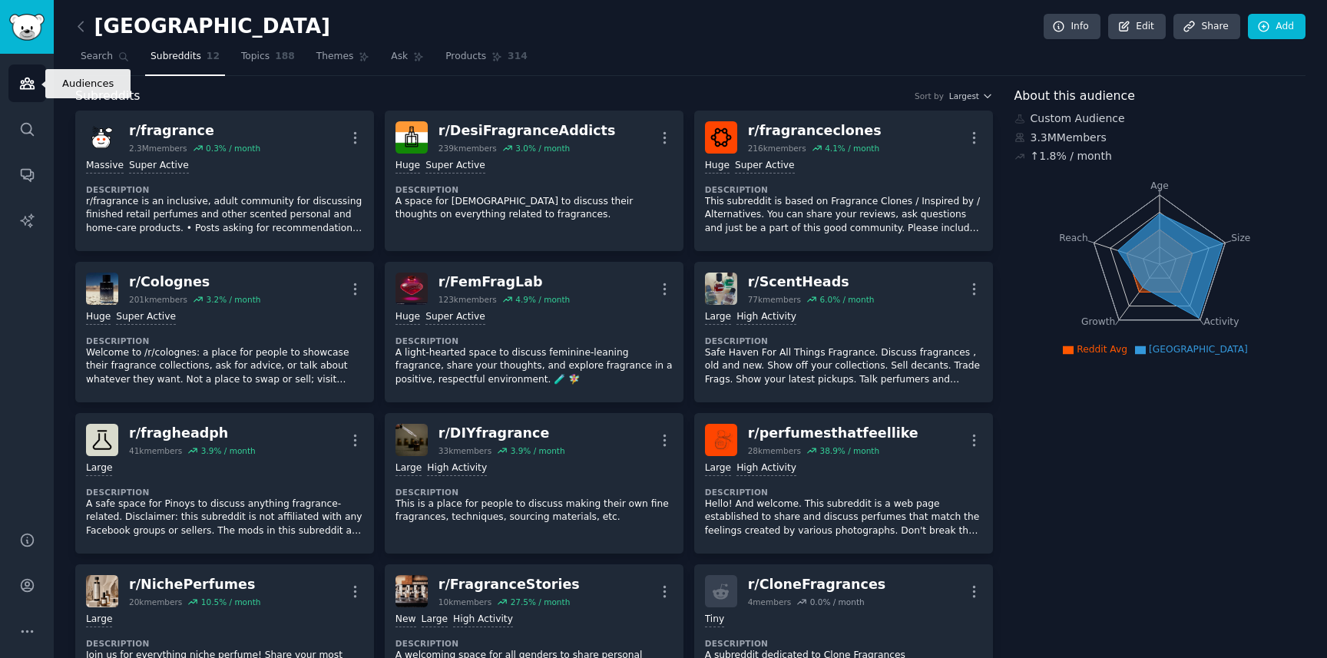
click at [25, 87] on icon "Sidebar" at bounding box center [27, 83] width 16 height 16
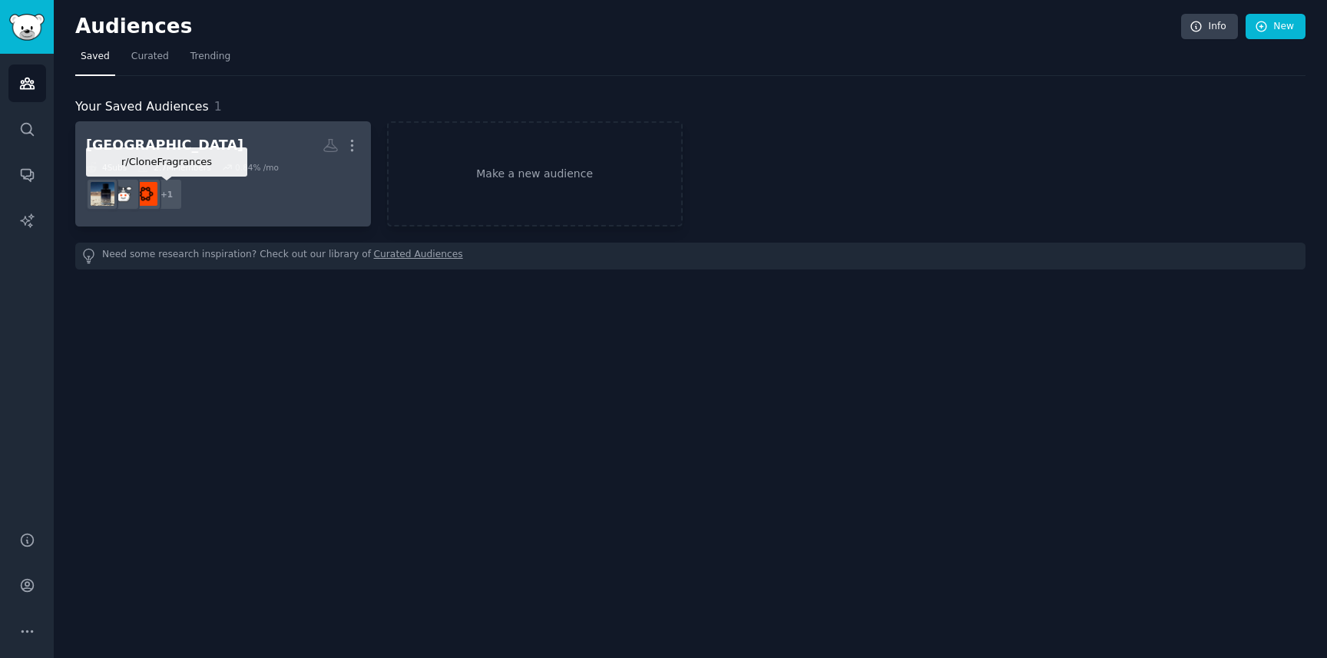
click at [169, 195] on div "+ 1" at bounding box center [166, 194] width 32 height 32
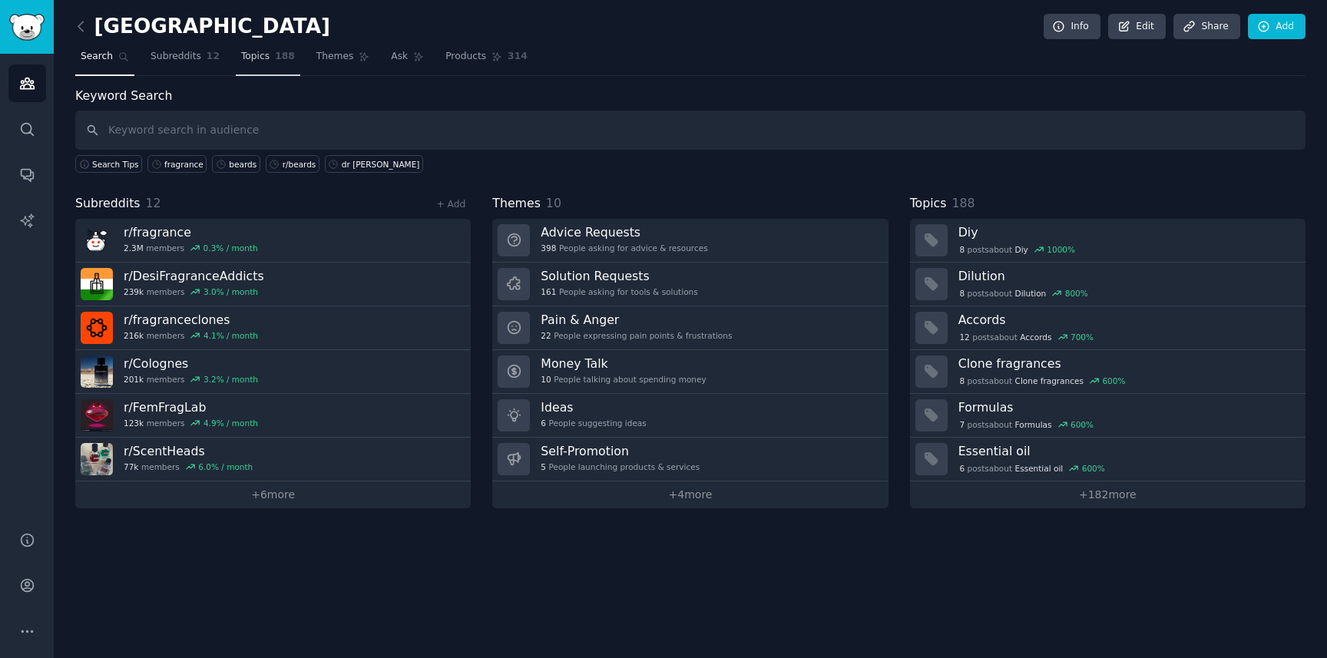
click at [275, 54] on span "188" at bounding box center [285, 57] width 20 height 14
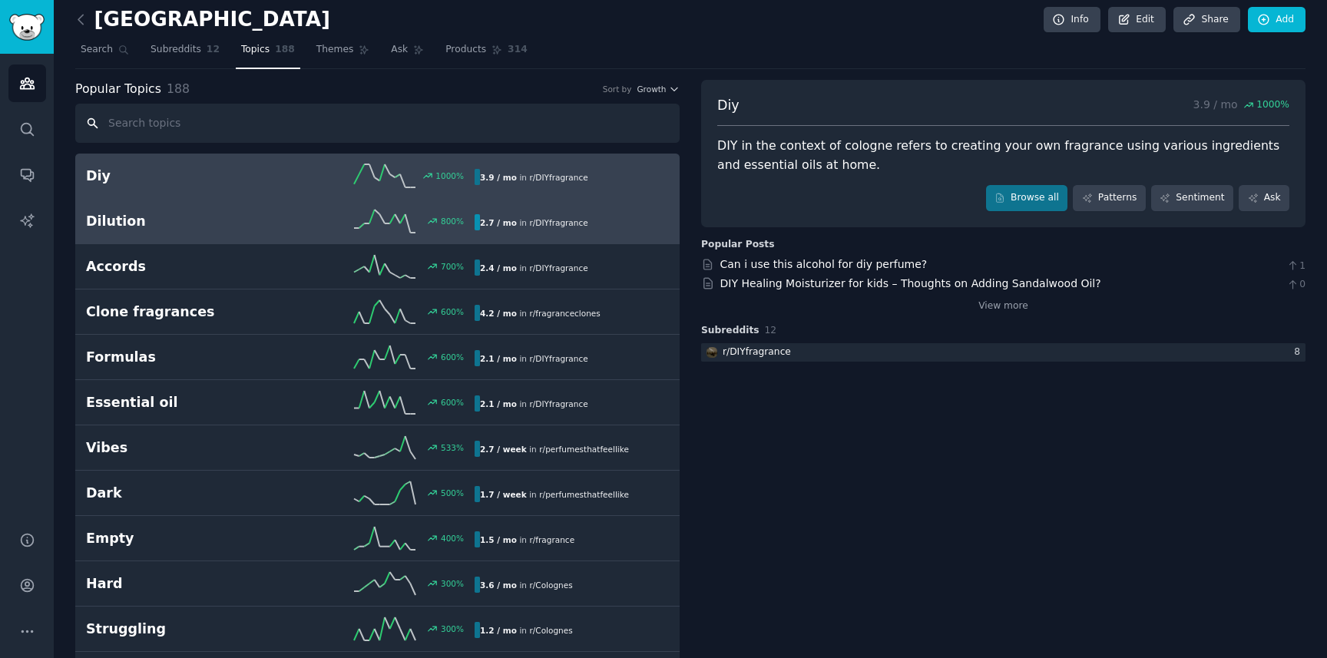
scroll to position [2, 0]
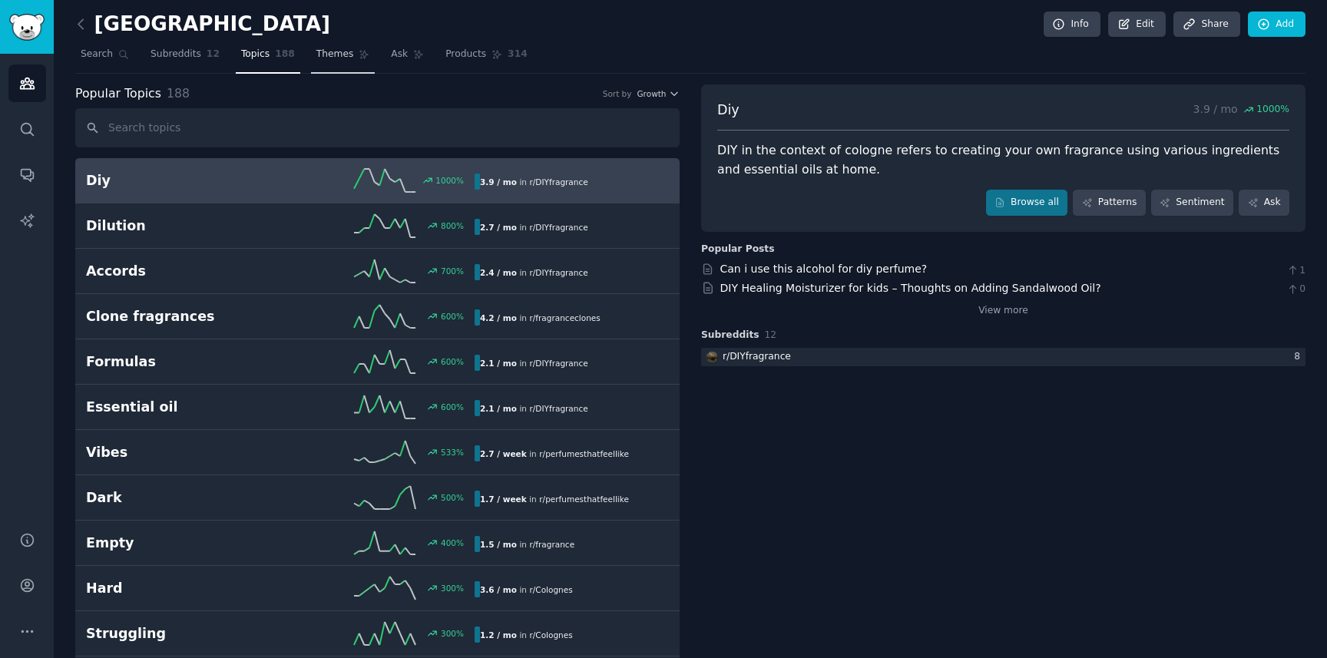
click at [344, 57] on span "Themes" at bounding box center [335, 55] width 38 height 14
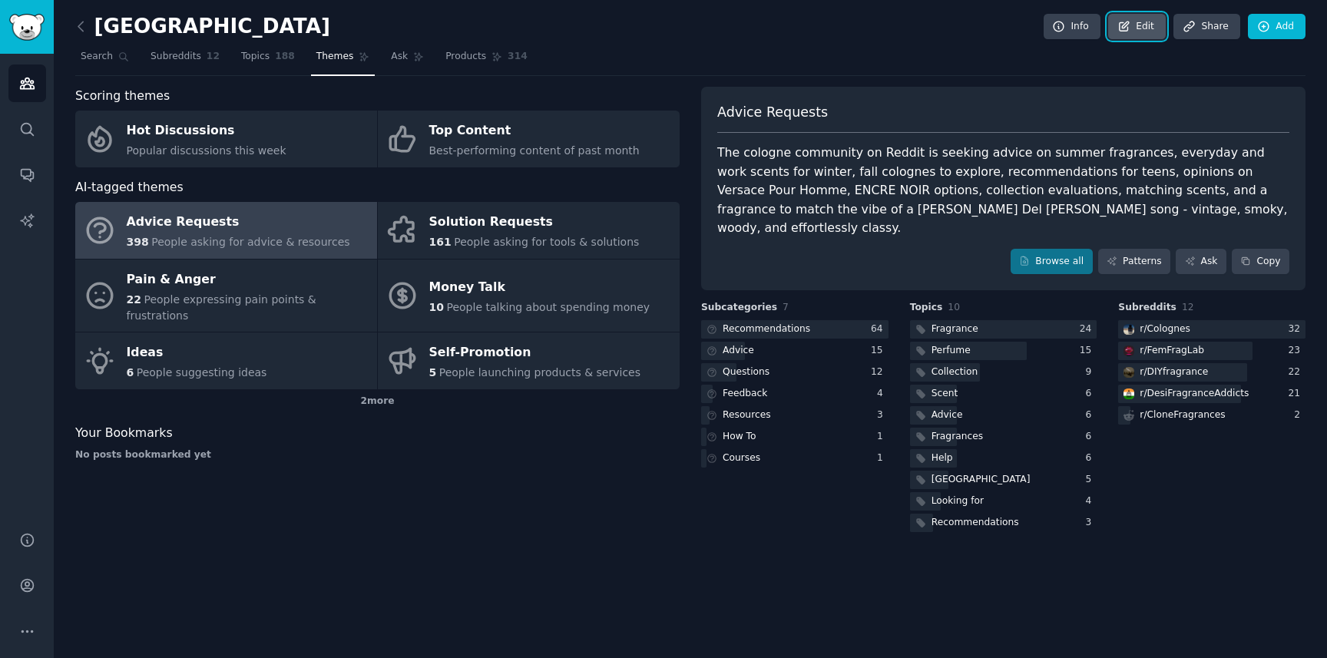
click at [1143, 26] on link "Edit" at bounding box center [1137, 27] width 58 height 26
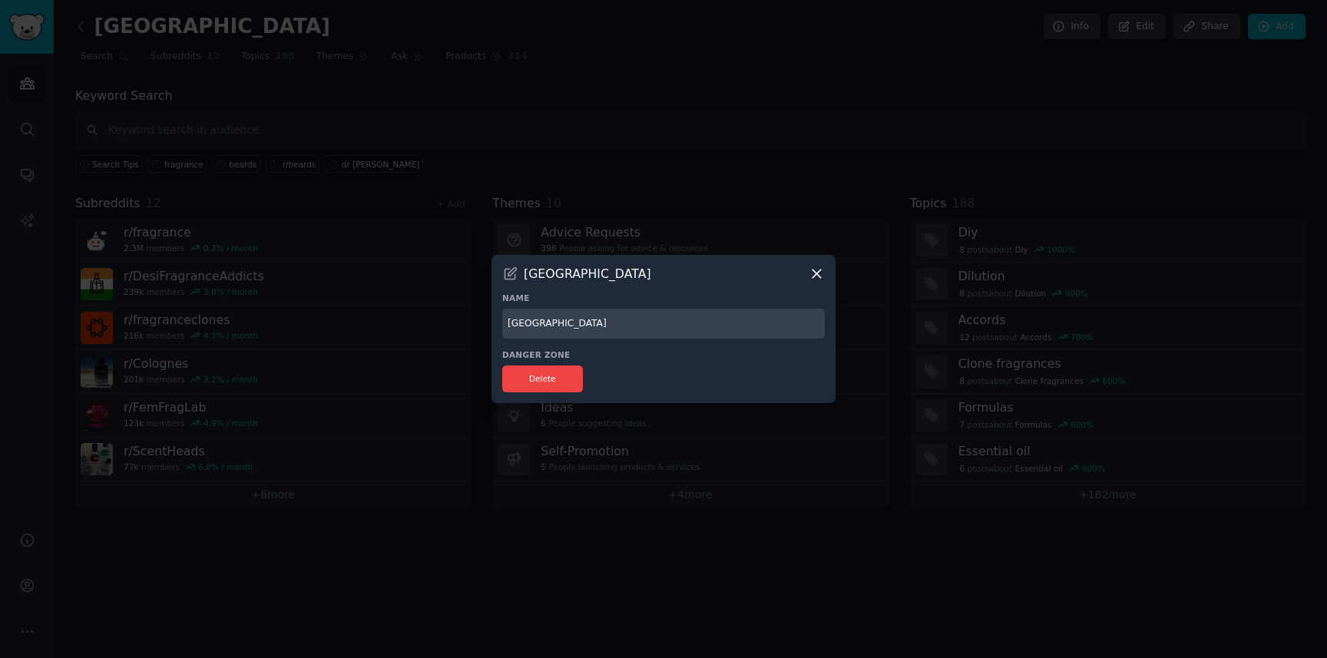
drag, startPoint x: 558, startPoint y: 325, endPoint x: 546, endPoint y: 324, distance: 12.3
click at [546, 324] on input "cologne" at bounding box center [663, 324] width 322 height 30
click at [568, 324] on input "cologne" at bounding box center [663, 324] width 322 height 30
drag, startPoint x: 560, startPoint y: 319, endPoint x: 505, endPoint y: 326, distance: 55.0
click at [505, 326] on input "cologne" at bounding box center [663, 324] width 322 height 30
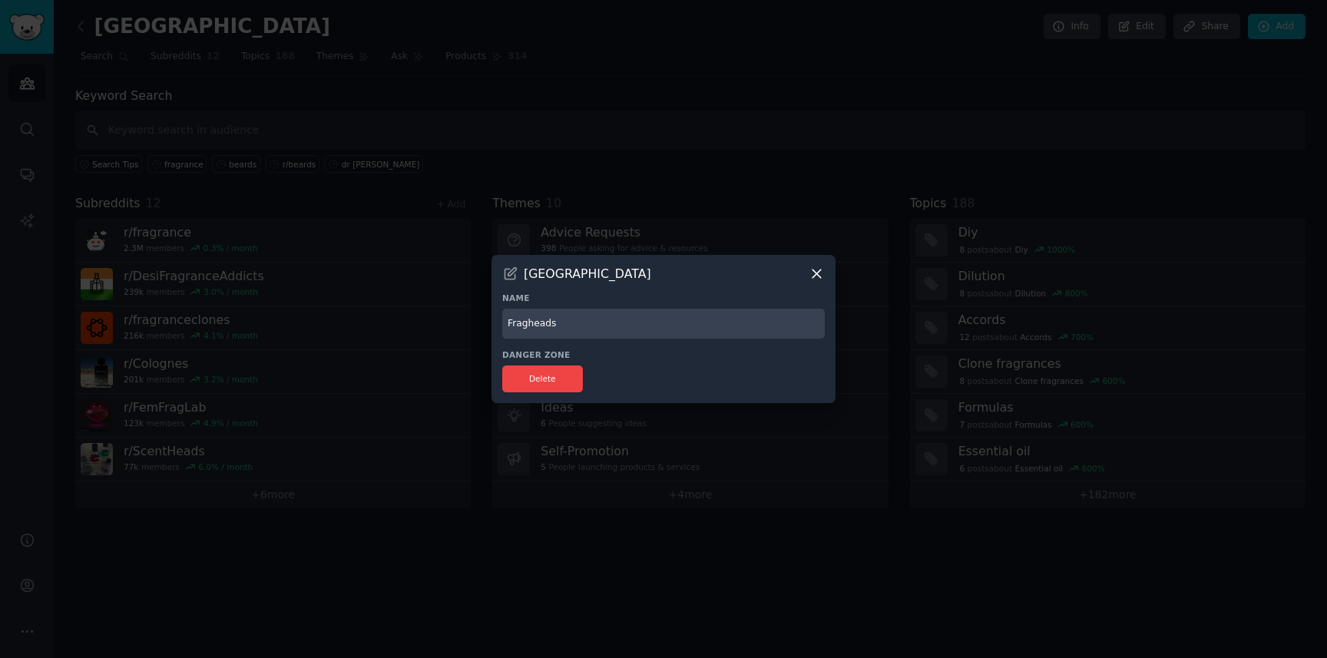
type input "Fragheads"
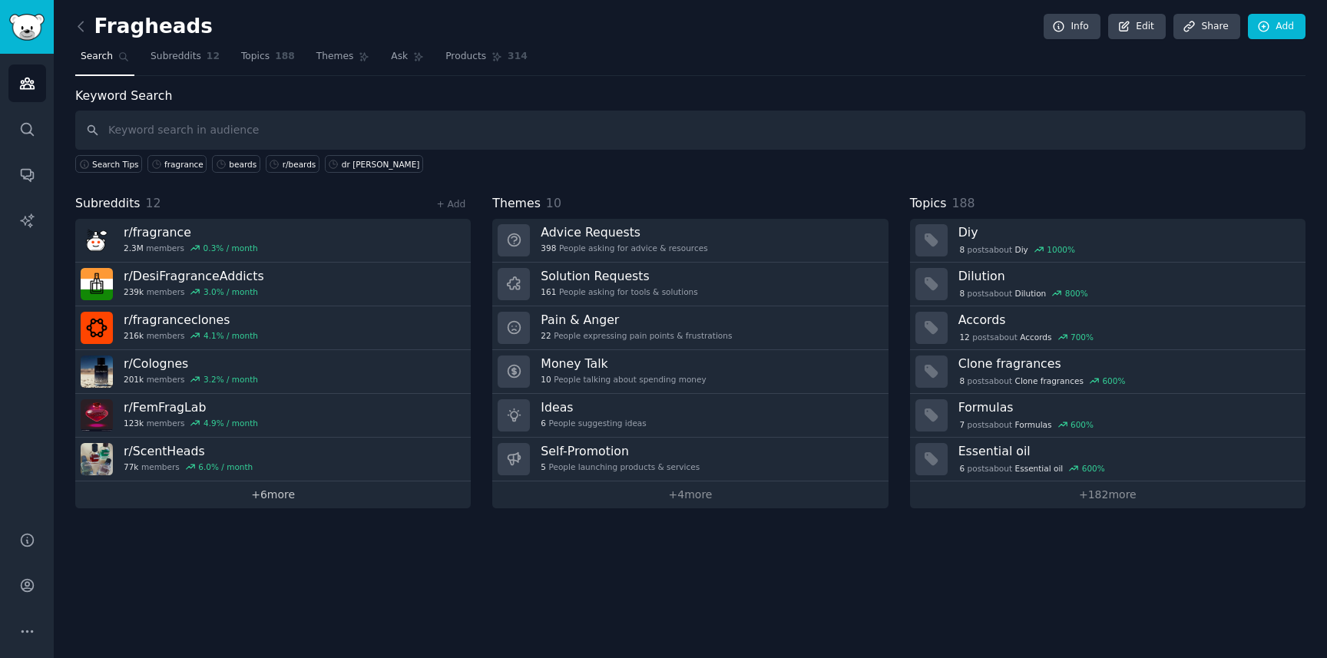
click at [278, 496] on link "+ 6 more" at bounding box center [272, 494] width 395 height 27
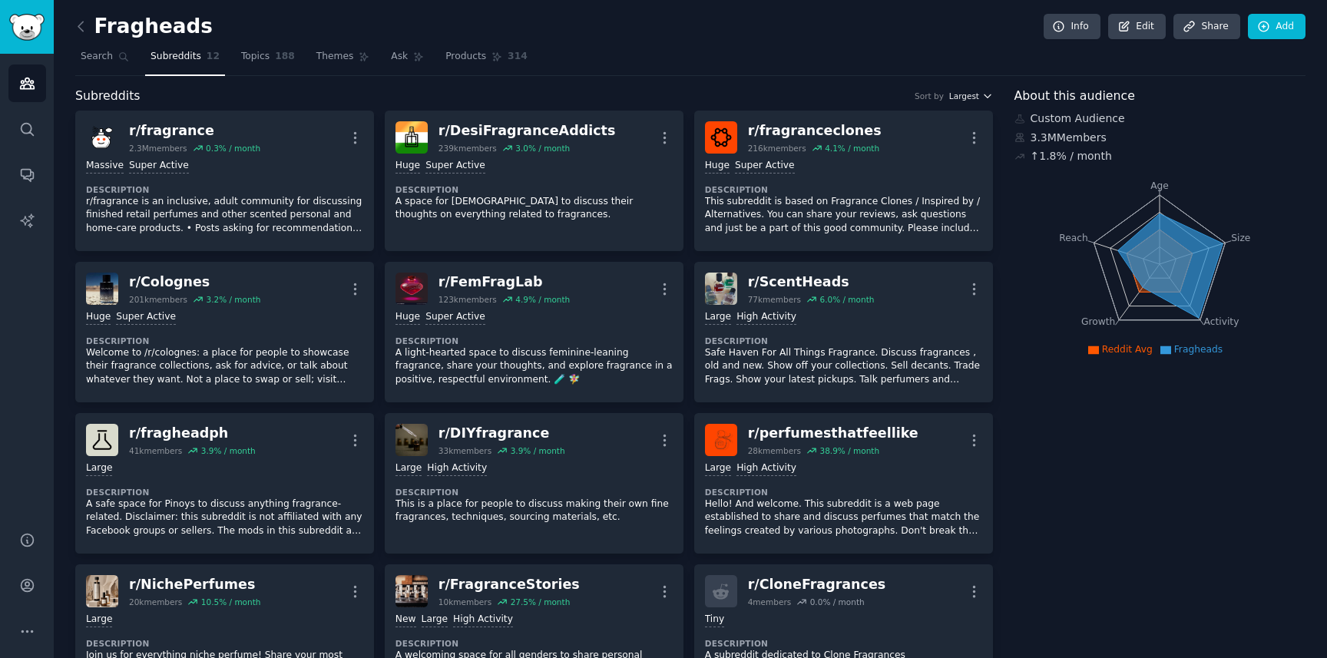
click at [970, 94] on span "Largest" at bounding box center [964, 96] width 30 height 11
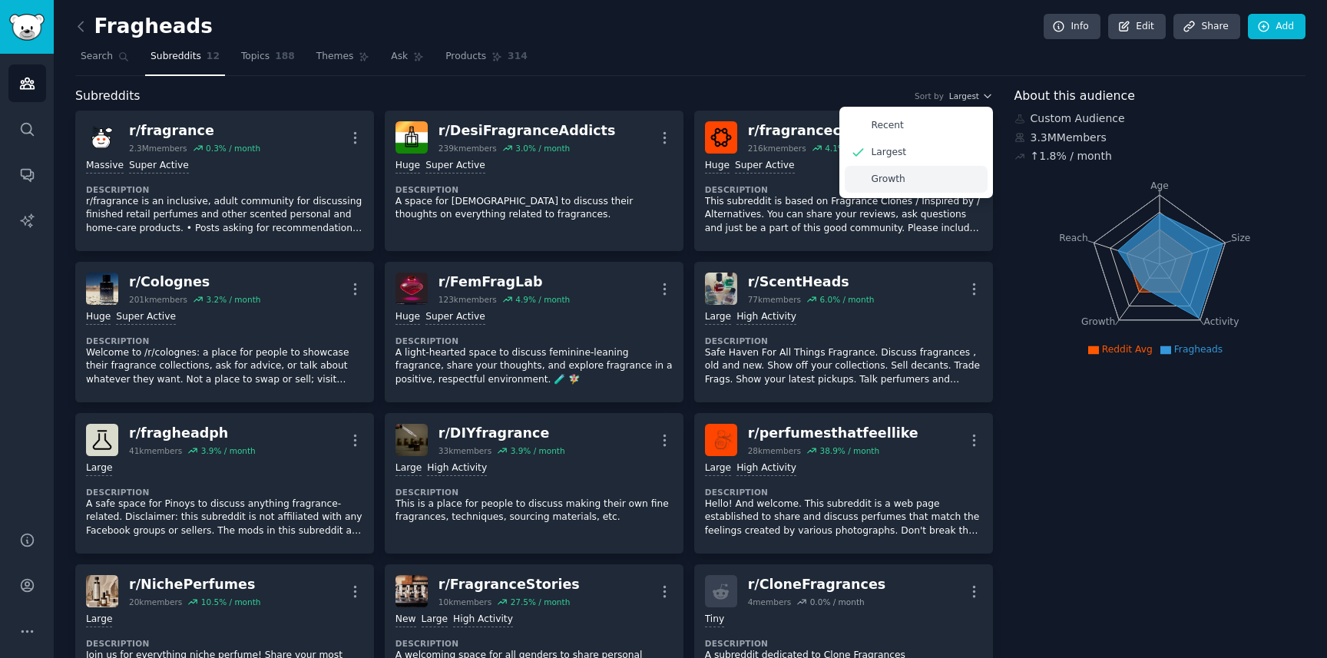
click at [897, 184] on p "Growth" at bounding box center [888, 180] width 34 height 14
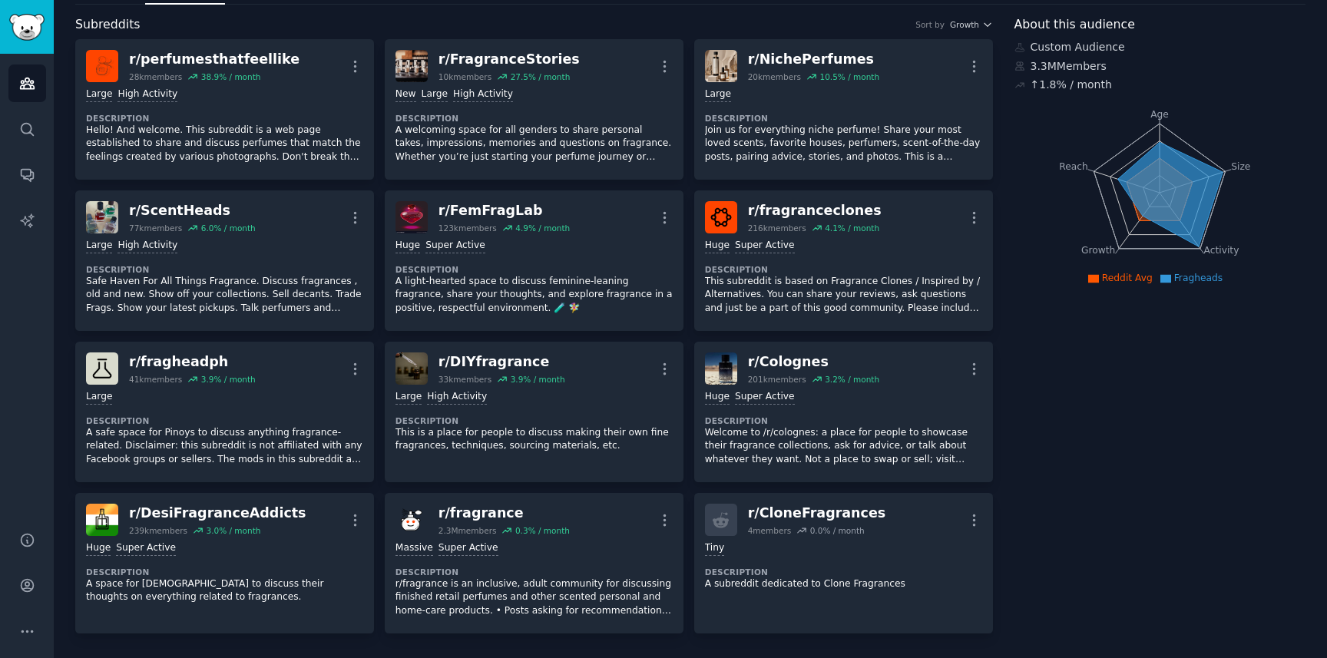
scroll to position [74, 0]
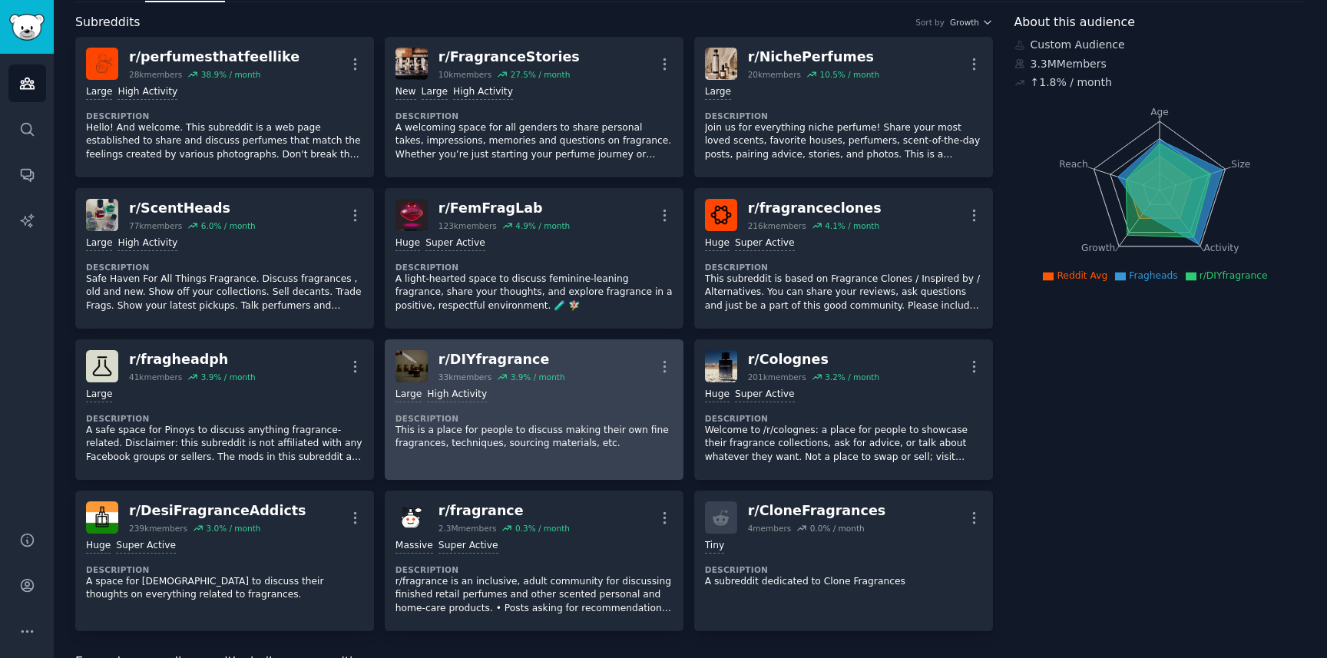
click at [494, 358] on div "r/ DIYfragrance" at bounding box center [501, 359] width 127 height 19
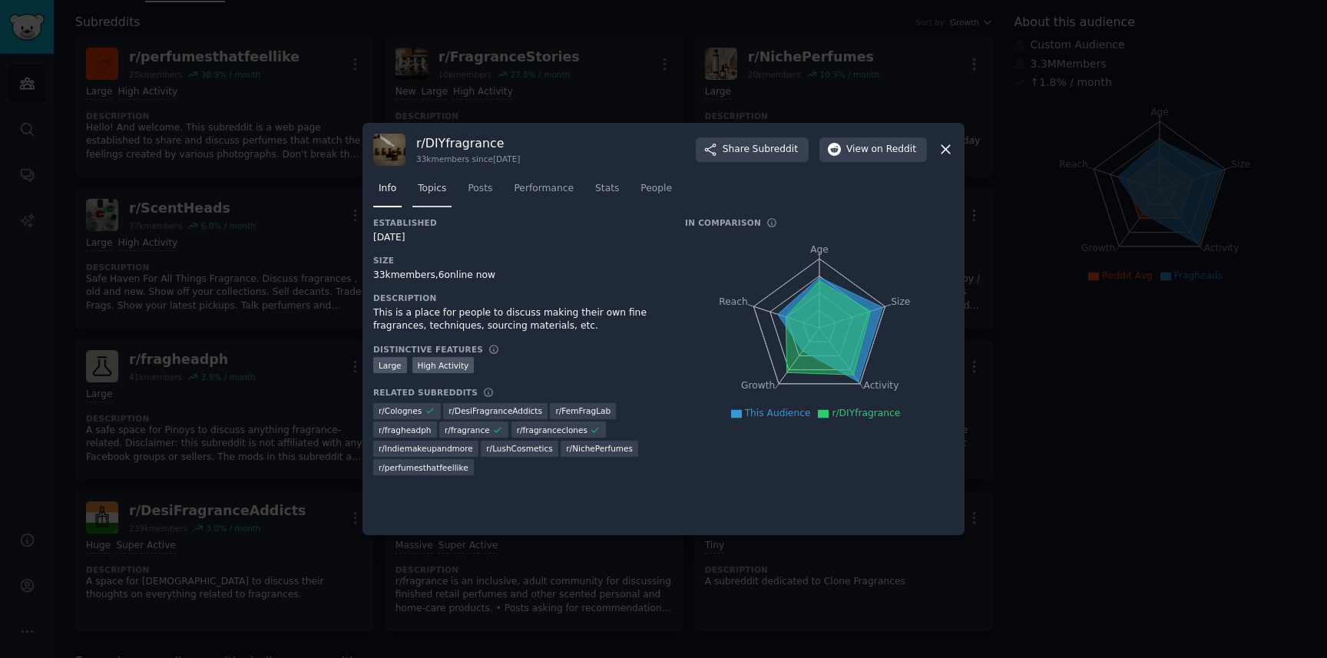
click at [428, 183] on span "Topics" at bounding box center [432, 189] width 28 height 14
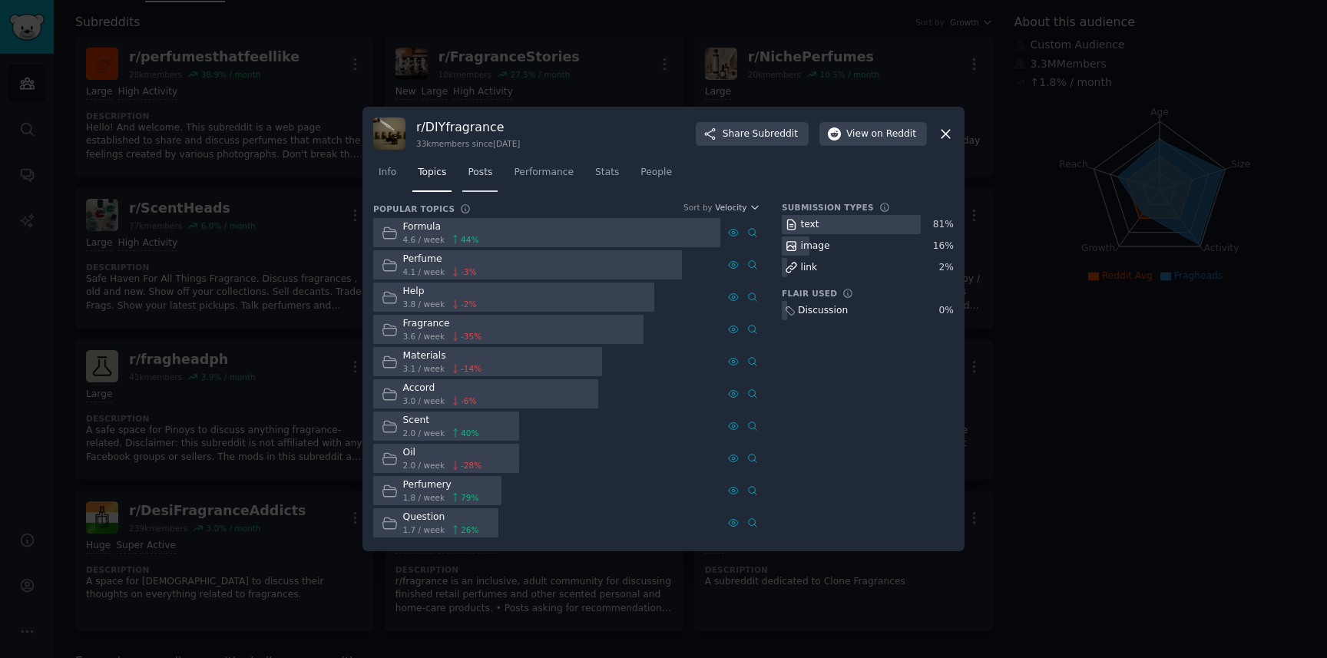
click at [482, 172] on span "Posts" at bounding box center [480, 173] width 25 height 14
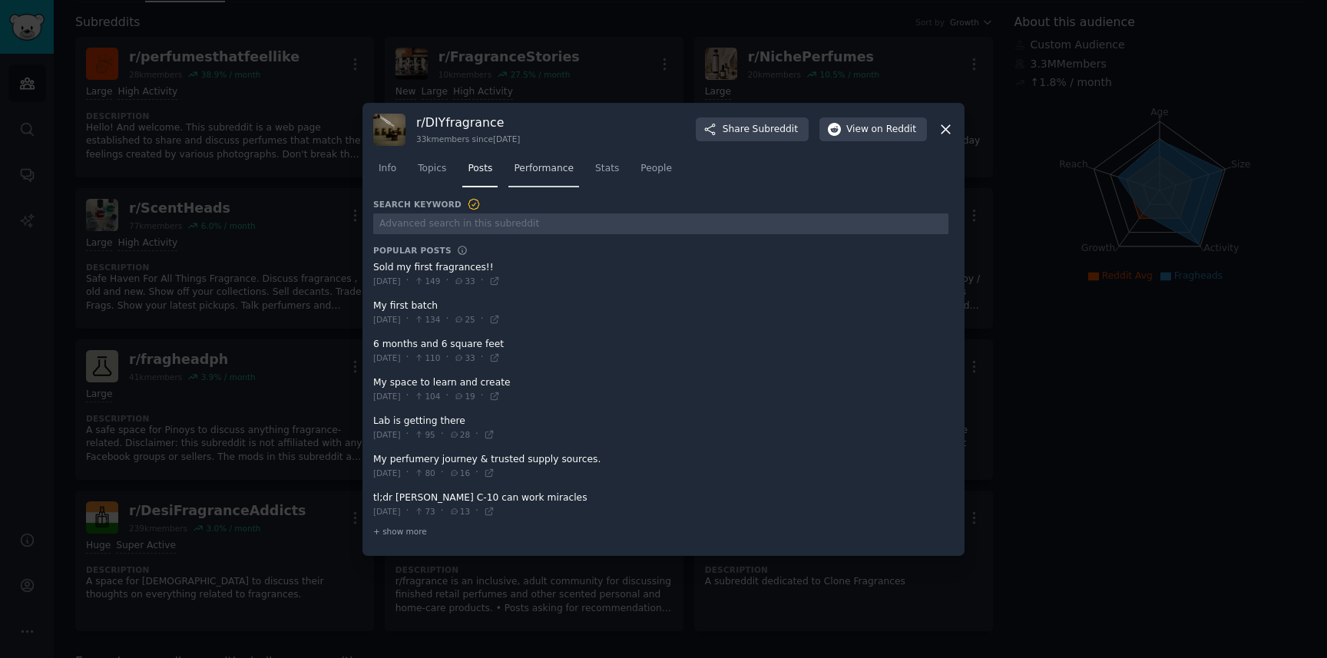
click at [554, 164] on span "Performance" at bounding box center [544, 169] width 60 height 14
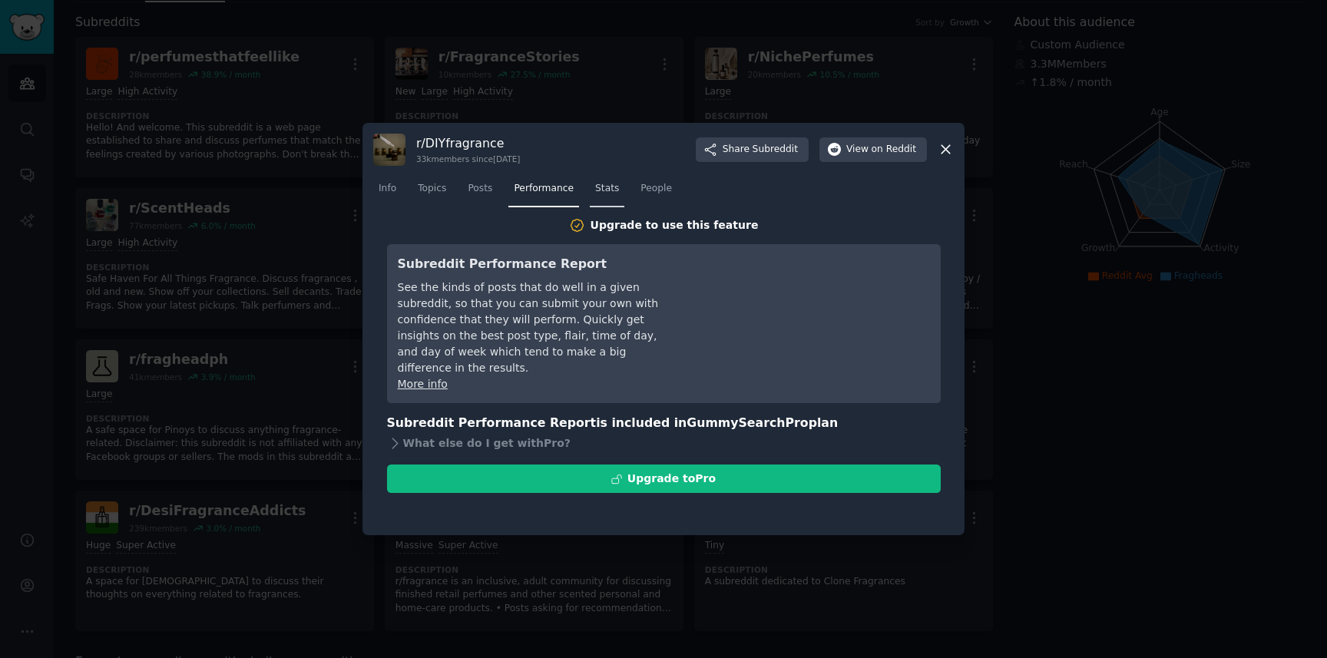
click at [602, 188] on span "Stats" at bounding box center [607, 189] width 24 height 14
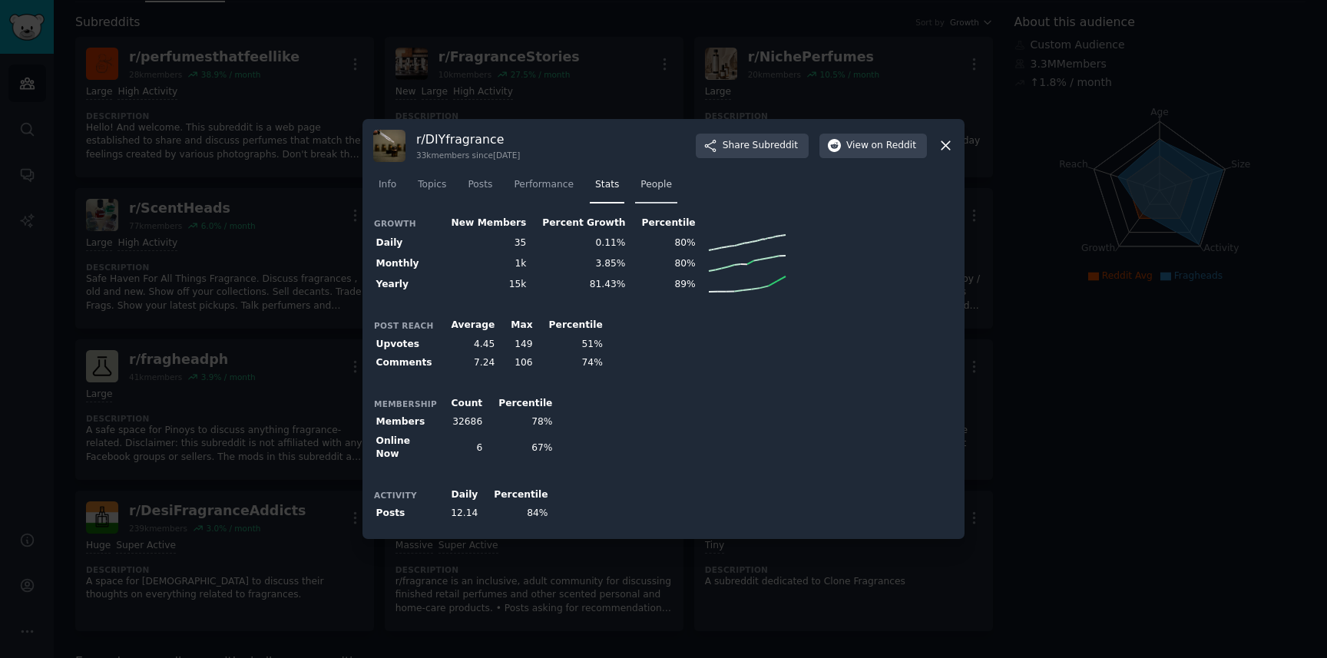
click at [651, 192] on span "People" at bounding box center [655, 185] width 31 height 14
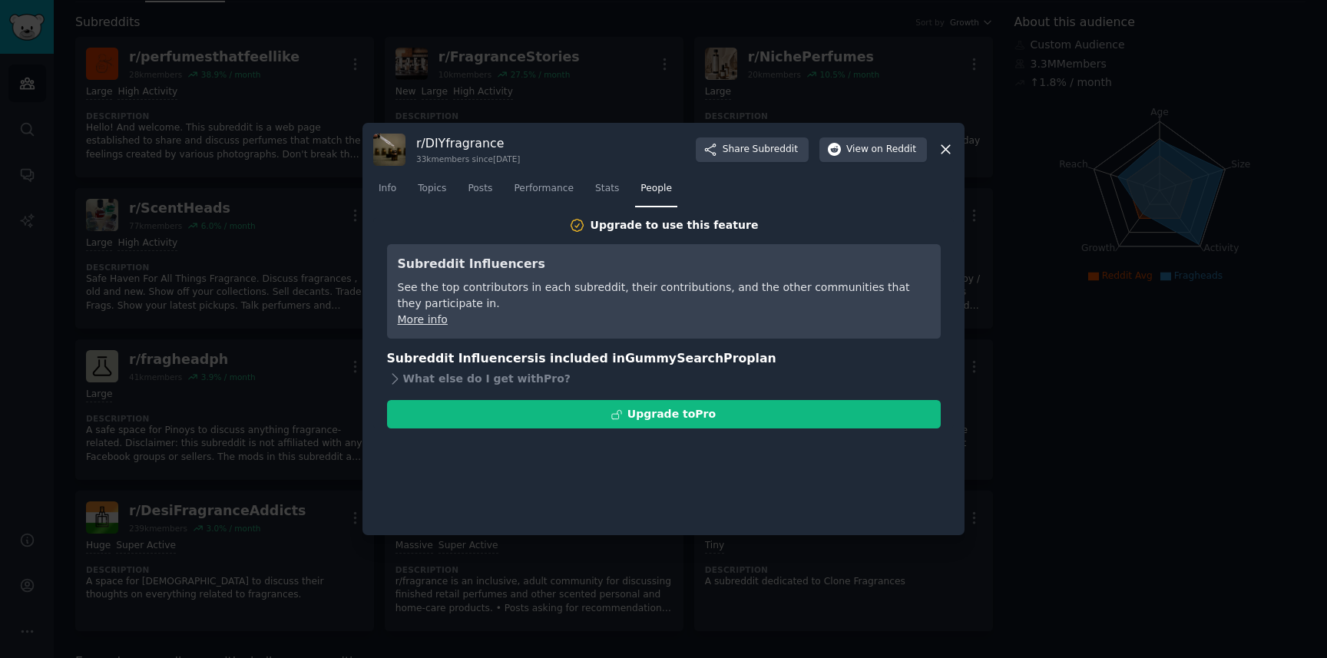
click at [947, 151] on icon at bounding box center [945, 150] width 8 height 8
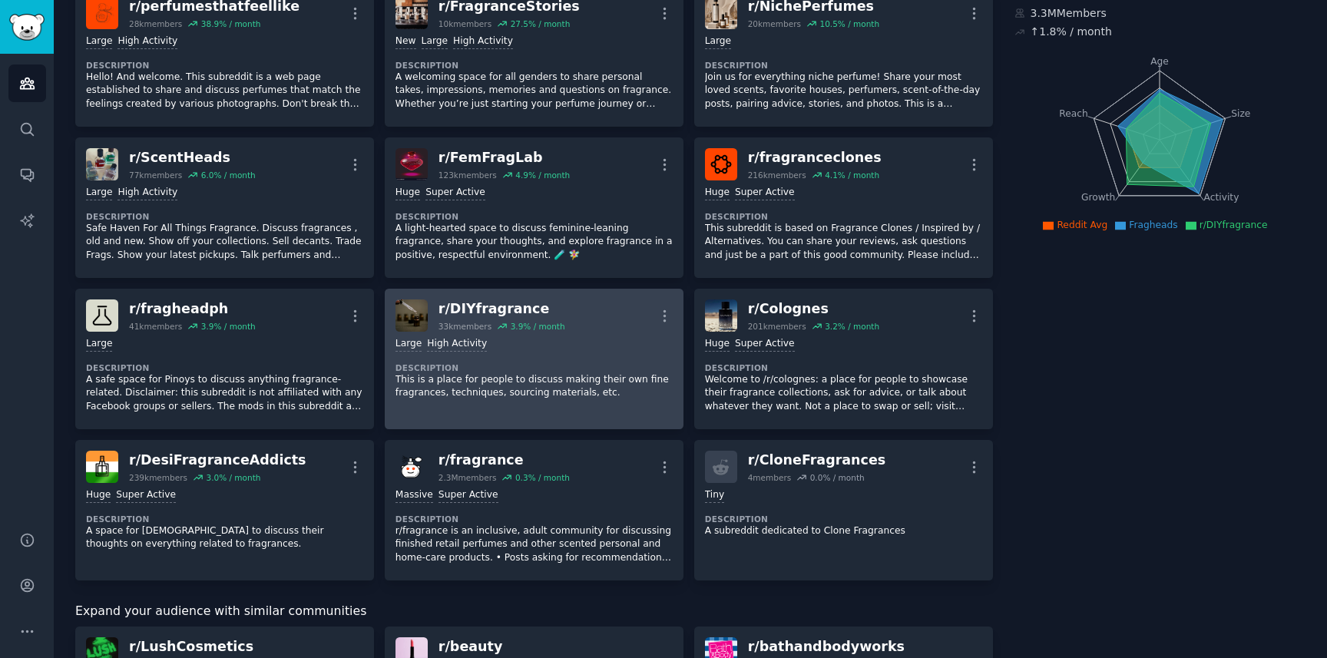
scroll to position [140, 0]
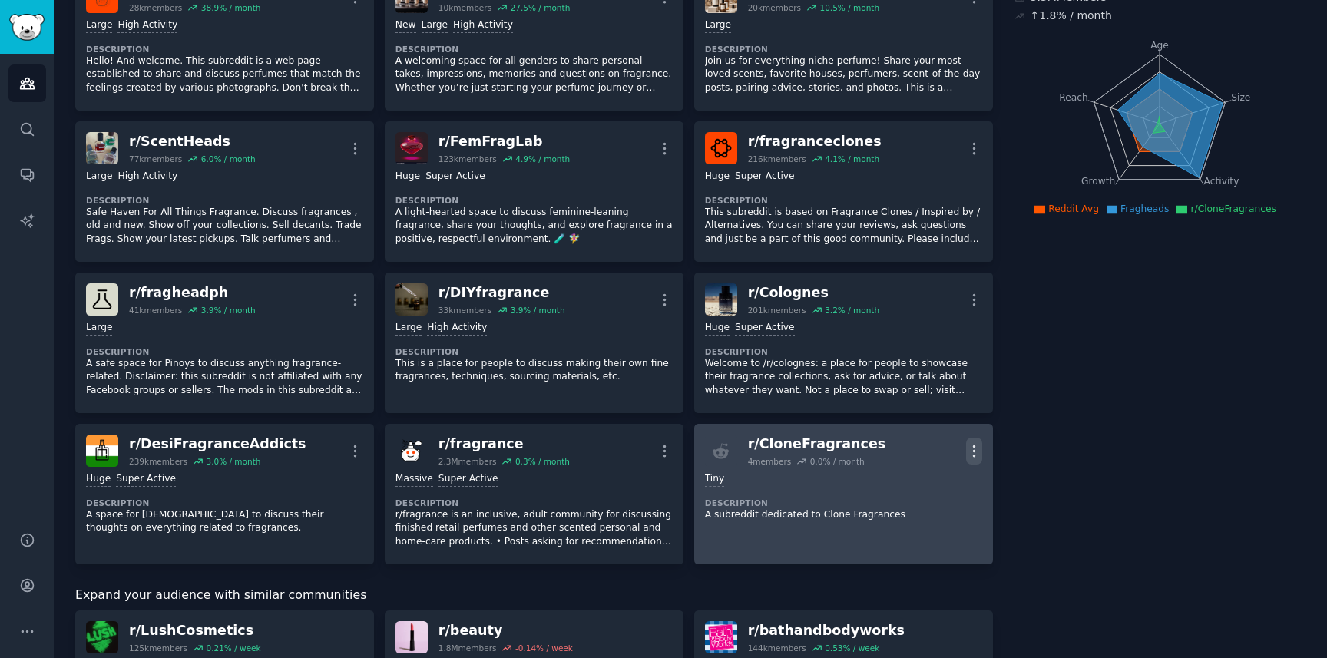
click at [973, 451] on icon "button" at bounding box center [974, 451] width 16 height 16
click at [906, 509] on p "Delete" at bounding box center [913, 510] width 35 height 16
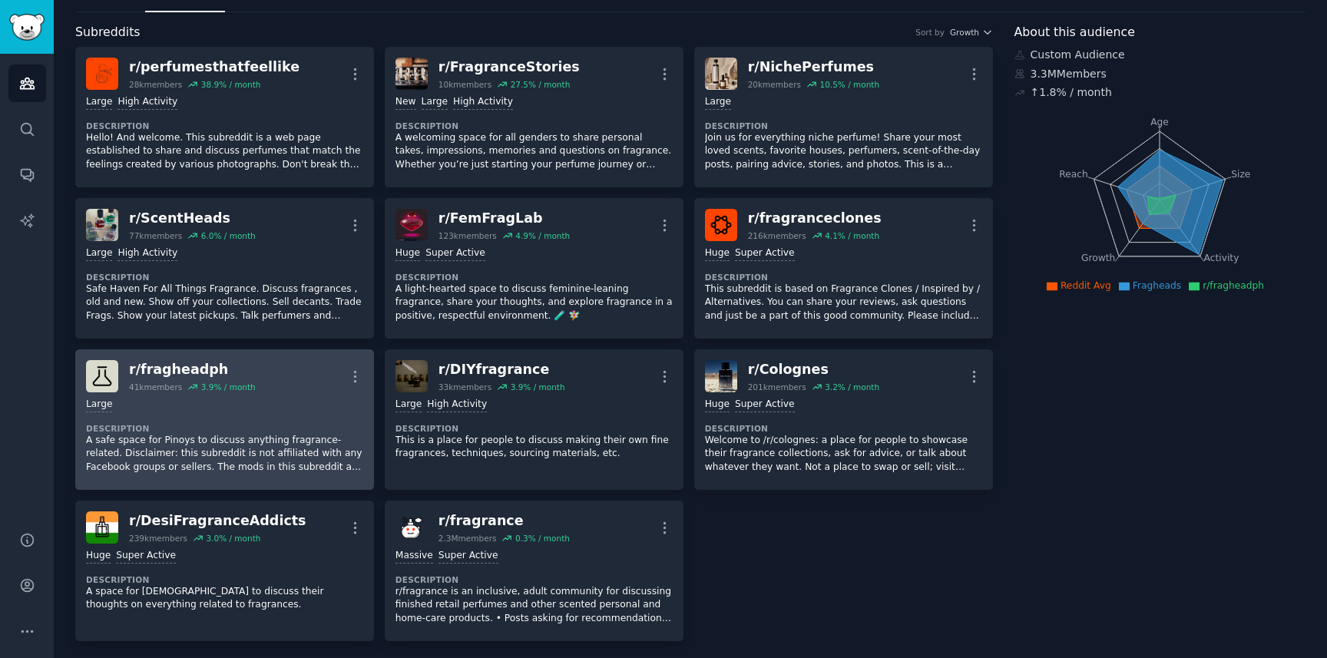
scroll to position [0, 0]
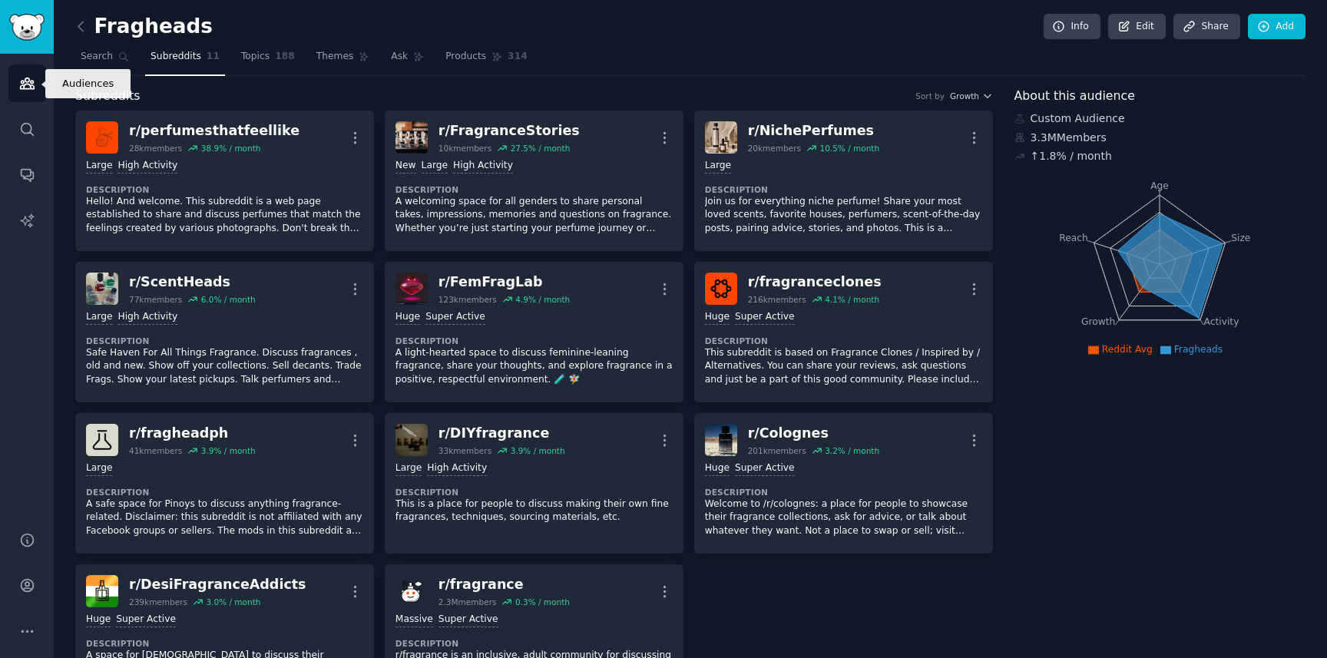
click at [20, 78] on icon "Sidebar" at bounding box center [27, 83] width 16 height 16
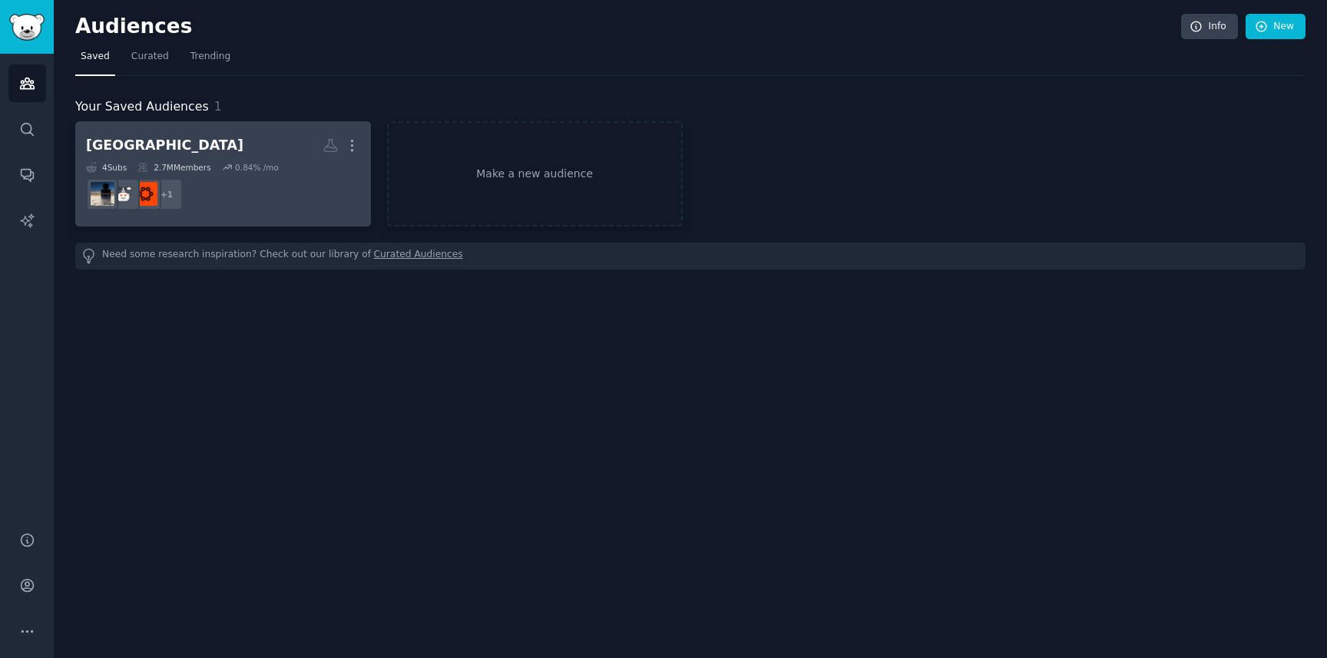
click at [117, 167] on div "4 Sub s" at bounding box center [106, 167] width 41 height 11
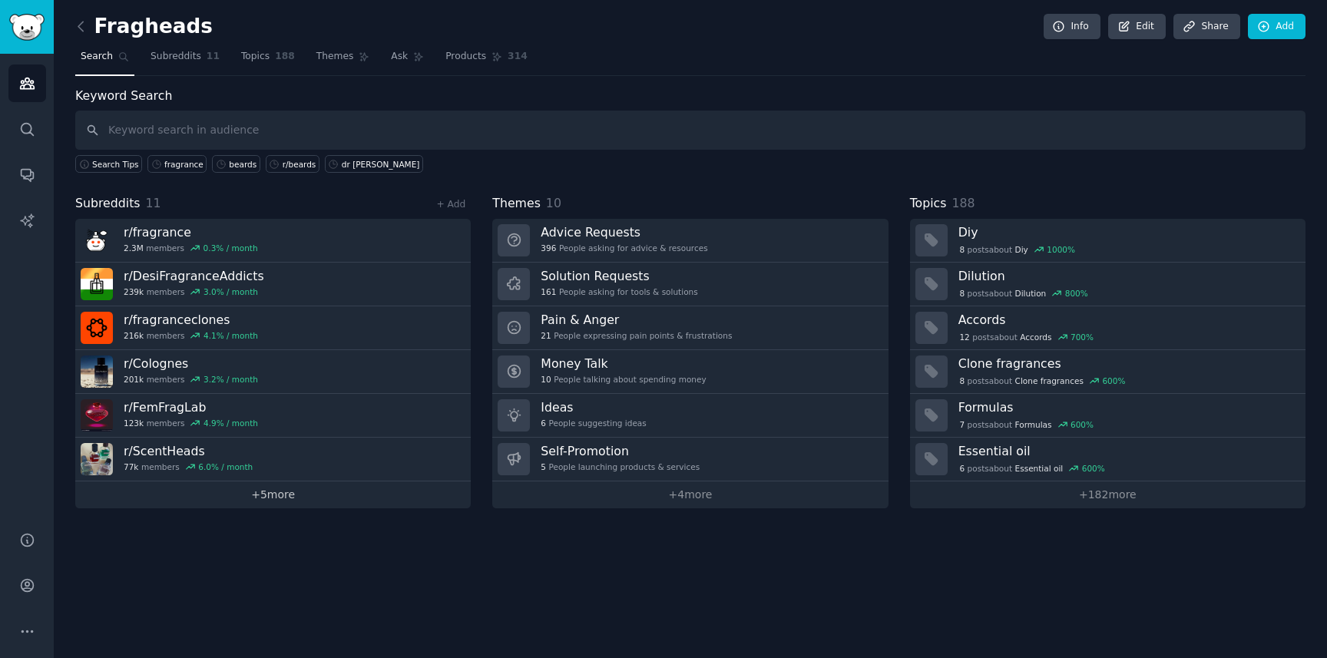
click at [266, 494] on link "+ 5 more" at bounding box center [272, 494] width 395 height 27
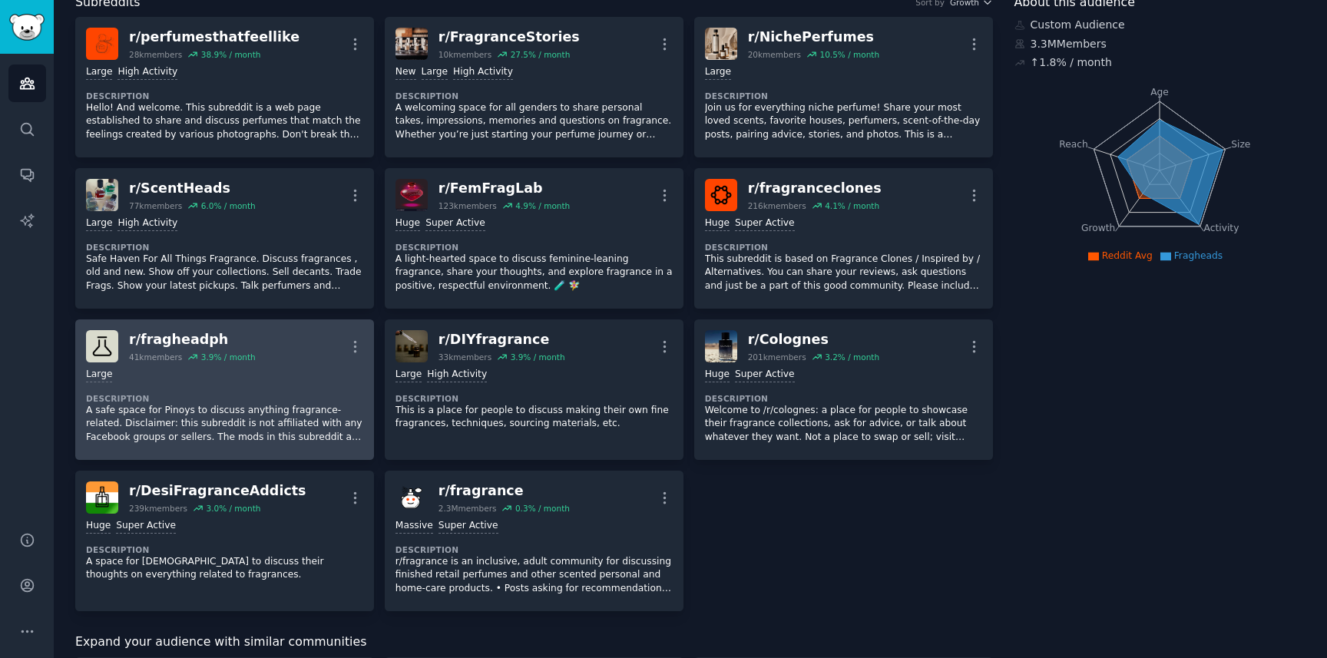
scroll to position [92, 0]
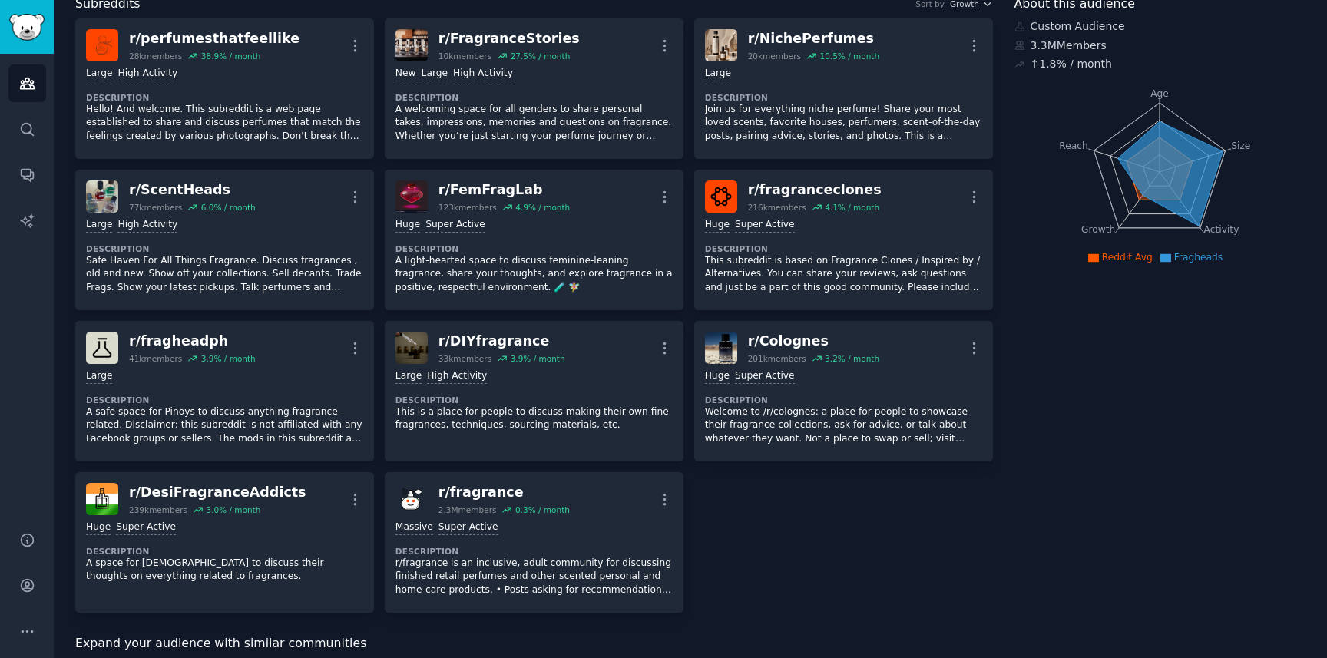
click at [1121, 256] on span "Reddit Avg" at bounding box center [1127, 257] width 51 height 11
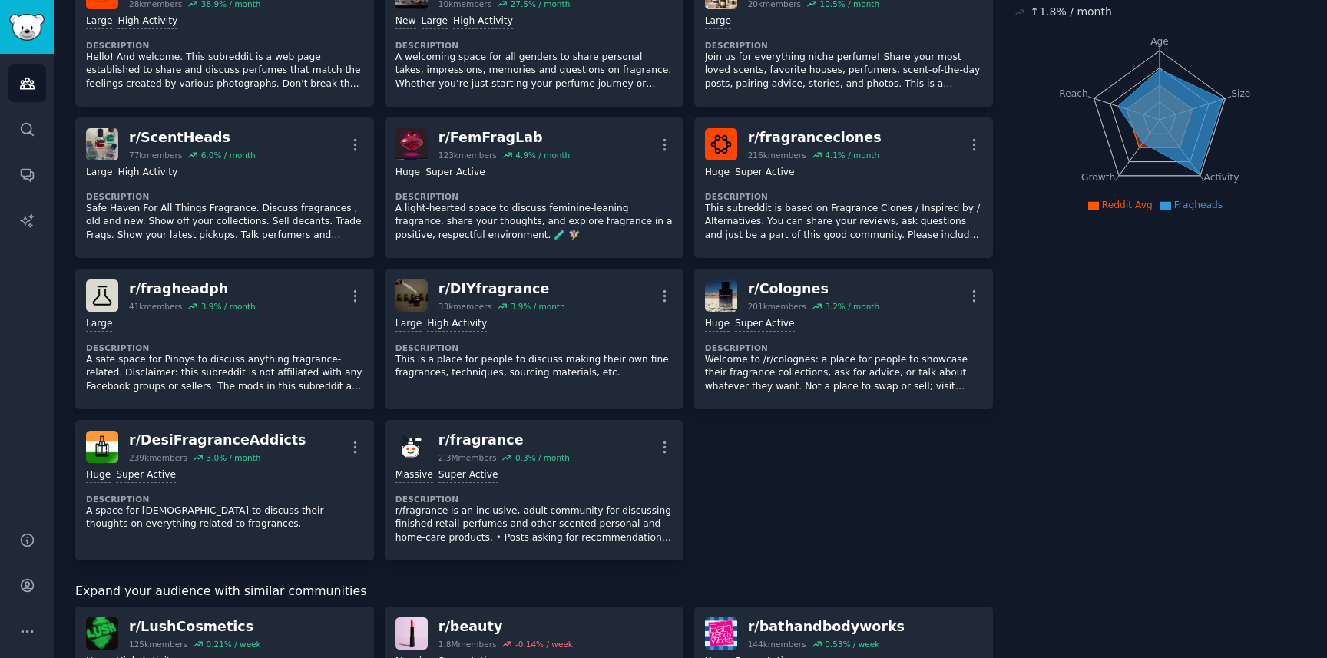
scroll to position [0, 0]
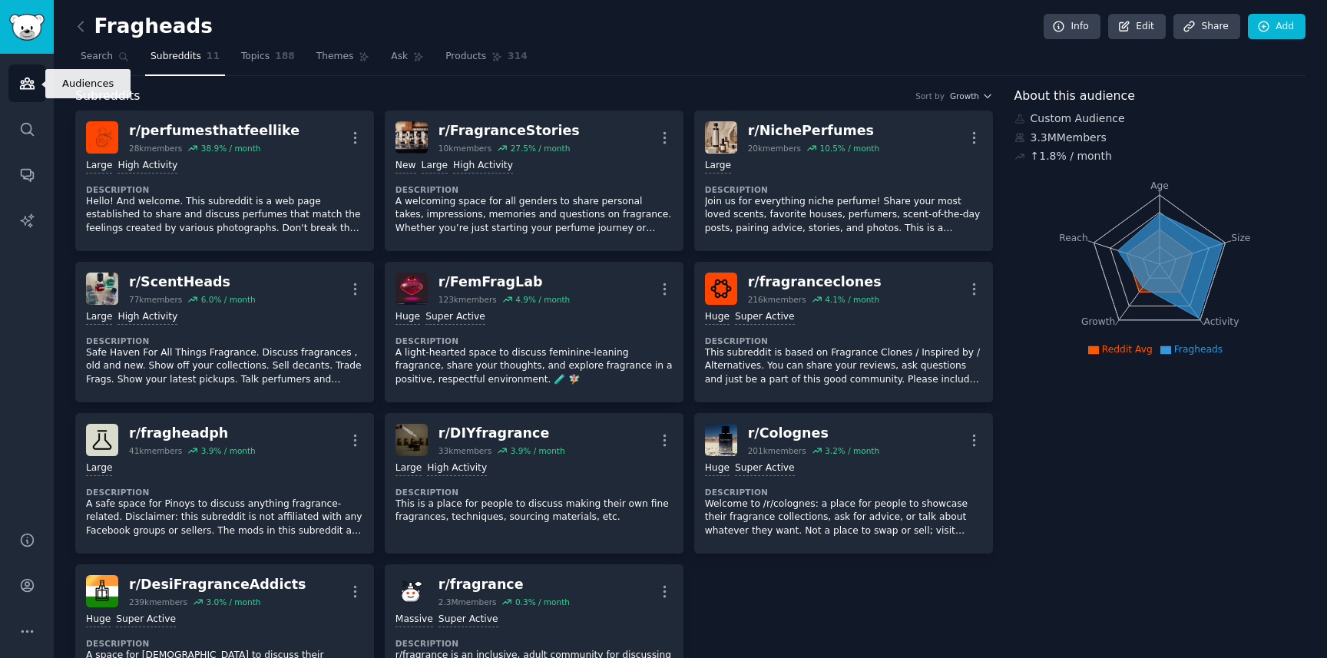
click at [25, 84] on icon "Sidebar" at bounding box center [27, 83] width 14 height 11
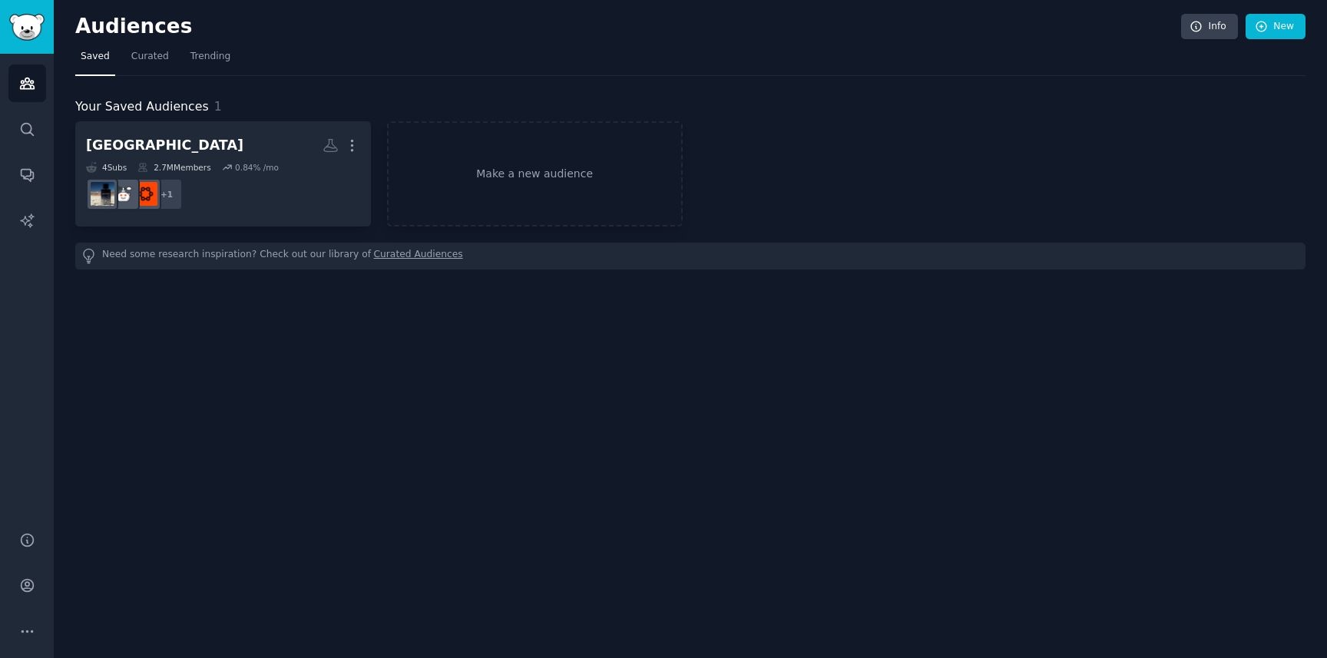
click at [376, 160] on div "cologne Custom Audience More 4 Sub s 2.7M Members 0.84 % /mo + 1 Make a new aud…" at bounding box center [690, 173] width 1230 height 105
click at [491, 174] on link "Make a new audience" at bounding box center [535, 173] width 296 height 105
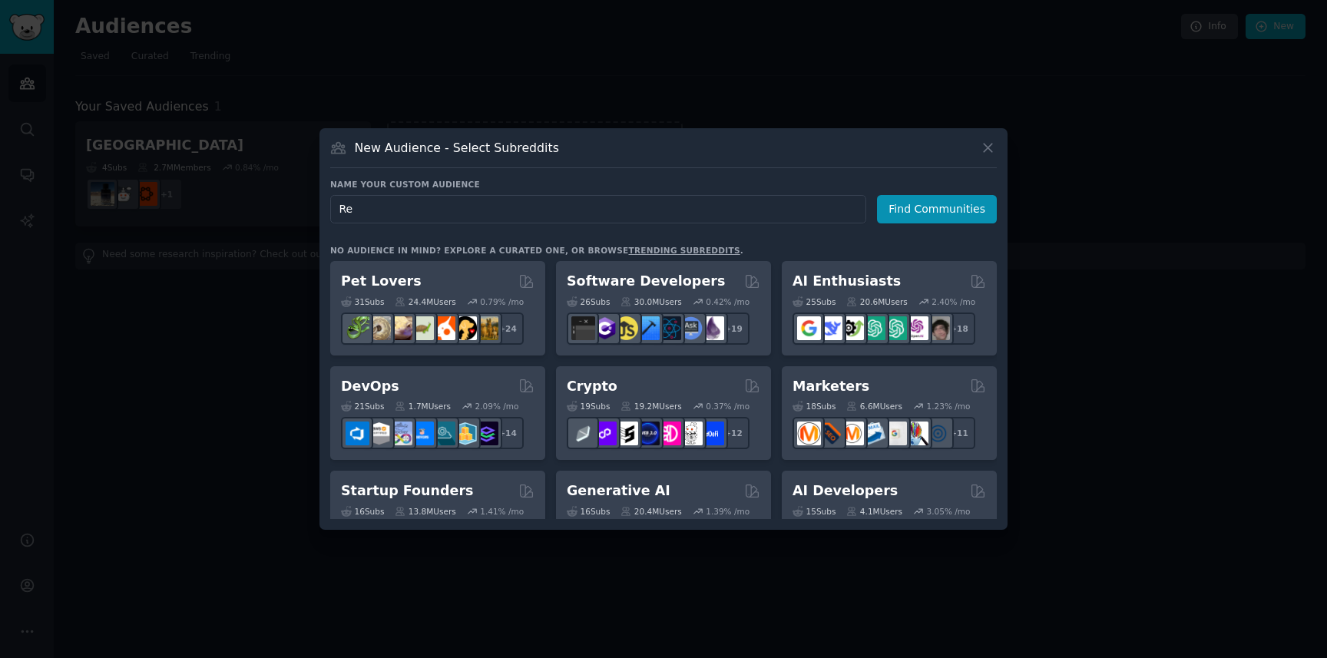
type input "R"
type input "S"
type input "Top Retailers"
click at [491, 174] on div "New Audience - Select Subreddits Name your custom audience Audience Name Top Re…" at bounding box center [663, 329] width 688 height 402
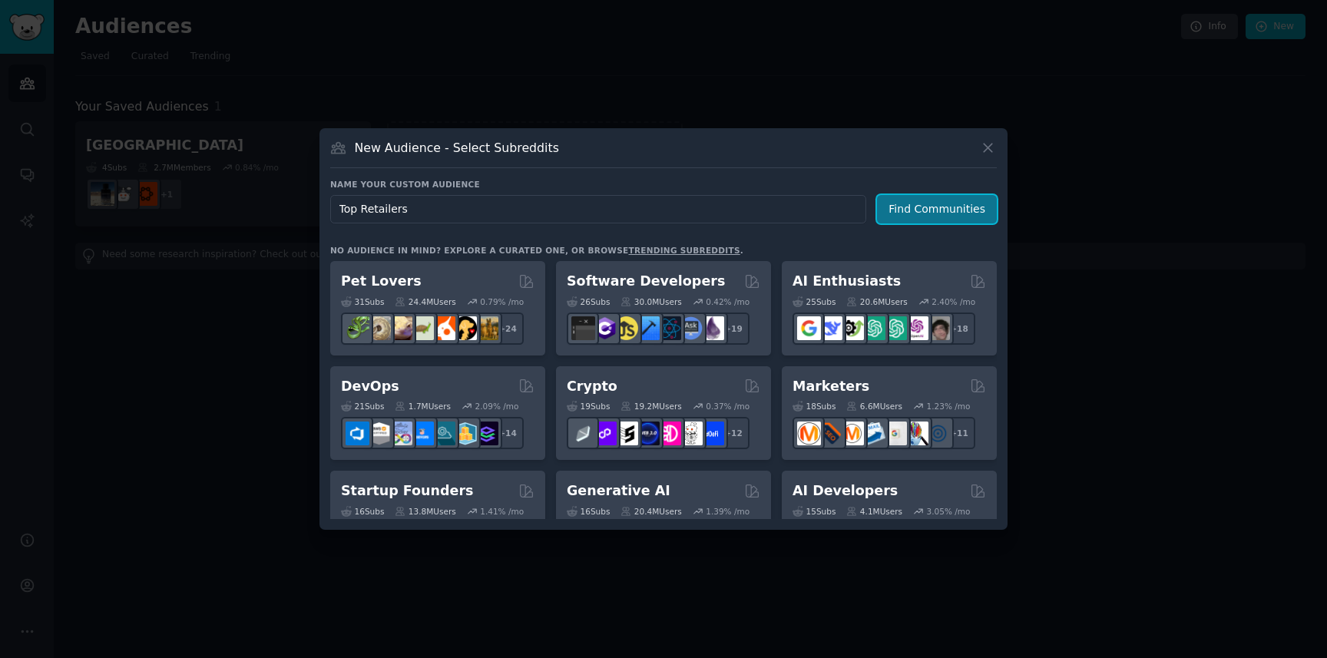
click at [954, 217] on button "Find Communities" at bounding box center [937, 209] width 120 height 28
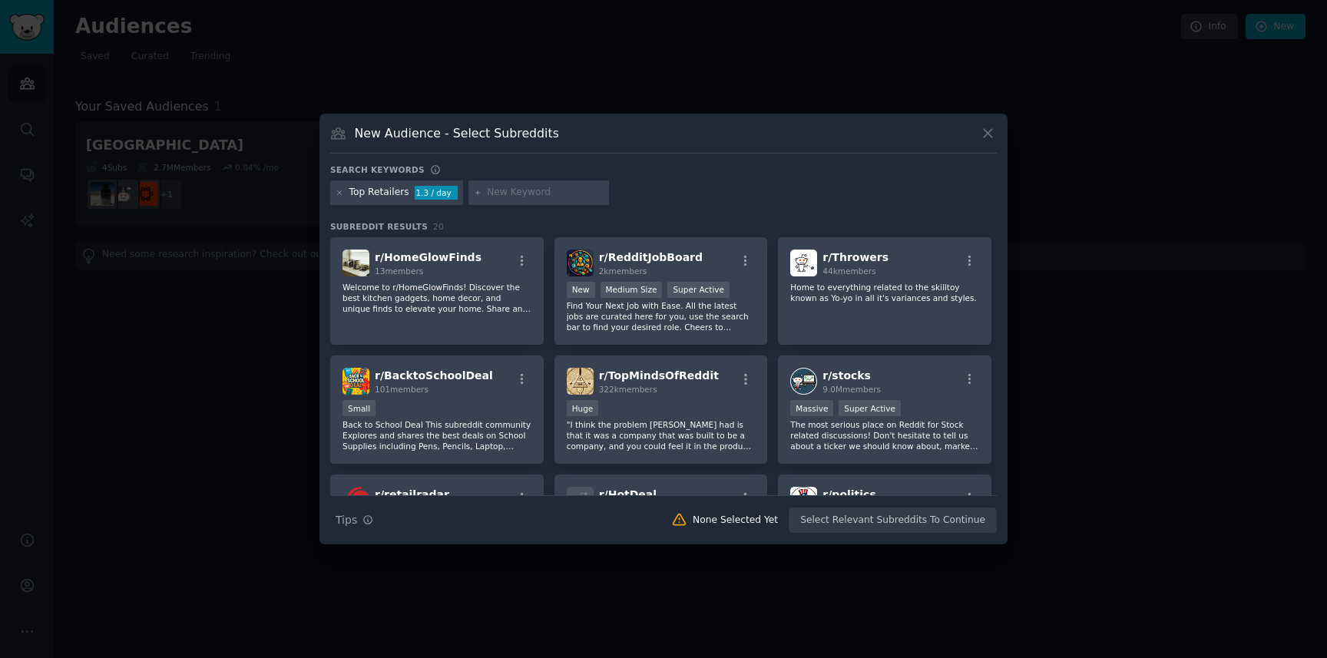
click at [512, 193] on input "text" at bounding box center [545, 193] width 117 height 14
type input "sephora"
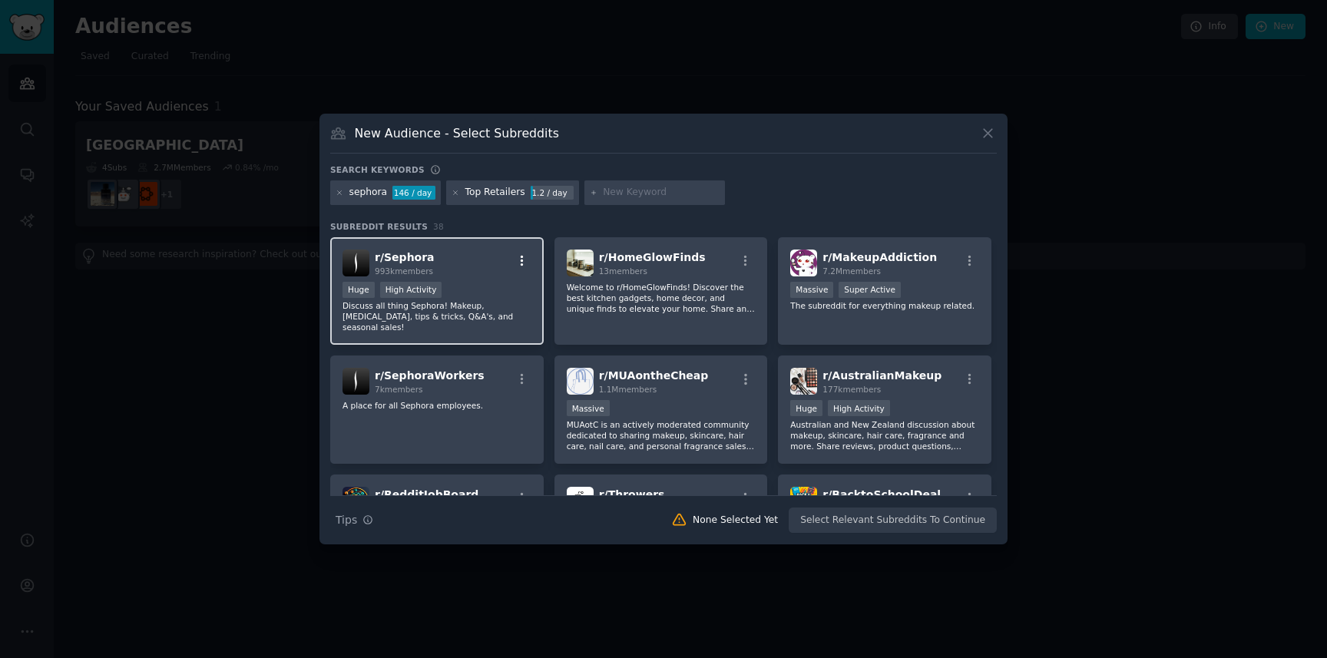
click at [517, 259] on icon "button" at bounding box center [522, 261] width 14 height 14
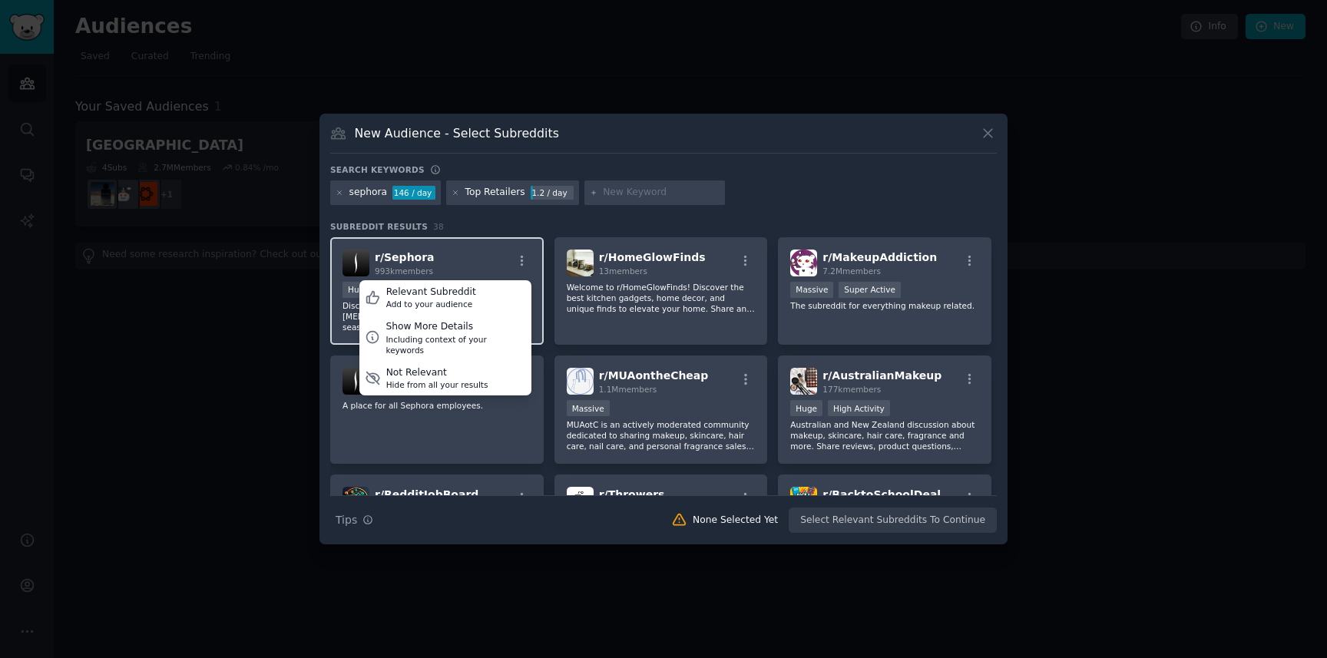
click at [474, 257] on div "r/ Sephora 993k members Relevant Subreddit Add to your audience Show More Detai…" at bounding box center [436, 263] width 189 height 27
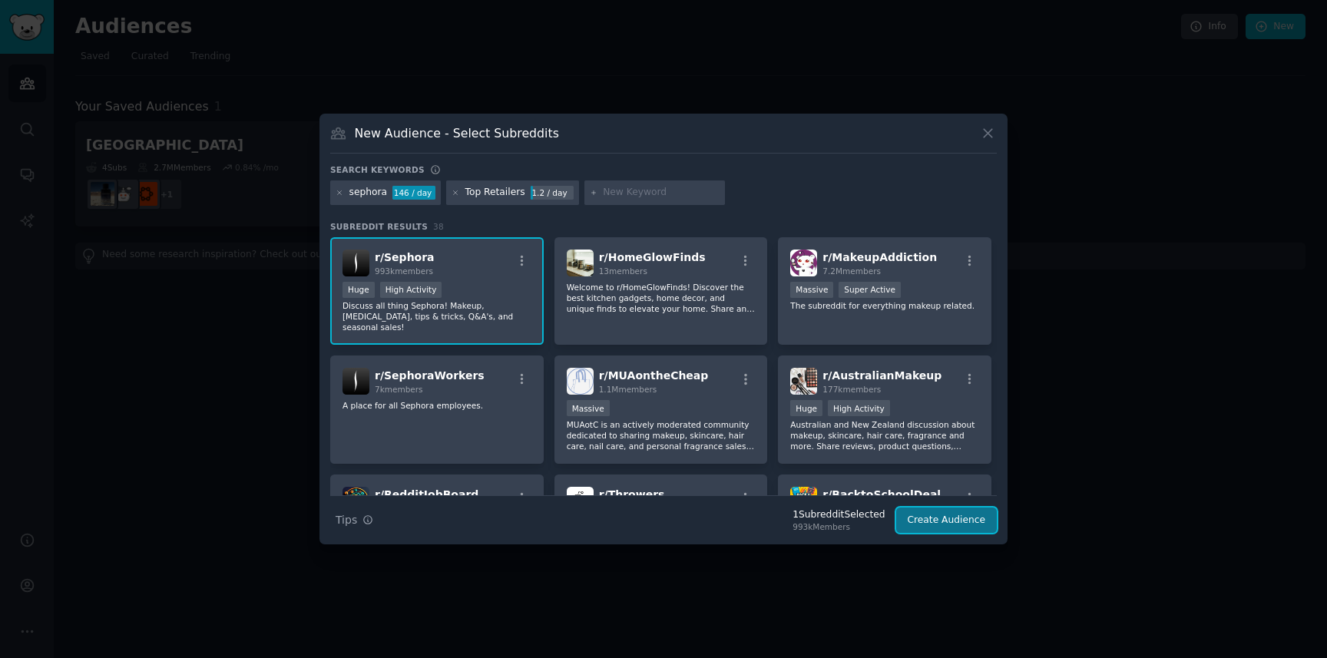
click at [933, 523] on button "Create Audience" at bounding box center [946, 520] width 101 height 26
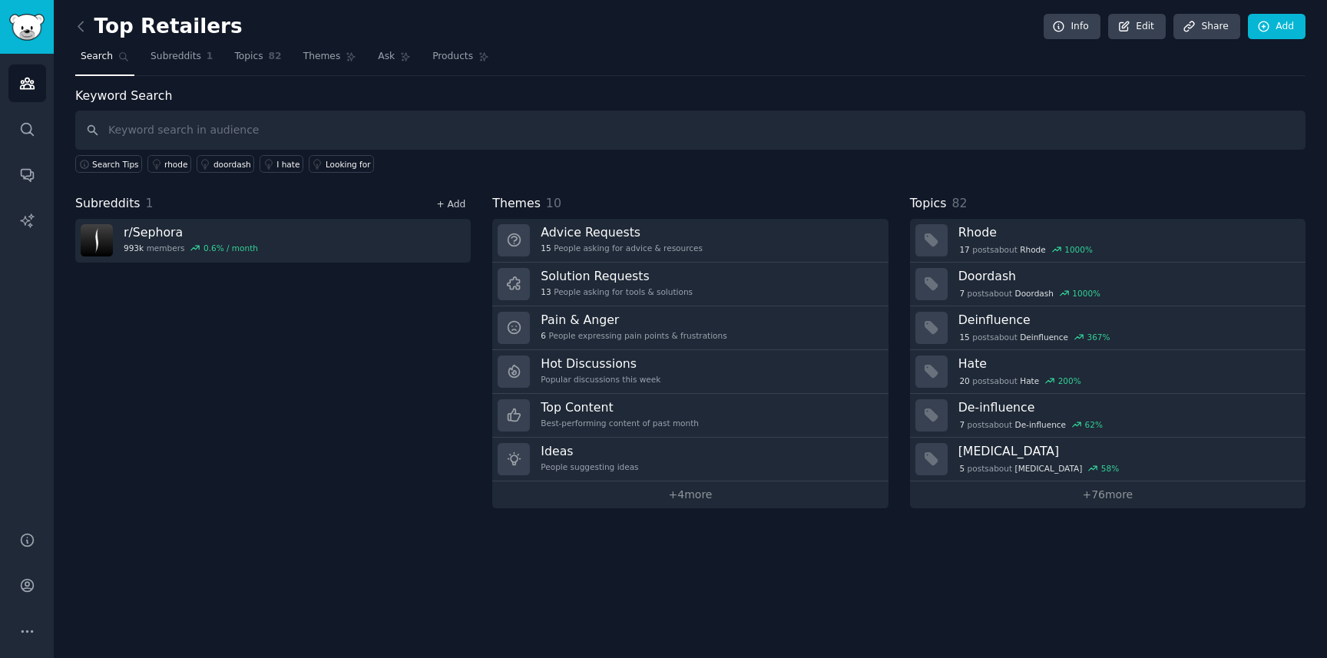
click at [451, 202] on link "+ Add" at bounding box center [450, 204] width 29 height 11
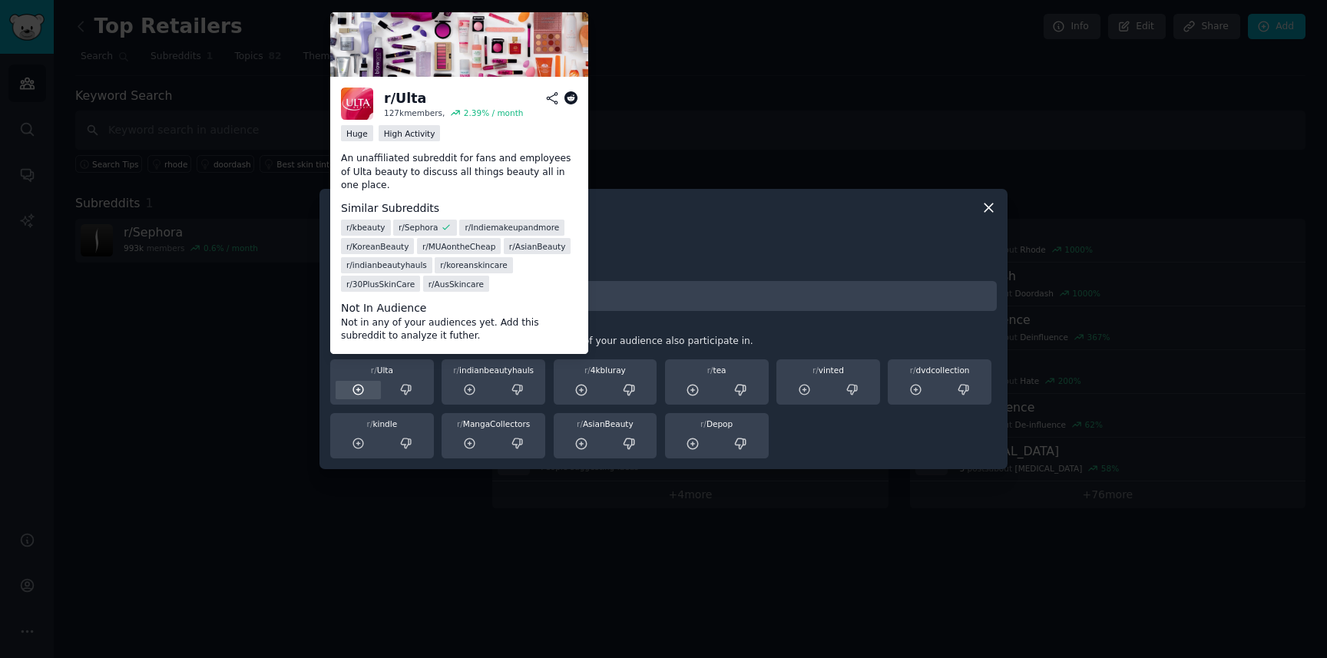
click at [358, 388] on icon at bounding box center [358, 390] width 10 height 10
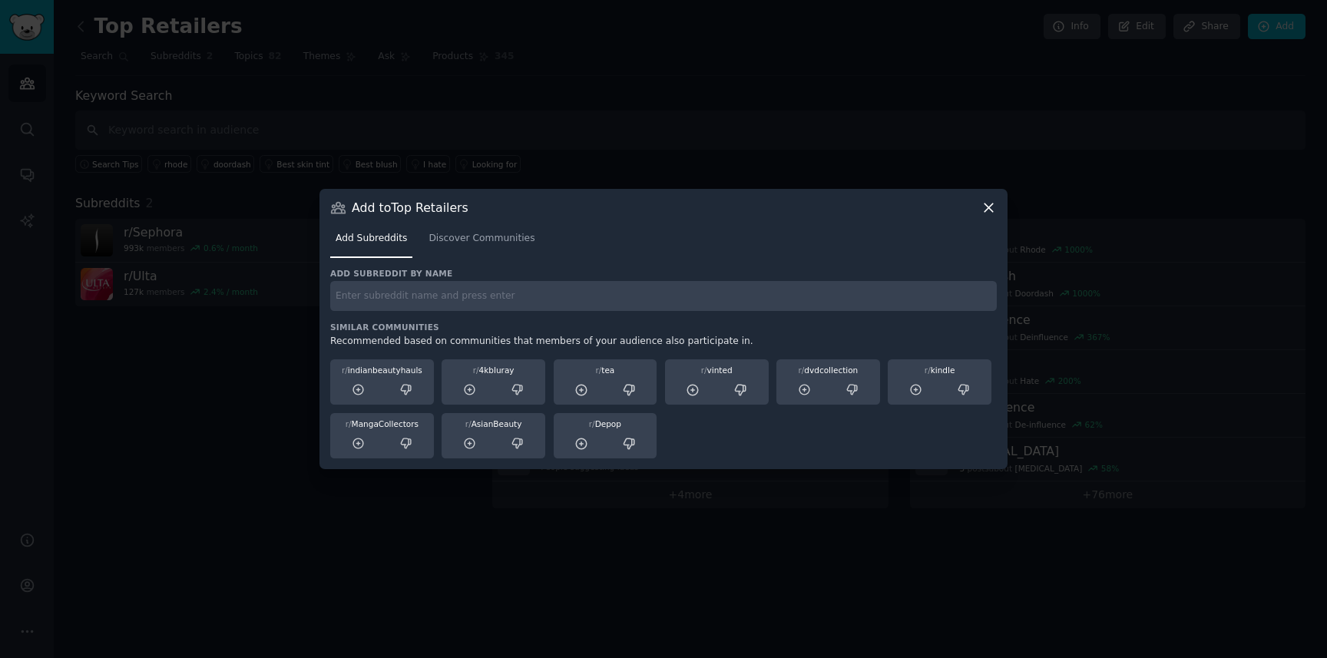
click at [395, 297] on input "text" at bounding box center [663, 296] width 666 height 30
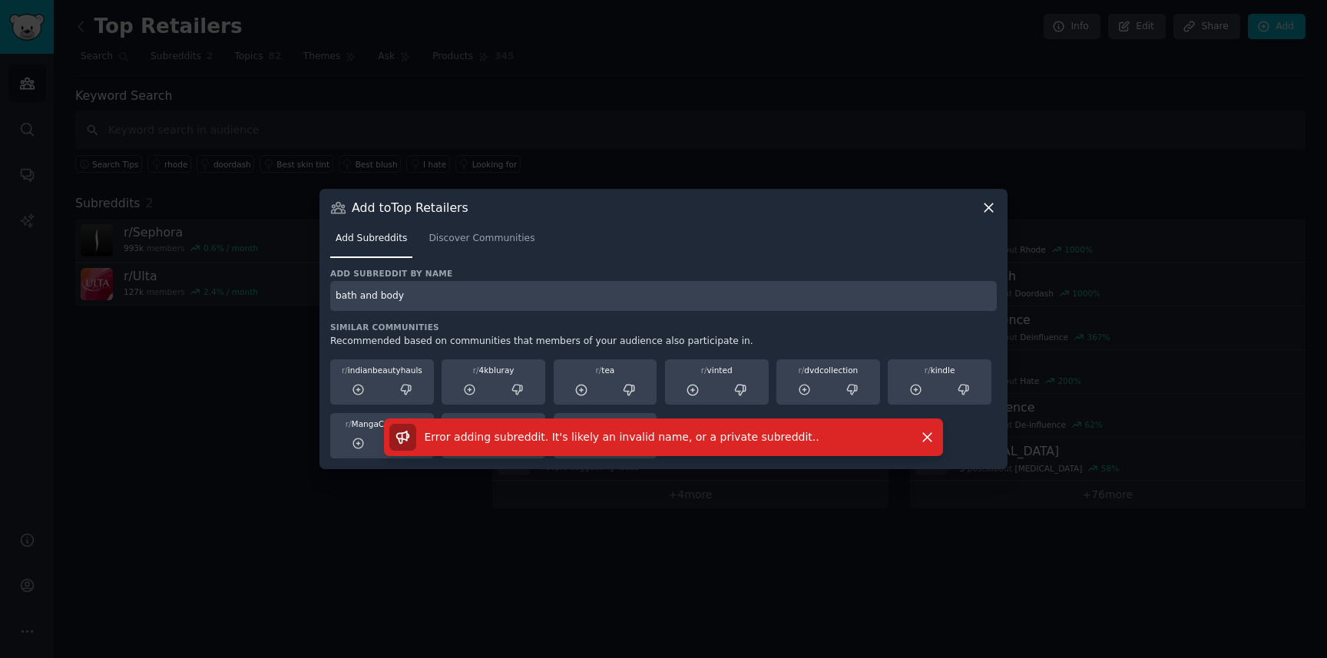
click at [399, 304] on input "bath and body" at bounding box center [663, 296] width 666 height 30
drag, startPoint x: 415, startPoint y: 297, endPoint x: 326, endPoint y: 299, distance: 89.8
click at [326, 299] on div "Add to Top Retailers Add Subreddits Discover Communities Add subreddit by name …" at bounding box center [663, 329] width 688 height 280
type input "r/bathandbodyworks"
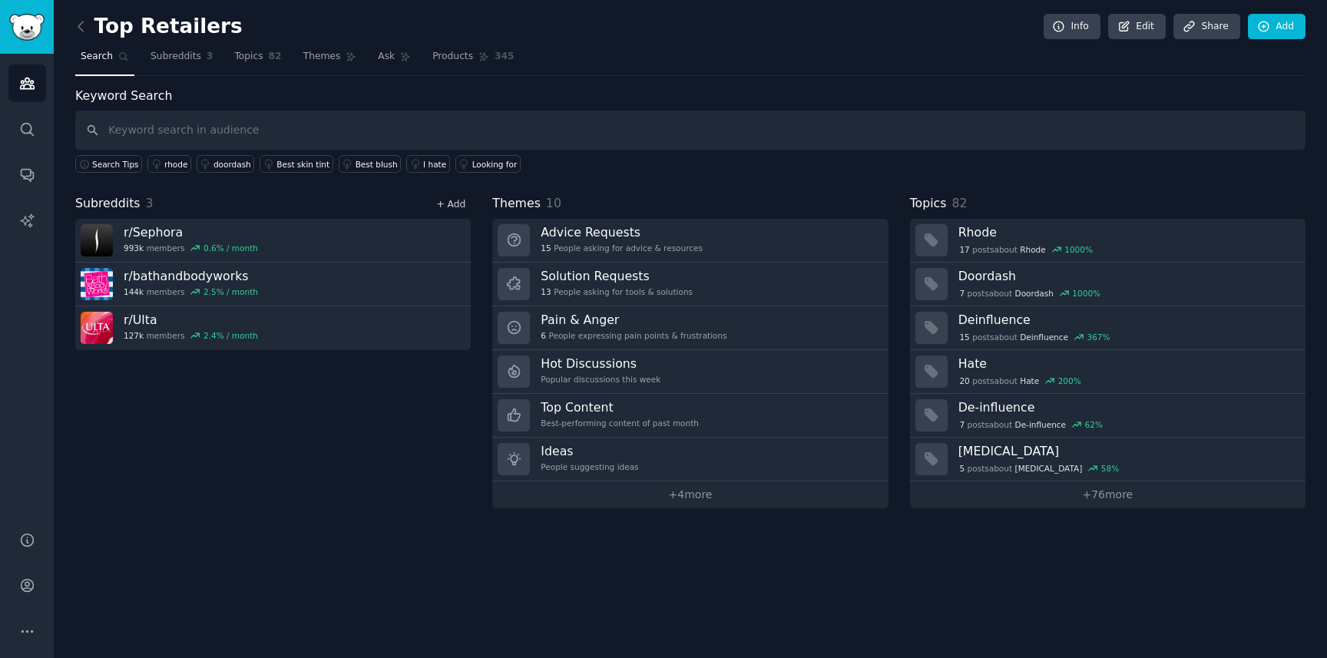
click at [454, 209] on link "+ Add" at bounding box center [450, 204] width 29 height 11
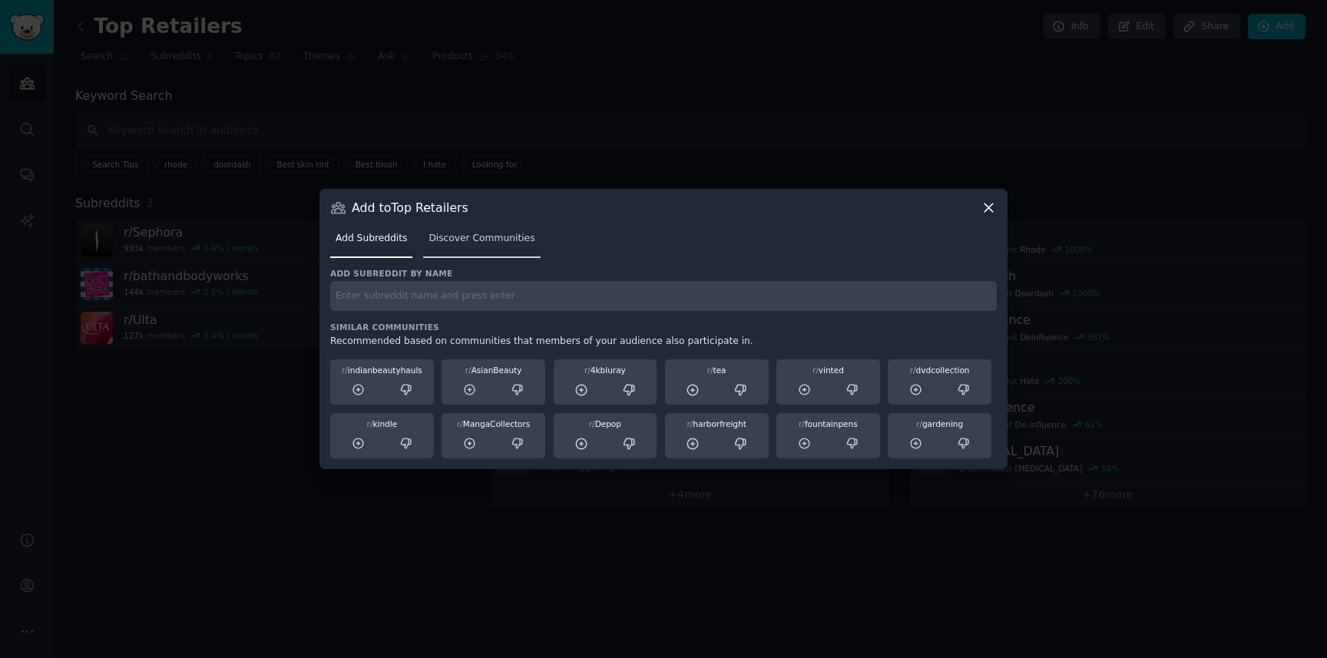
click at [488, 245] on link "Discover Communities" at bounding box center [481, 241] width 117 height 31
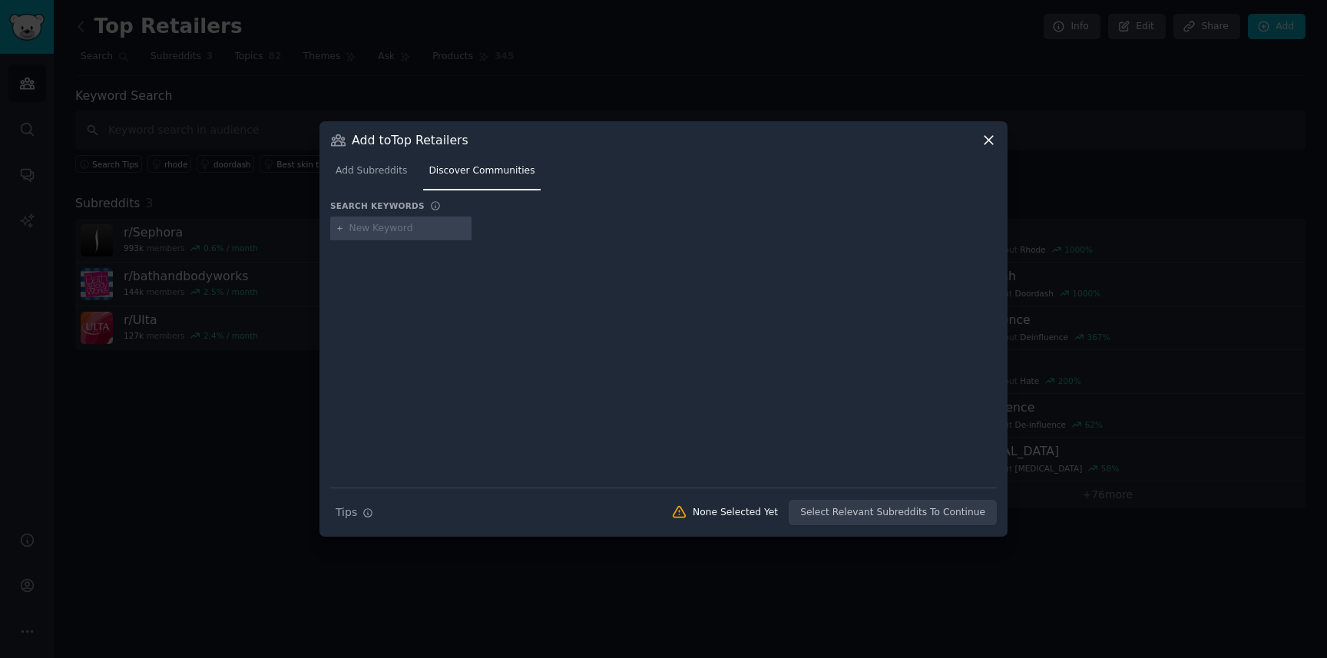
type input "s"
type input "ulta"
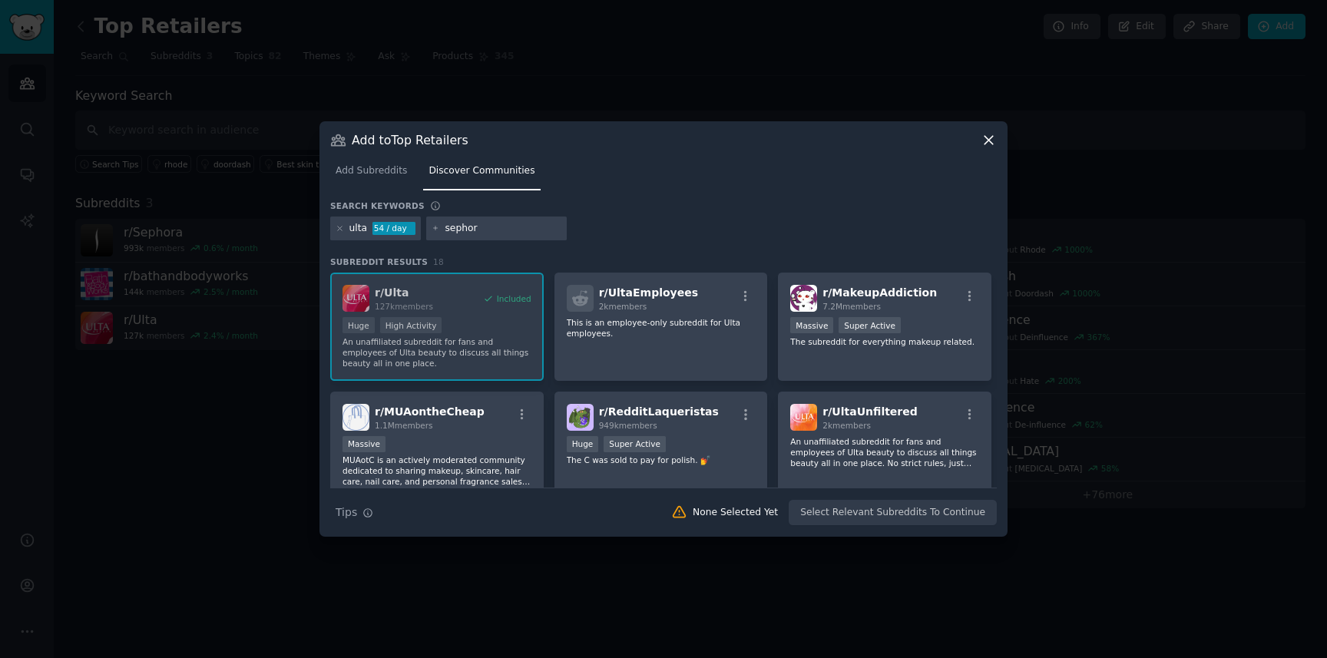
type input "sephora"
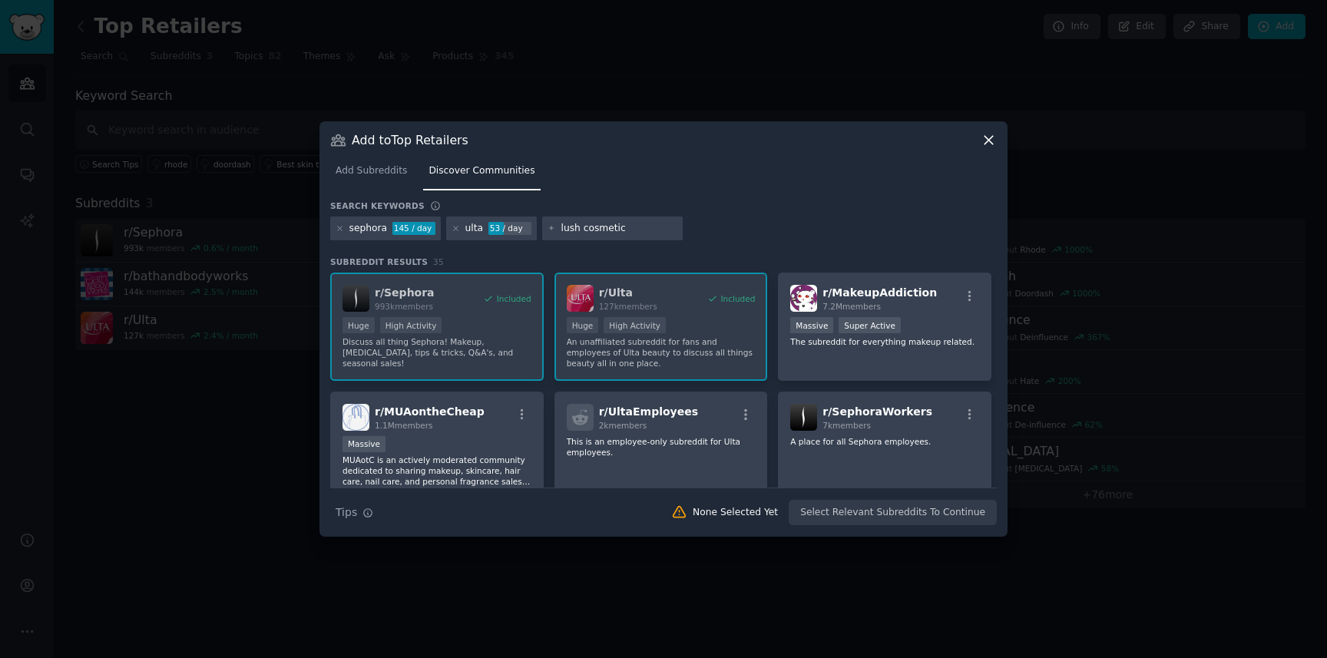
type input "lush cosmetics"
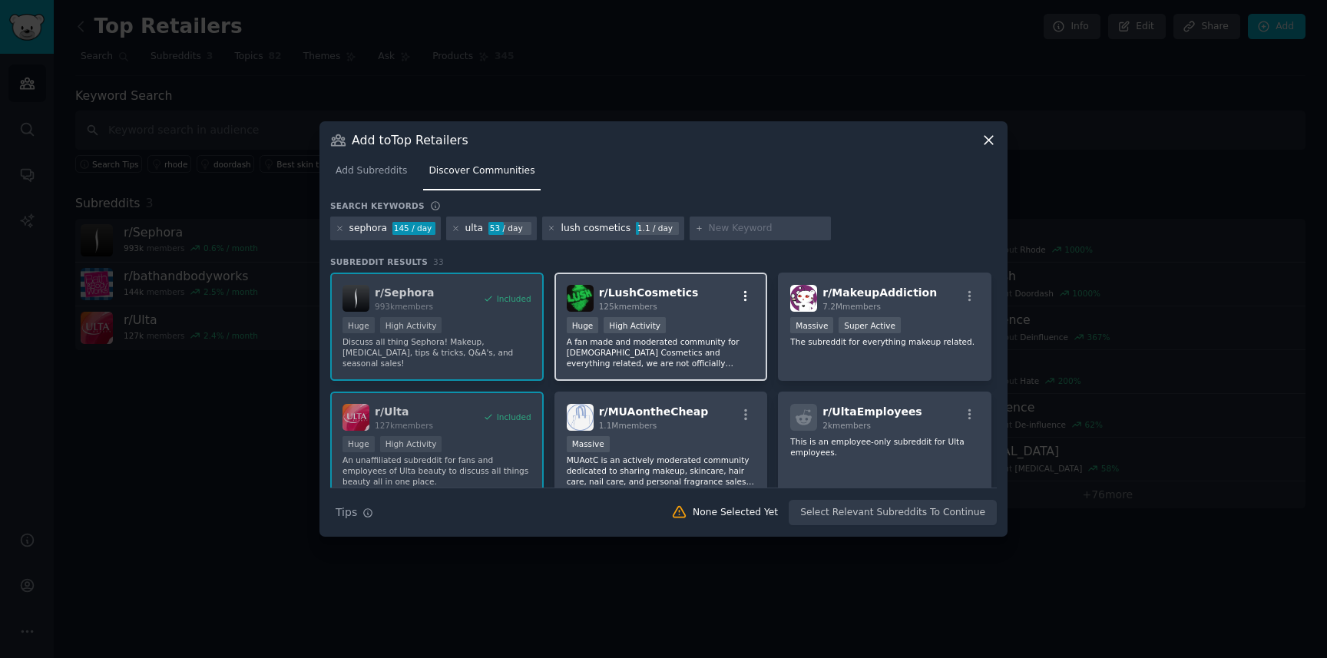
click at [745, 293] on icon "button" at bounding box center [746, 296] width 14 height 14
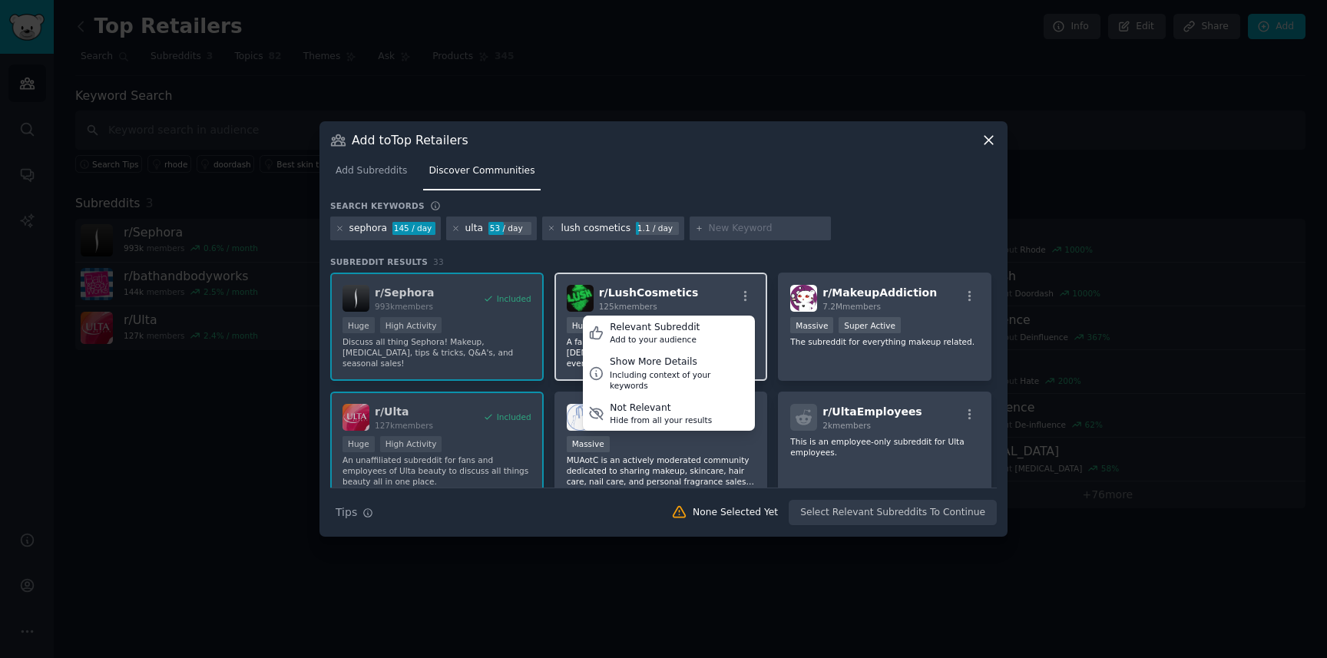
click at [681, 301] on div "125k members" at bounding box center [649, 306] width 100 height 11
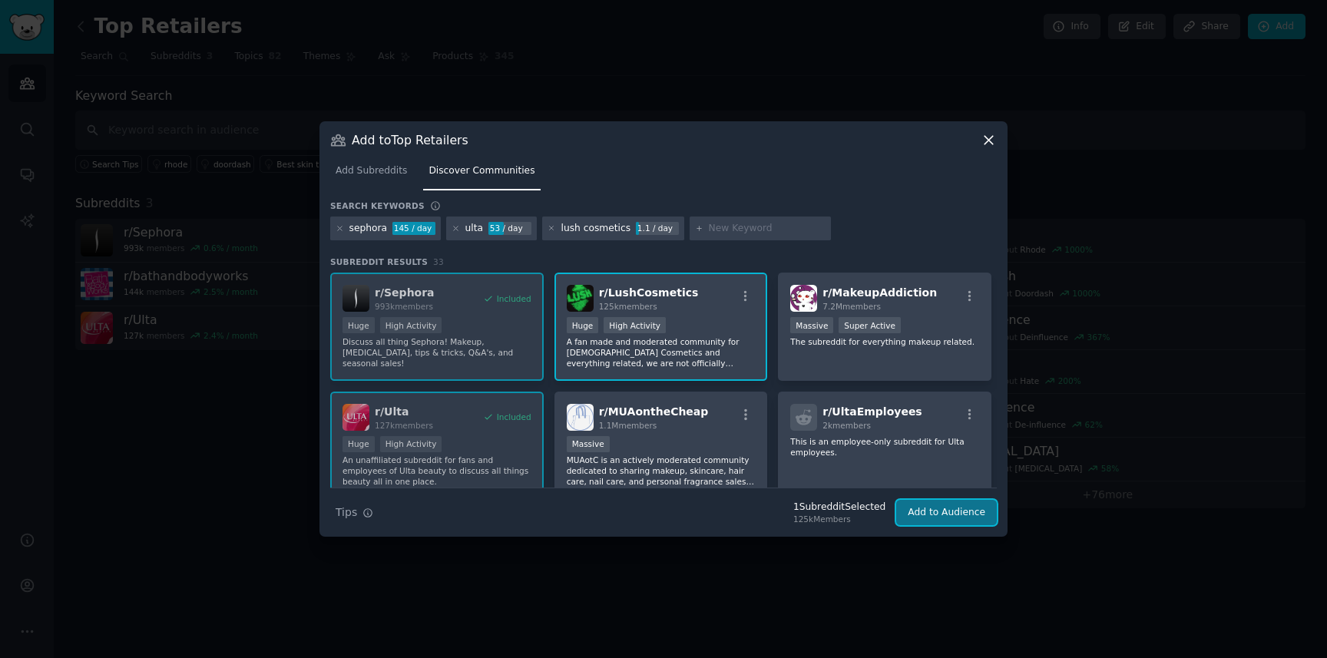
click at [927, 513] on button "Add to Audience" at bounding box center [946, 513] width 101 height 26
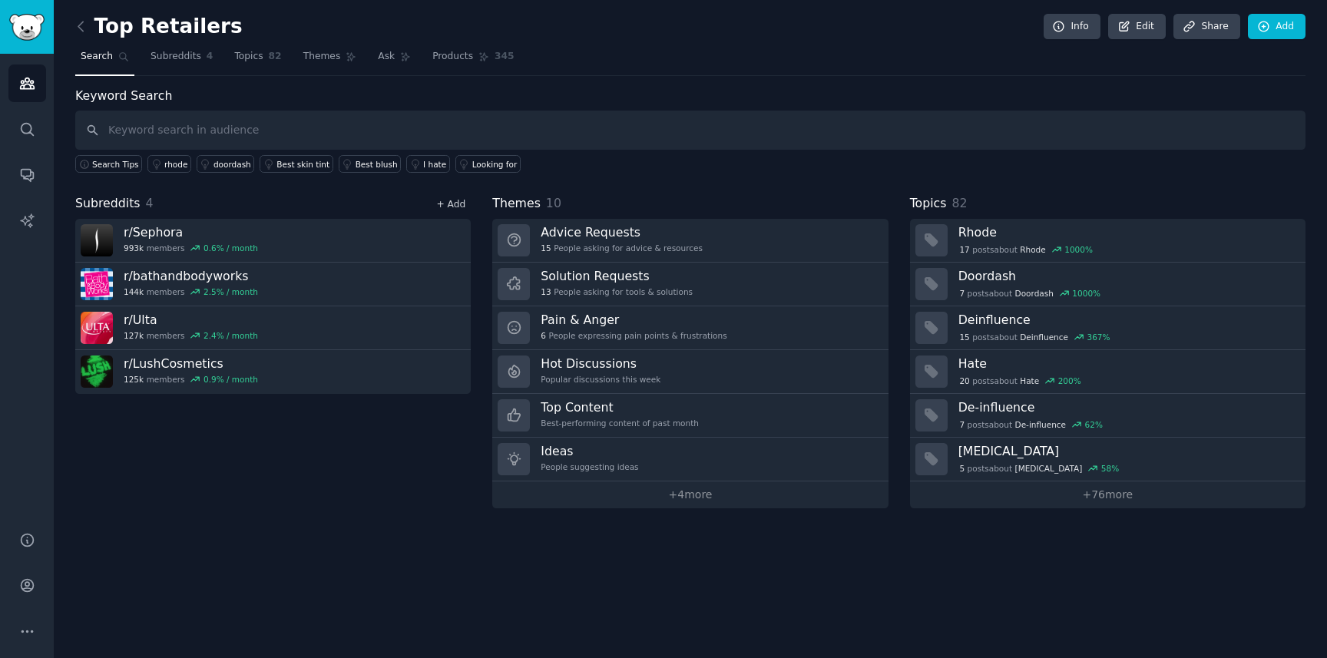
click at [453, 203] on link "+ Add" at bounding box center [450, 204] width 29 height 11
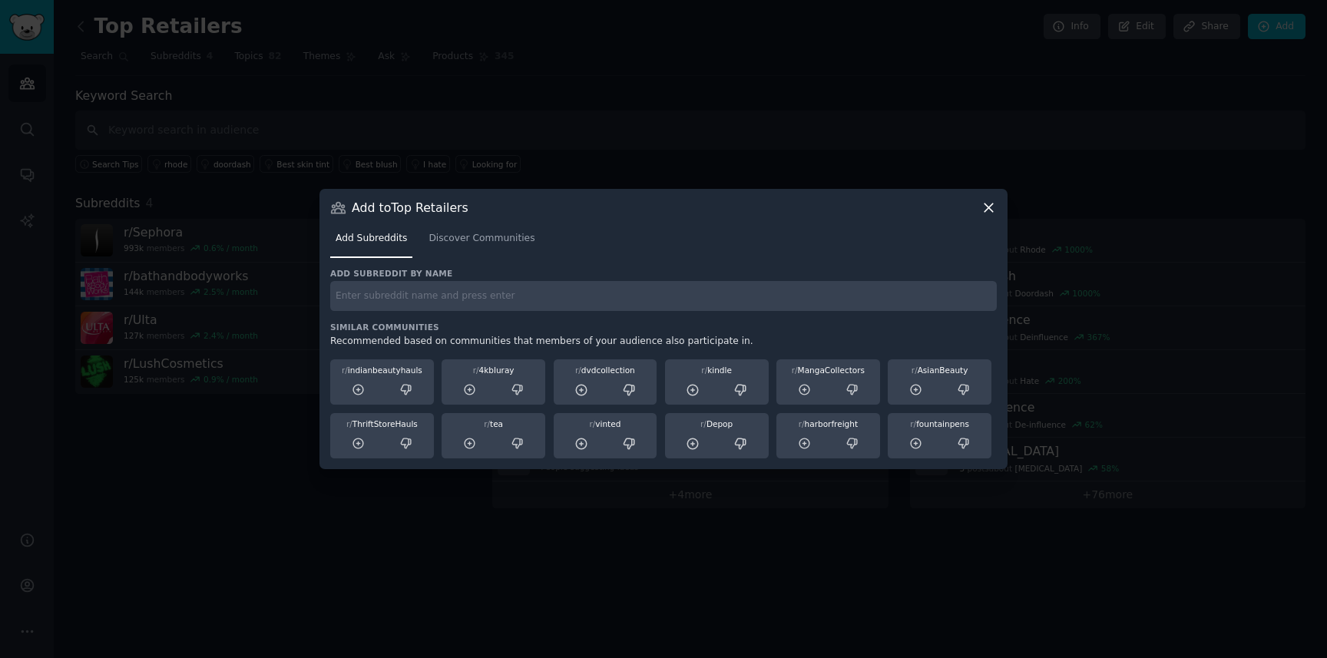
click at [398, 297] on input "text" at bounding box center [663, 296] width 666 height 30
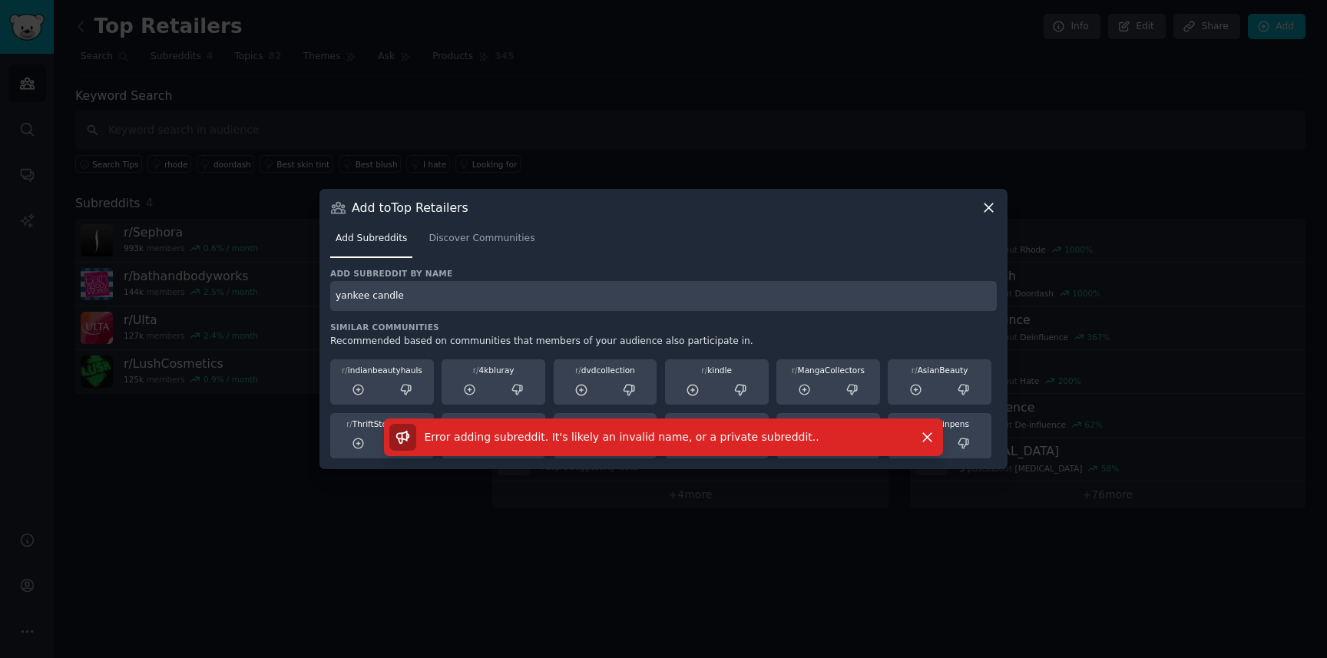
click at [434, 292] on input "yankee candle" at bounding box center [663, 296] width 666 height 30
click at [336, 298] on input "yankee candle" at bounding box center [663, 296] width 666 height 30
type input "r/yankeecandle"
drag, startPoint x: 432, startPoint y: 290, endPoint x: 330, endPoint y: 297, distance: 102.3
click at [330, 297] on input "r/yankeecandle" at bounding box center [663, 296] width 666 height 30
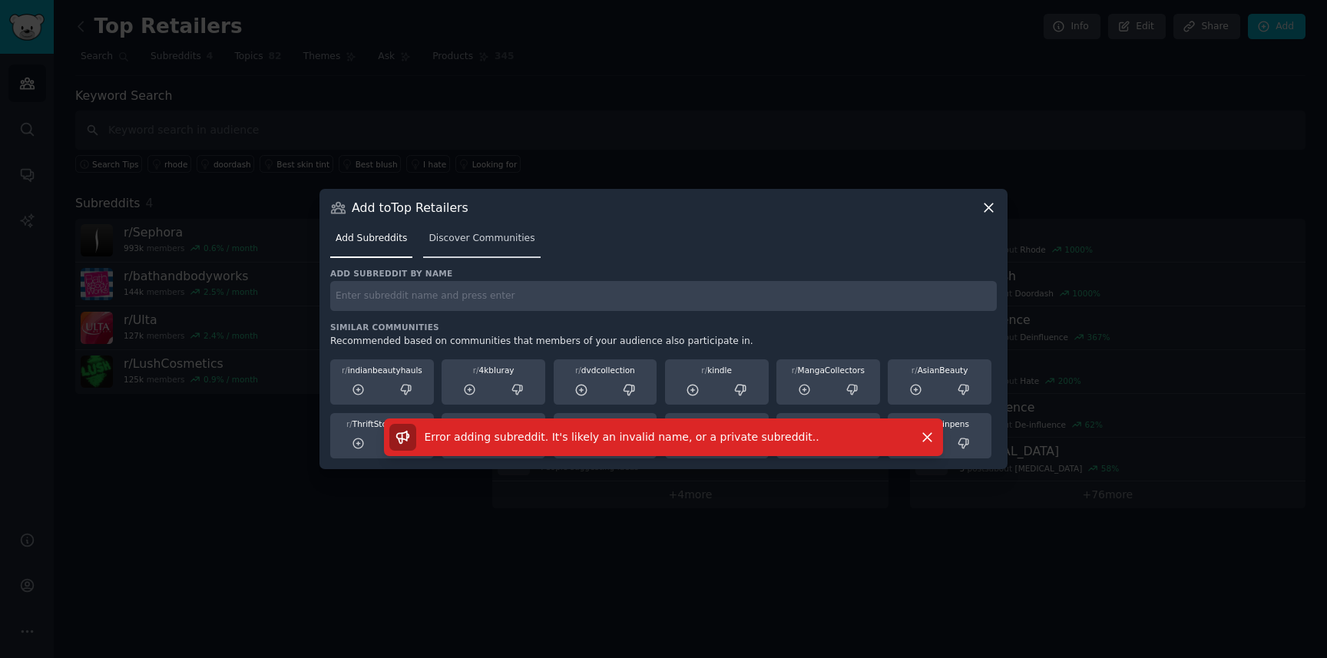
click at [481, 237] on span "Discover Communities" at bounding box center [481, 239] width 106 height 14
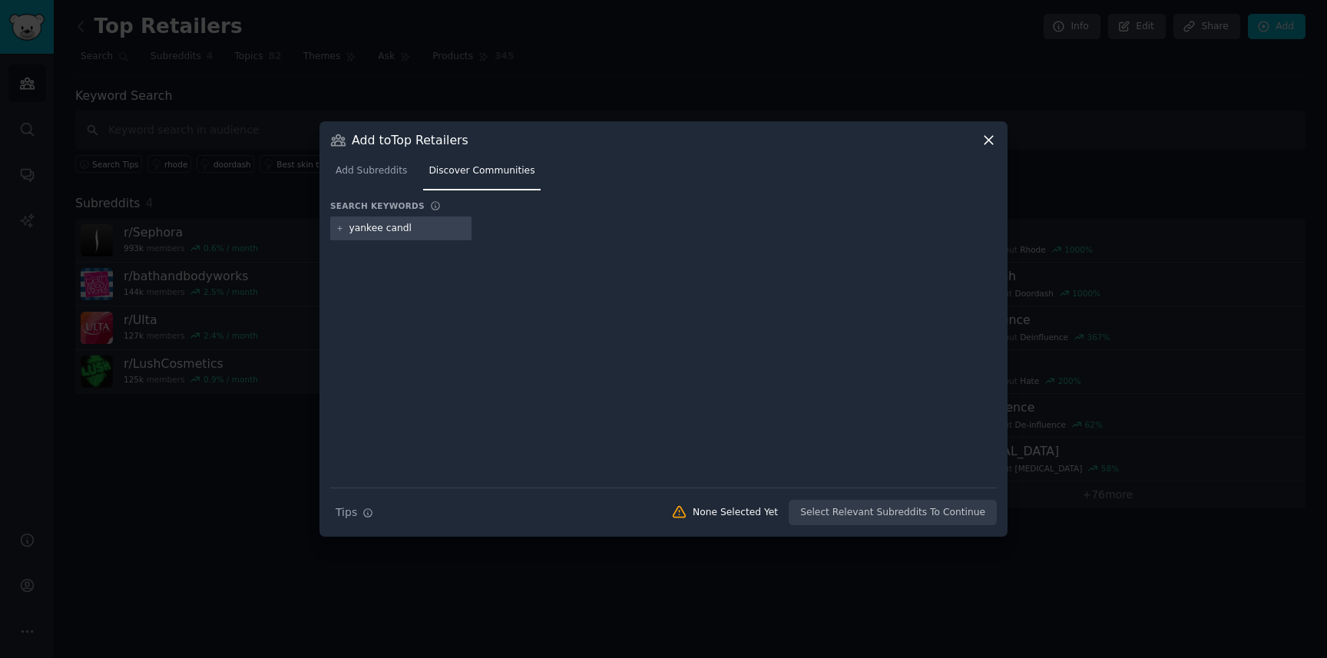
type input "yankee candle"
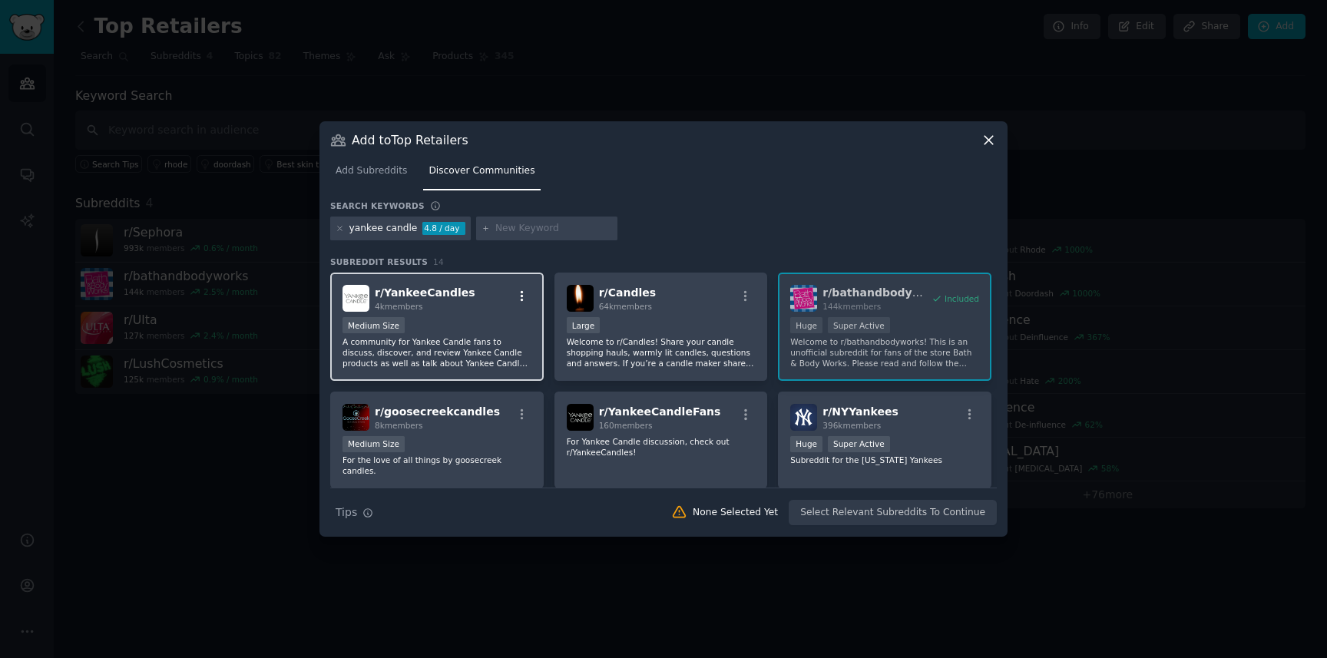
click at [521, 292] on icon "button" at bounding box center [522, 296] width 3 height 11
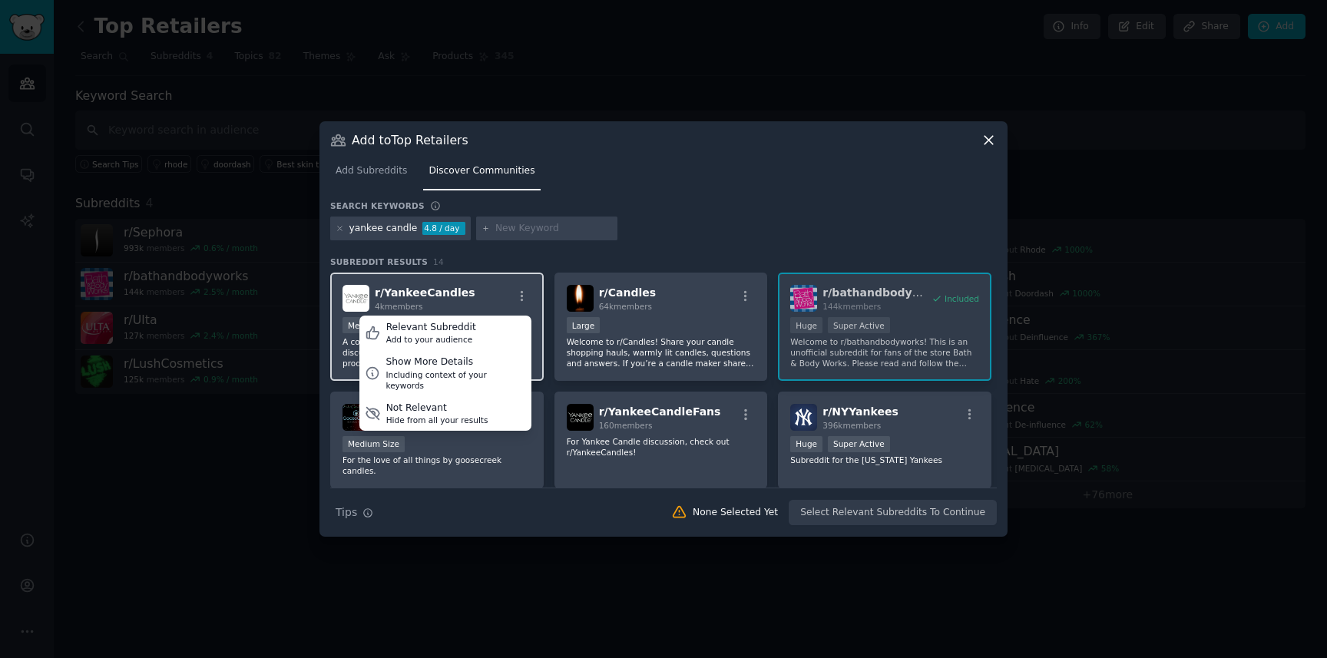
click at [464, 290] on div "r/ YankeeCandles 4k members Relevant Subreddit Add to your audience Show More D…" at bounding box center [436, 298] width 189 height 27
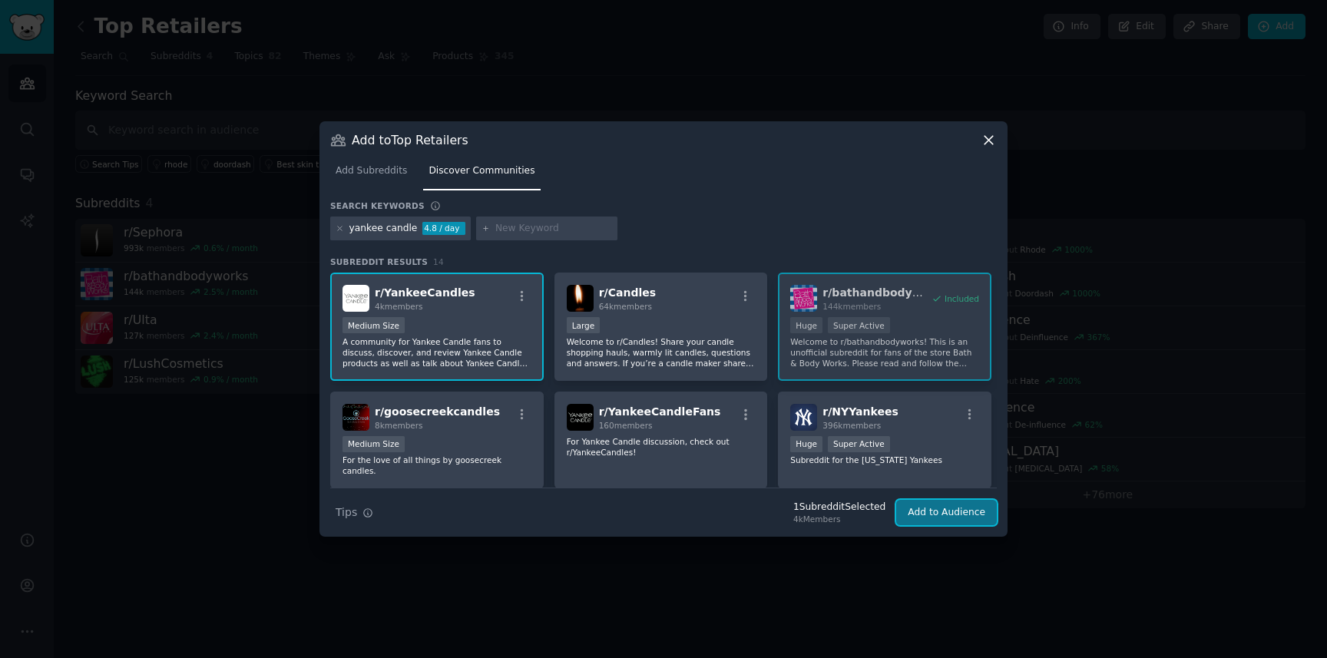
click at [936, 512] on button "Add to Audience" at bounding box center [946, 513] width 101 height 26
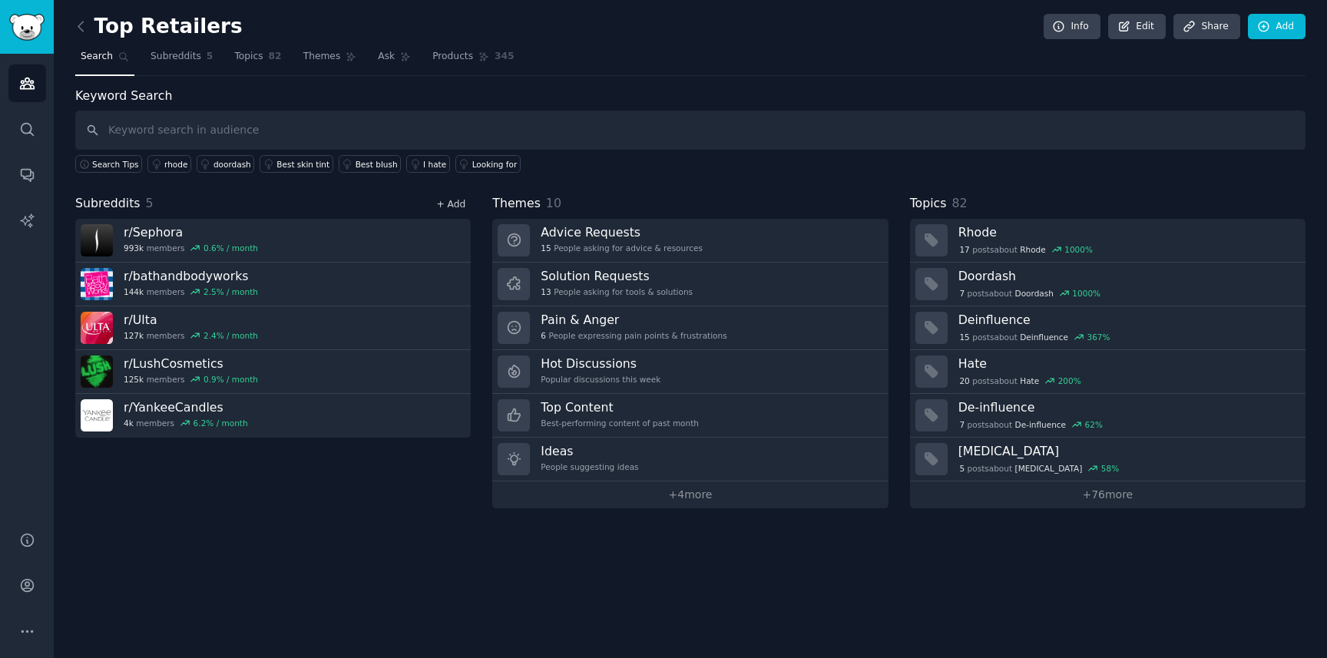
click at [454, 203] on link "+ Add" at bounding box center [450, 204] width 29 height 11
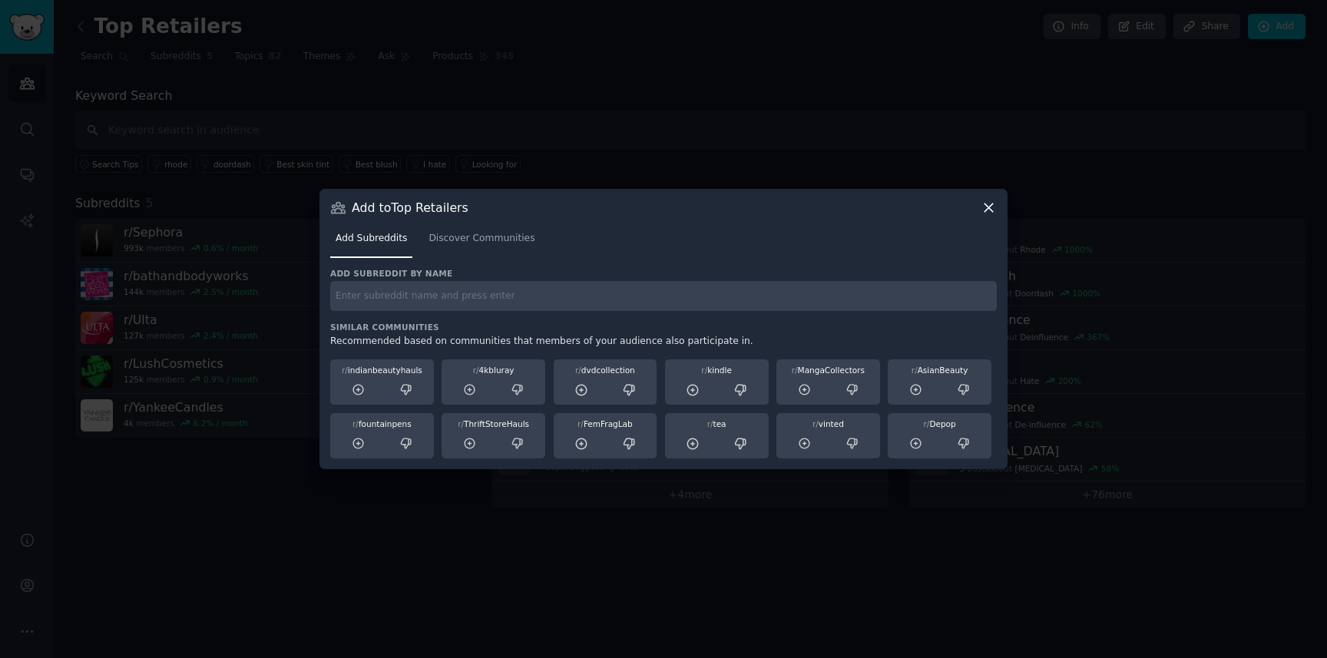
click at [989, 208] on icon at bounding box center [988, 207] width 8 height 8
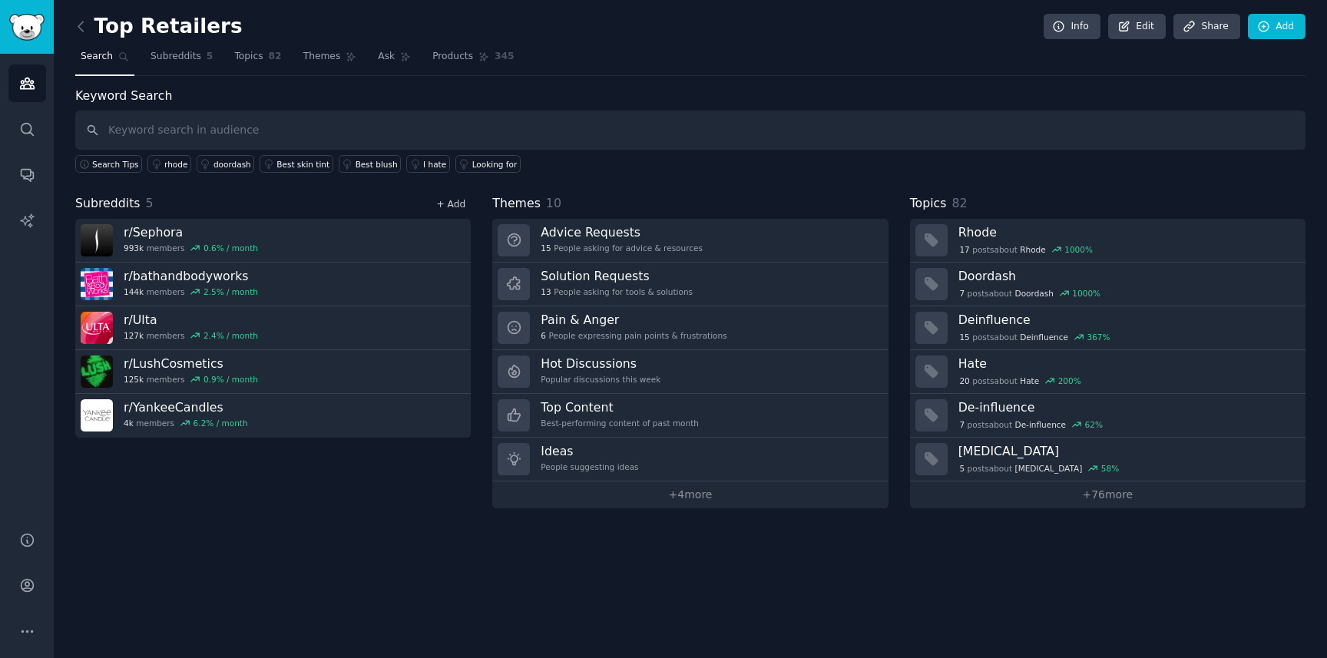
click at [453, 200] on link "+ Add" at bounding box center [450, 204] width 29 height 11
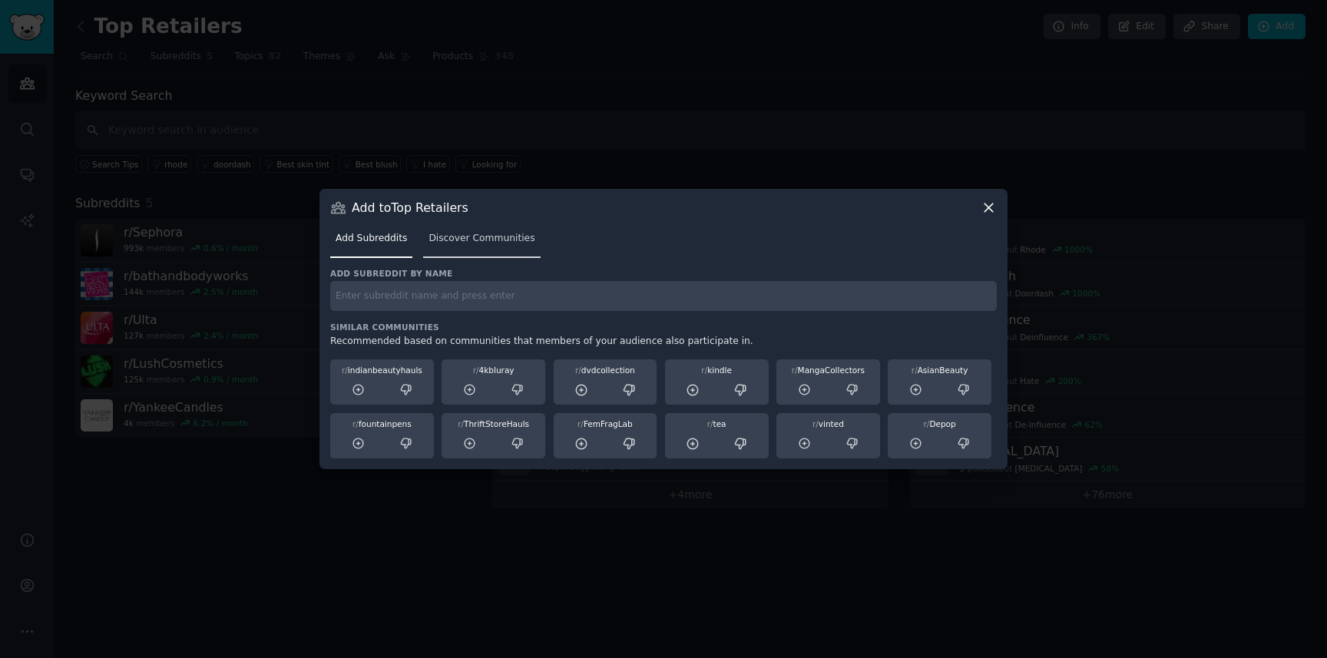
click at [478, 239] on span "Discover Communities" at bounding box center [481, 239] width 106 height 14
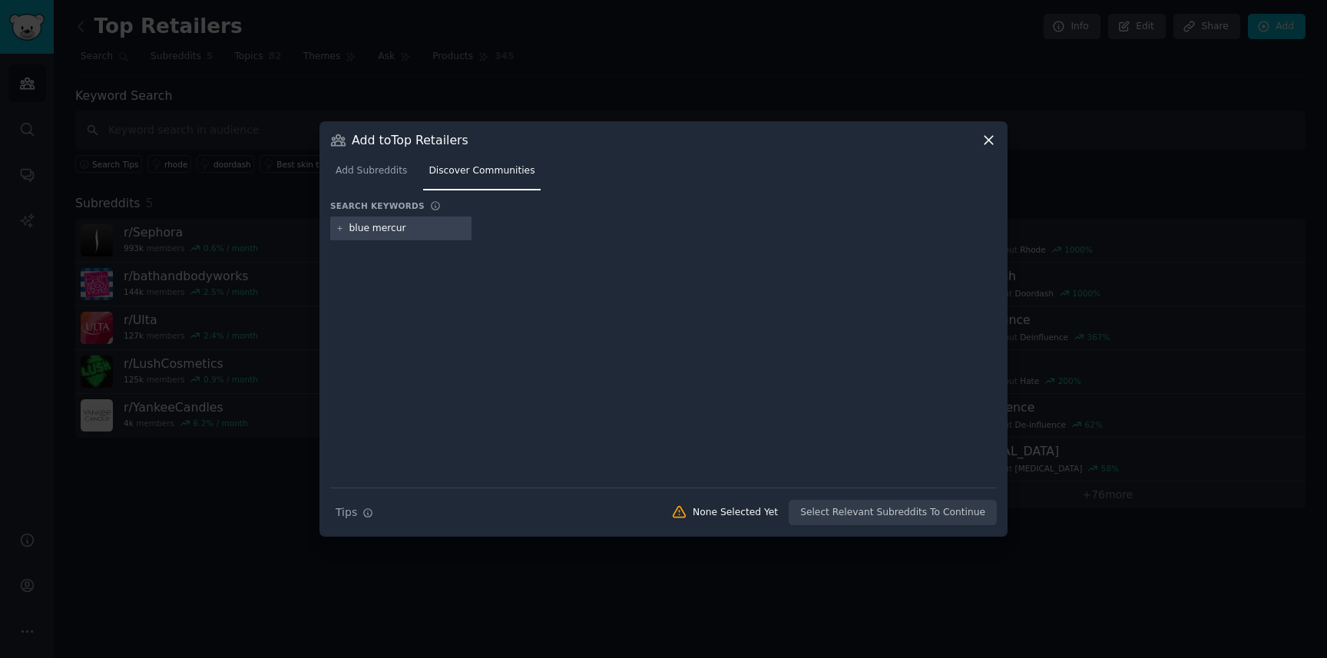
type input "blue mercury"
